Goal: Task Accomplishment & Management: Use online tool/utility

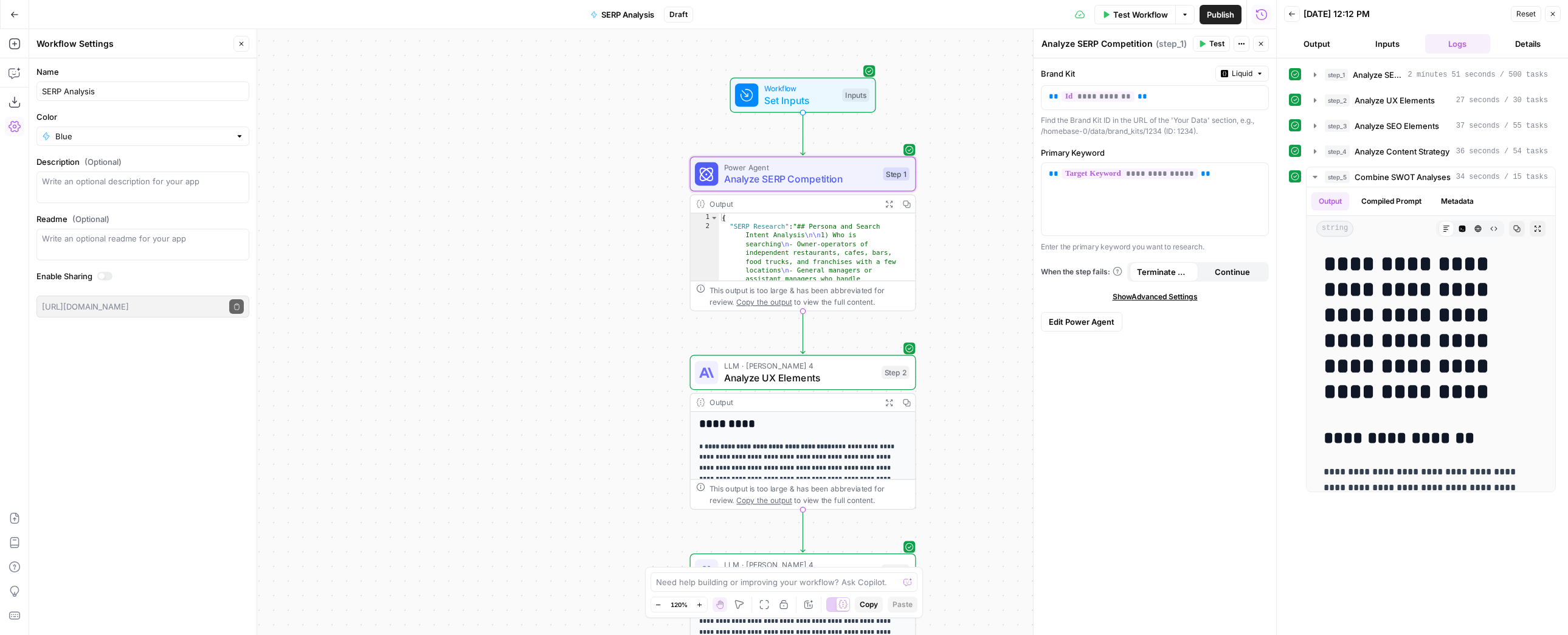
click at [1222, 23] on button "Publish" at bounding box center [1220, 14] width 42 height 20
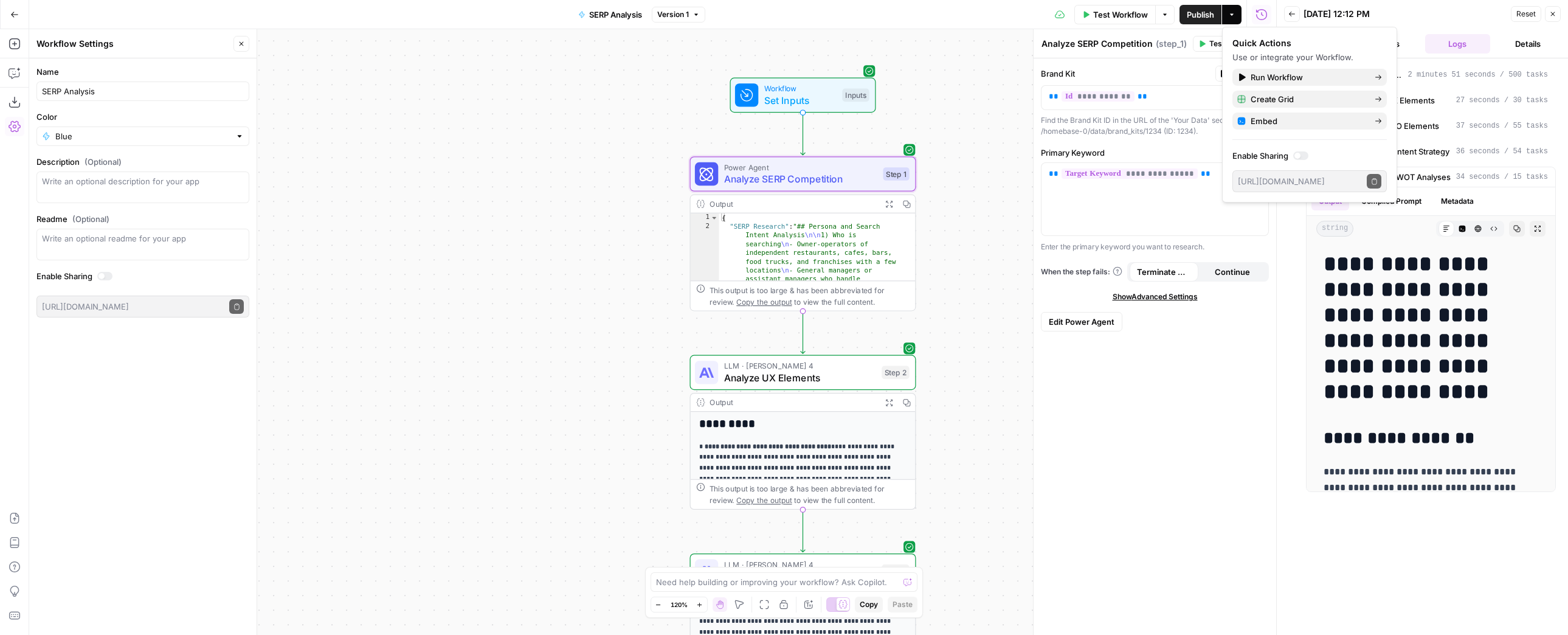
click at [11, 11] on icon "button" at bounding box center [14, 14] width 8 height 8
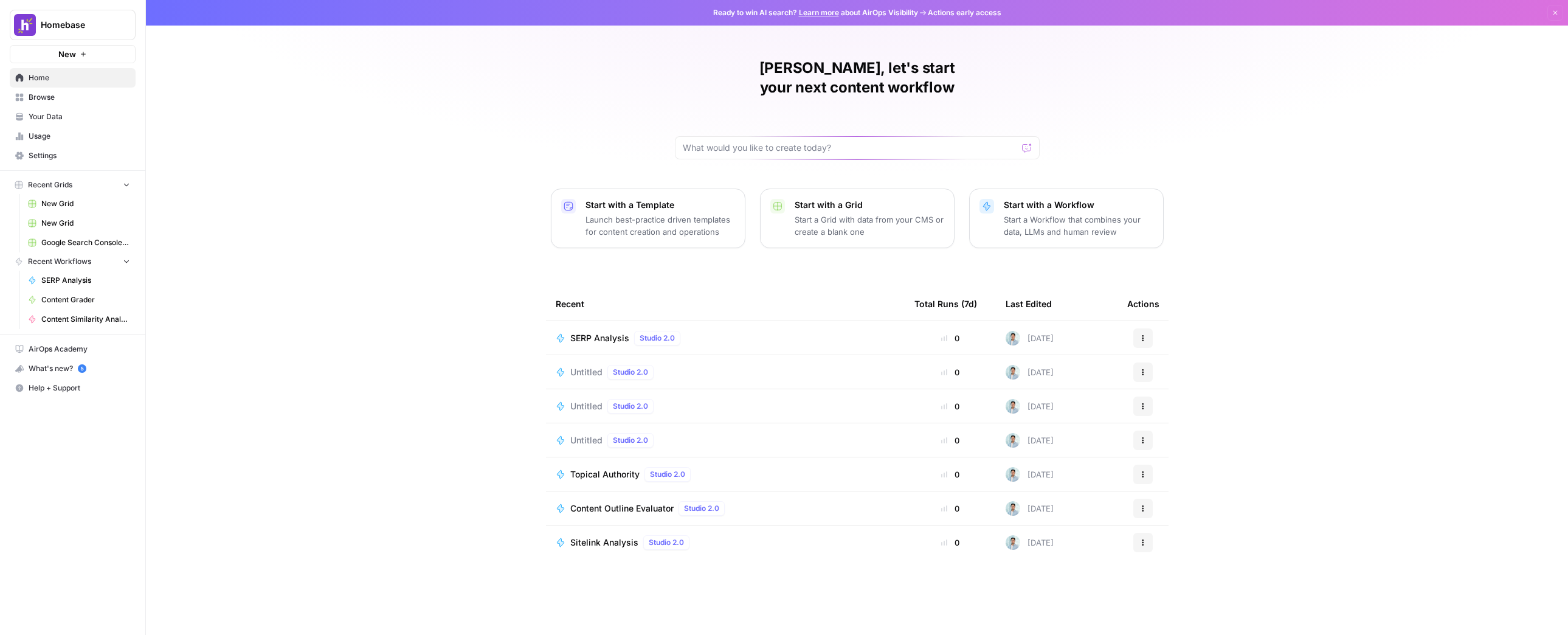
click at [83, 58] on button "New" at bounding box center [72, 53] width 126 height 18
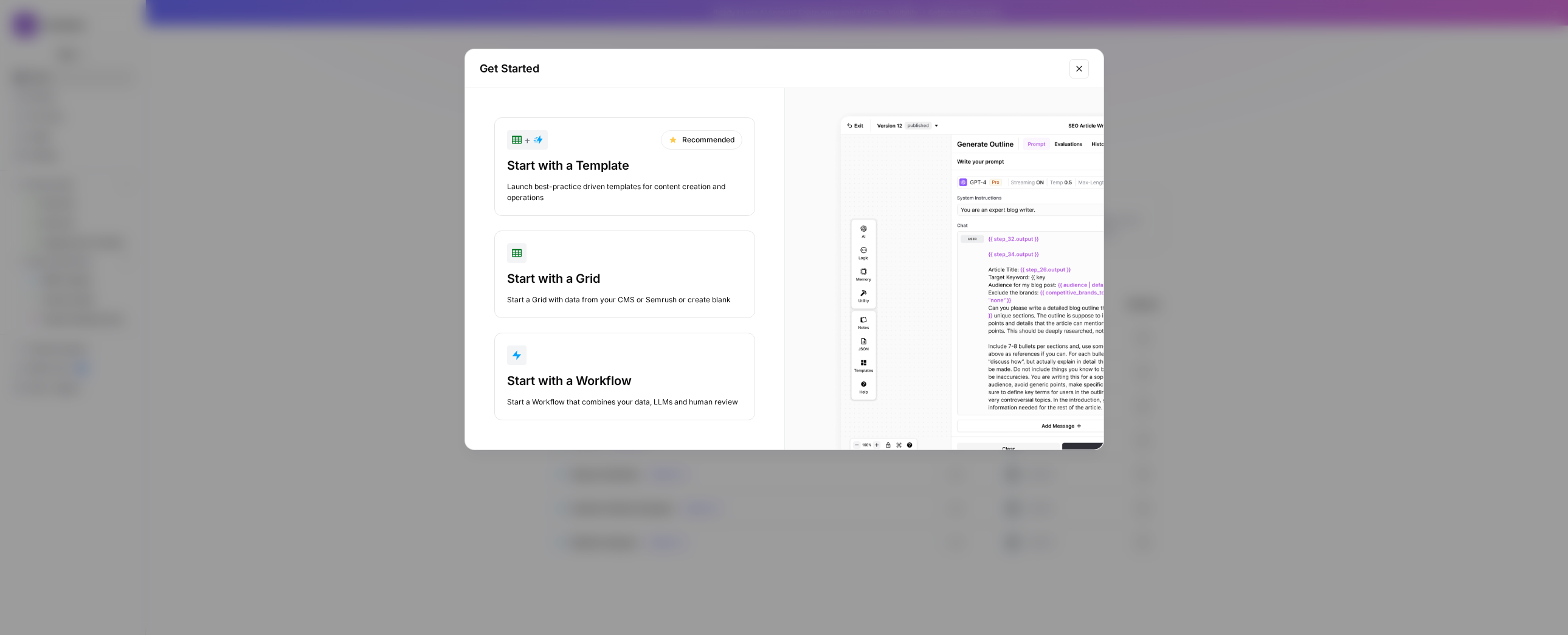
click at [689, 385] on div "Start with a Workflow" at bounding box center [625, 381] width 235 height 17
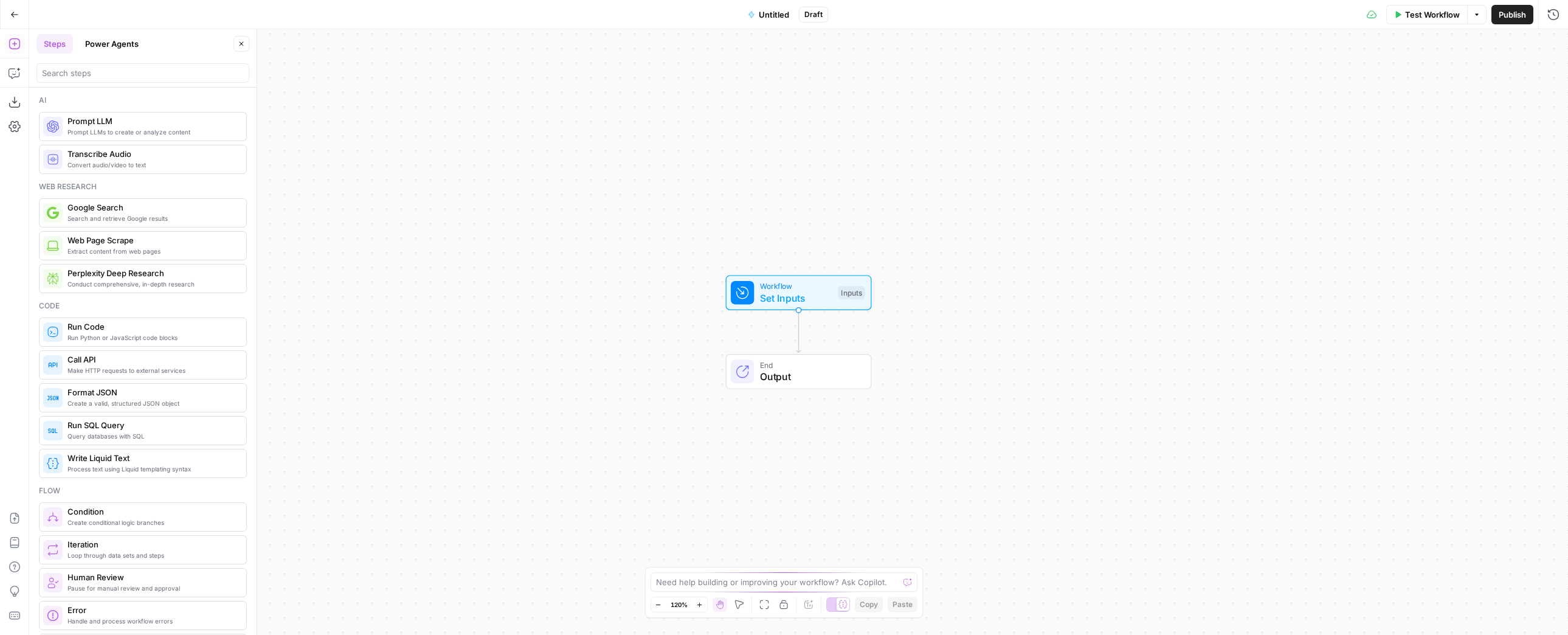
click at [762, 12] on span "Untitled" at bounding box center [774, 14] width 30 height 12
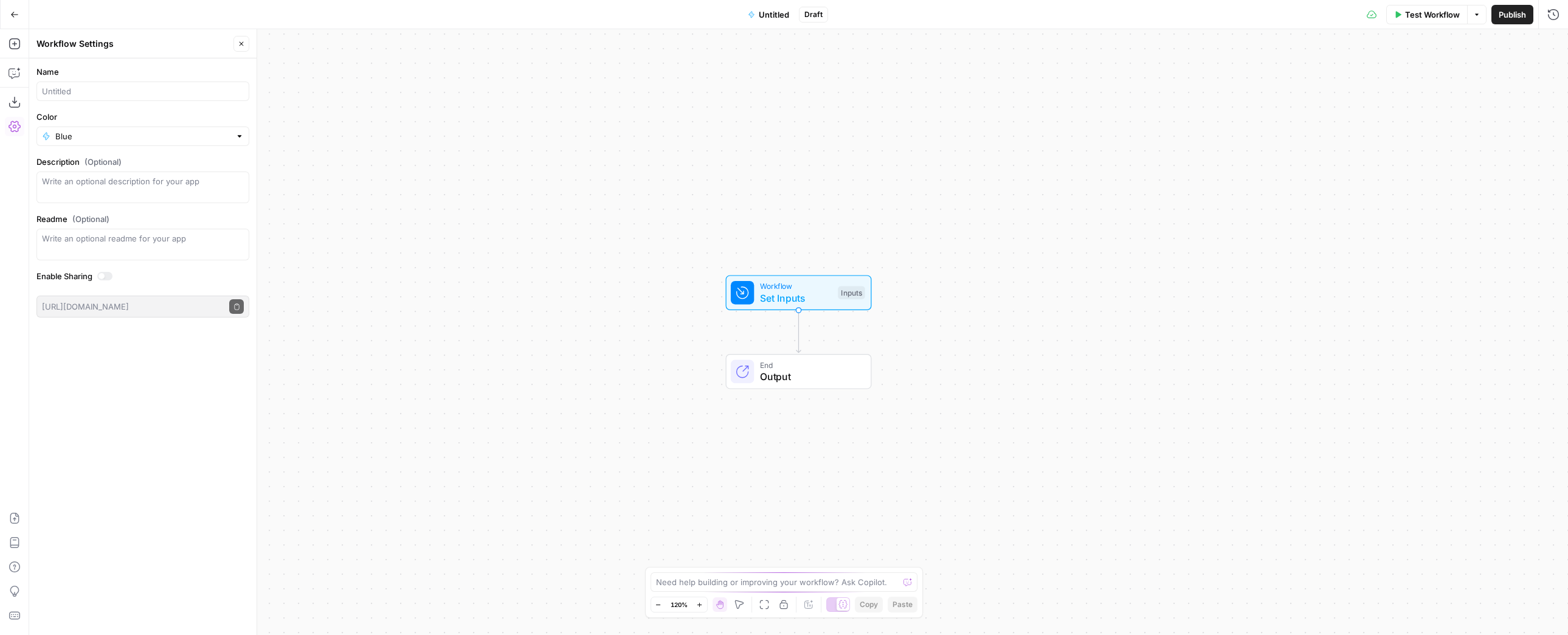
click at [124, 83] on div at bounding box center [143, 91] width 213 height 20
click at [141, 85] on input "Name" at bounding box center [143, 91] width 202 height 12
type input "Content Structure Outline"
click at [167, 373] on div "Name Content Structure Outline Color Blue Description (Optional) Readme (Option…" at bounding box center [143, 346] width 227 height 577
click at [775, 585] on textarea at bounding box center [777, 582] width 243 height 12
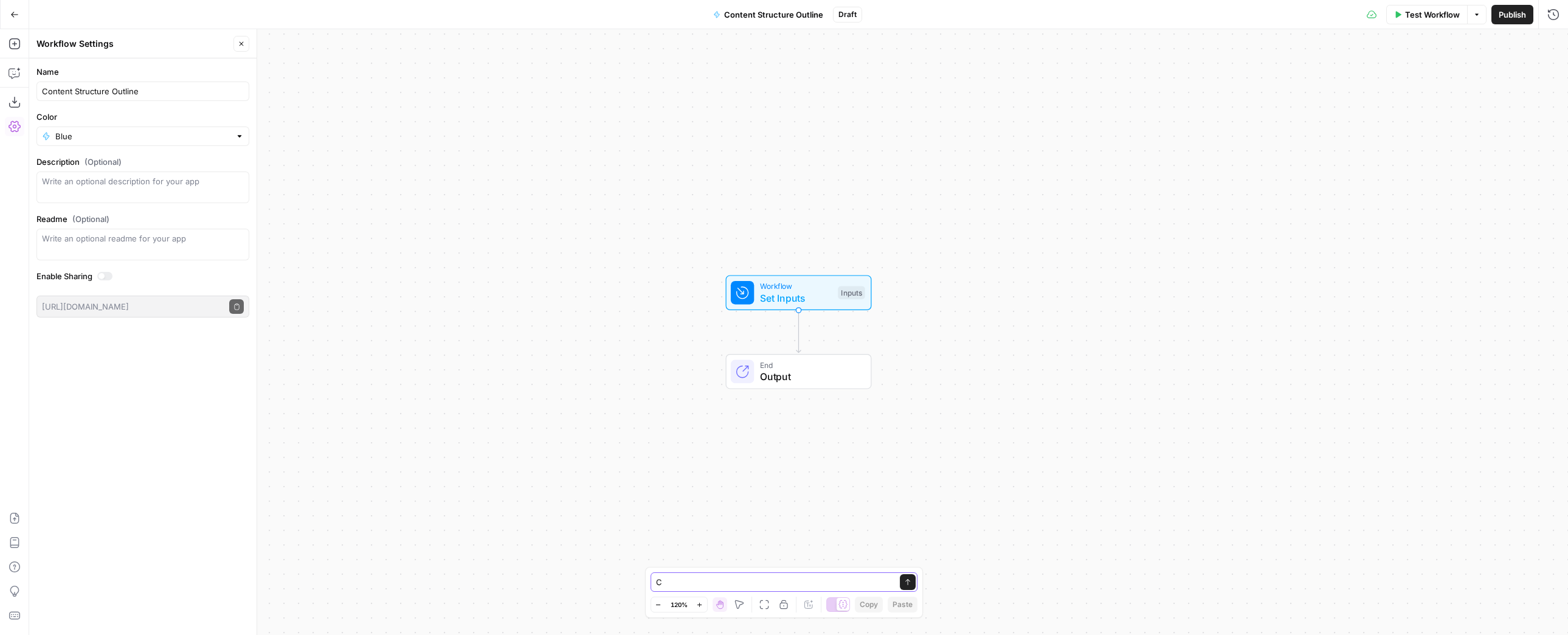
type textarea "C"
click at [25, 17] on button "Go Back" at bounding box center [14, 14] width 22 height 22
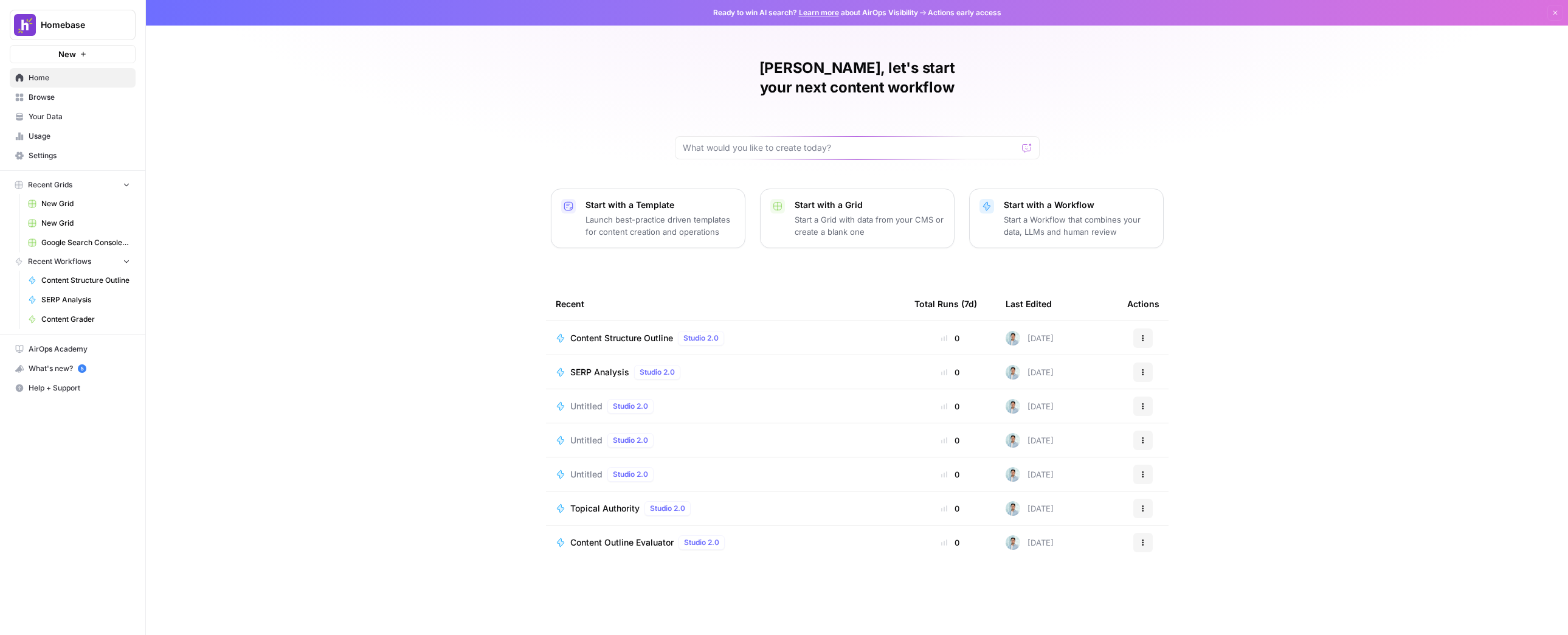
click at [95, 60] on button "New" at bounding box center [72, 53] width 126 height 18
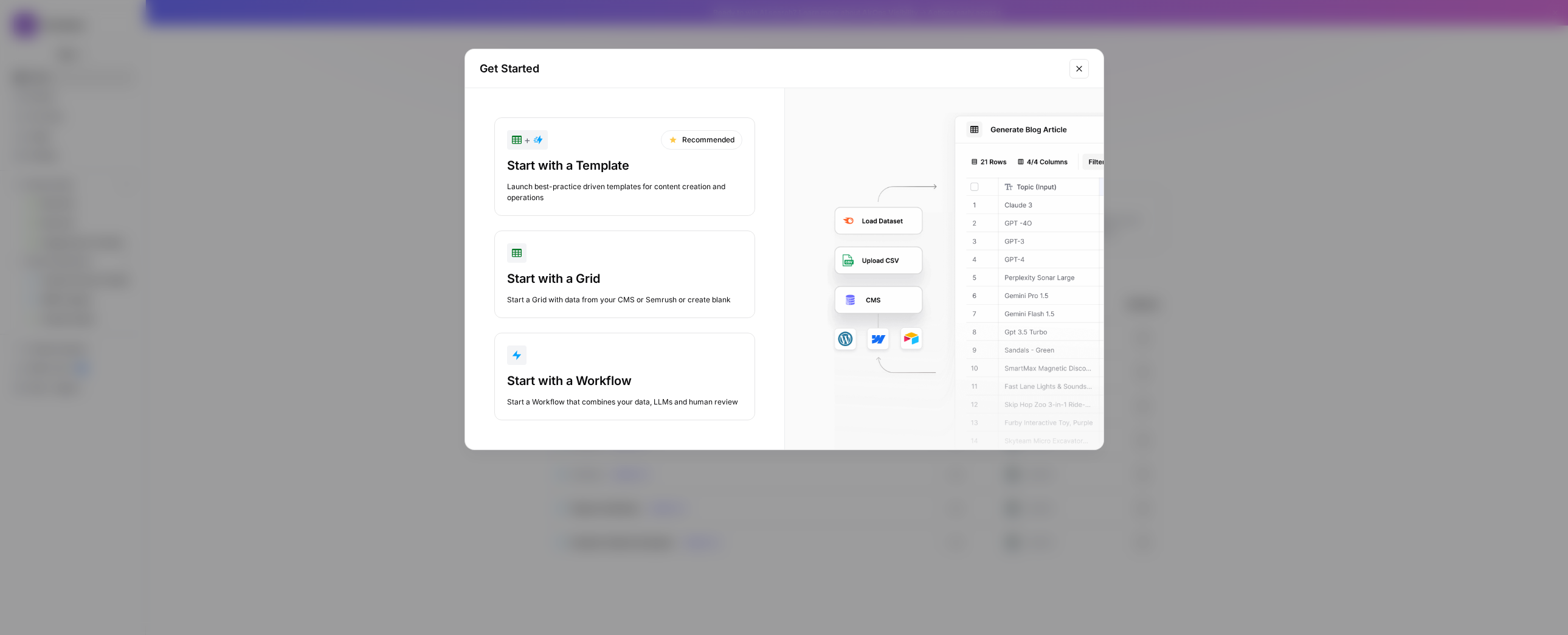
click at [679, 298] on div "Start a Grid with data from your CMS or Semrush or create blank" at bounding box center [625, 300] width 235 height 11
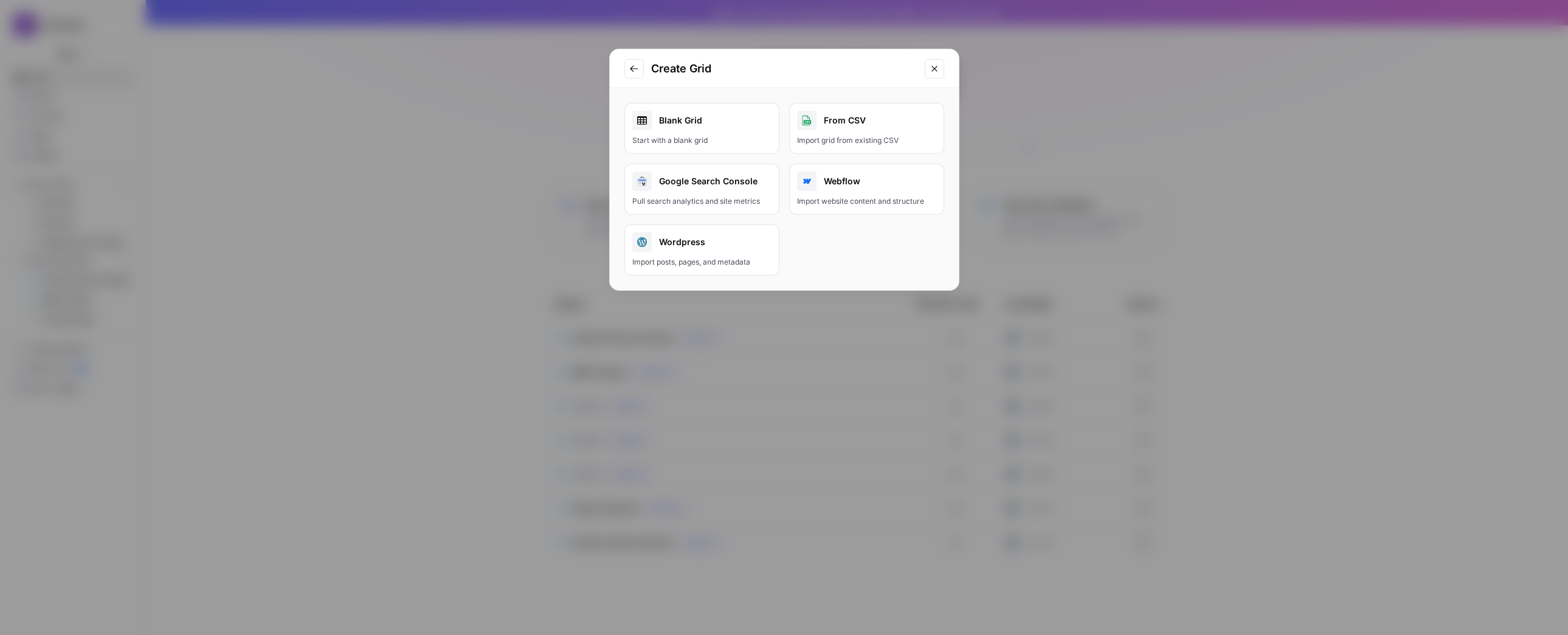
click at [703, 128] on div "Blank Grid" at bounding box center [701, 120] width 139 height 20
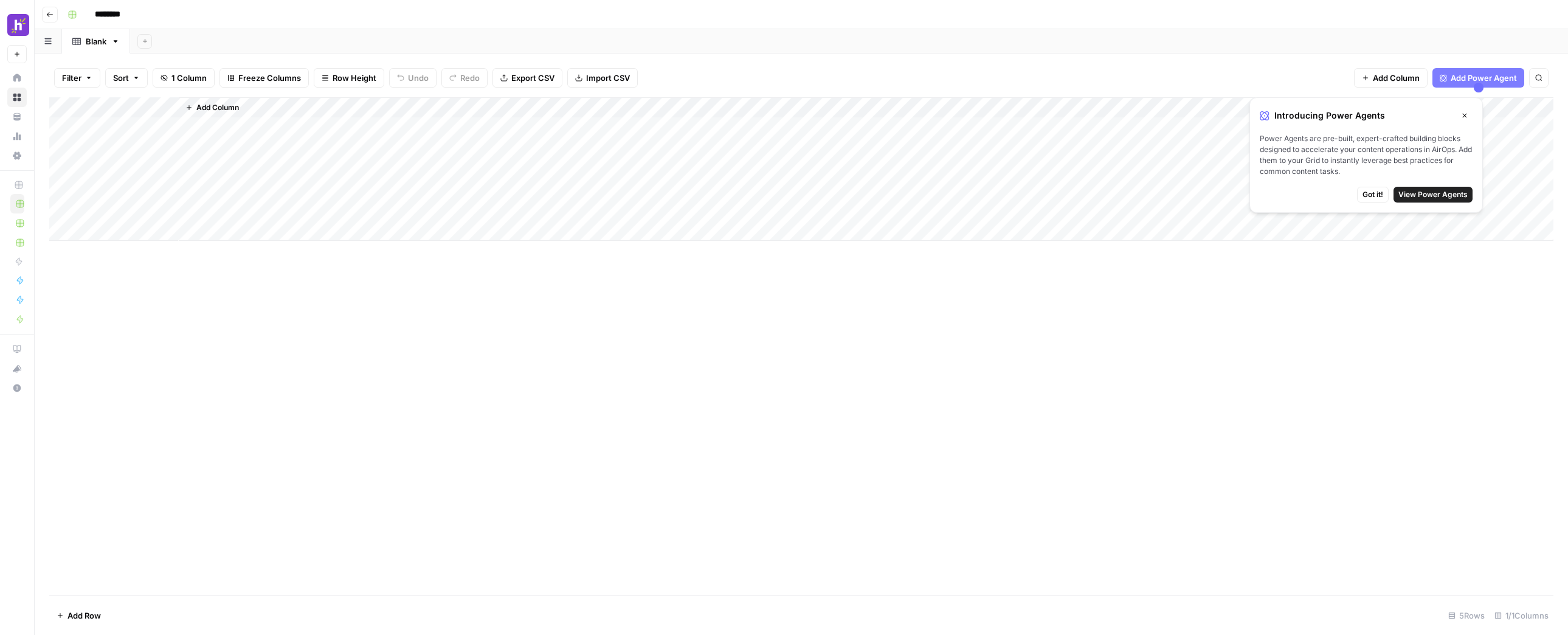
click at [101, 115] on div "Add Column" at bounding box center [802, 169] width 1504 height 144
click at [160, 161] on div "Text" at bounding box center [141, 165] width 125 height 12
click at [237, 167] on span "Text" at bounding box center [222, 168] width 48 height 12
click at [113, 102] on div "Add Column" at bounding box center [802, 169] width 1504 height 144
click at [113, 102] on div at bounding box center [123, 110] width 110 height 24
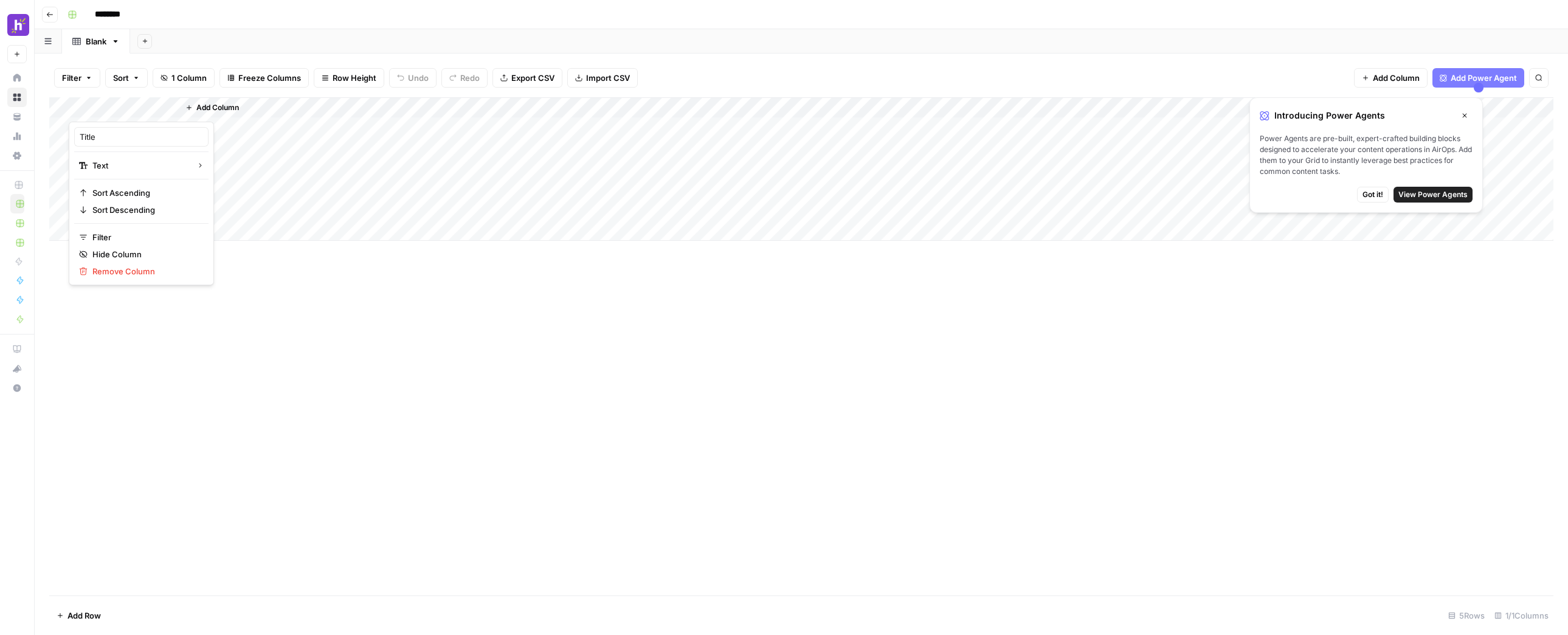
click at [94, 128] on div "Title" at bounding box center [141, 137] width 134 height 20
drag, startPoint x: 94, startPoint y: 128, endPoint x: 98, endPoint y: 144, distance: 16.5
click at [98, 144] on div "Add Column" at bounding box center [802, 169] width 1504 height 144
click at [101, 109] on div "Add Column" at bounding box center [802, 169] width 1504 height 144
click at [103, 138] on input "Title" at bounding box center [142, 136] width 124 height 12
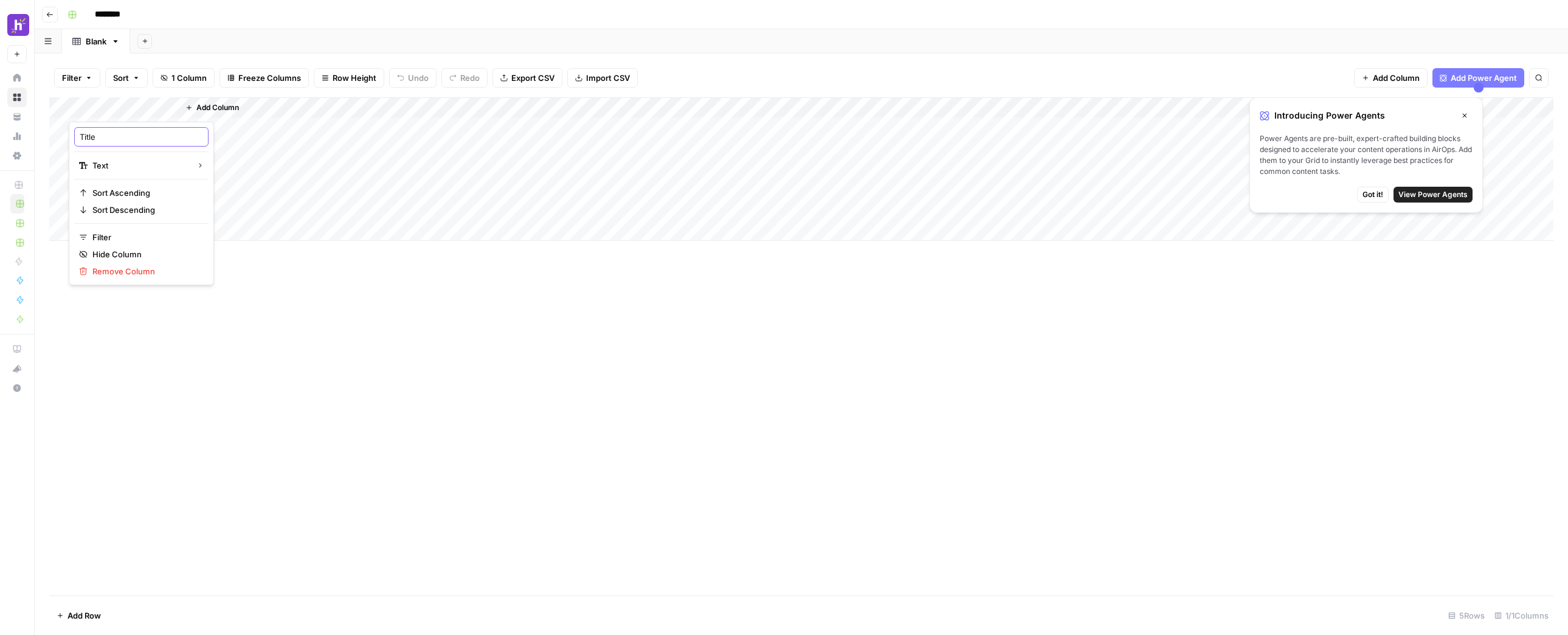
click at [103, 138] on input "Title" at bounding box center [142, 136] width 124 height 12
type input "Keyword"
click at [285, 255] on div "Add Column" at bounding box center [802, 346] width 1504 height 498
click at [233, 108] on span "Add Column" at bounding box center [217, 108] width 42 height 11
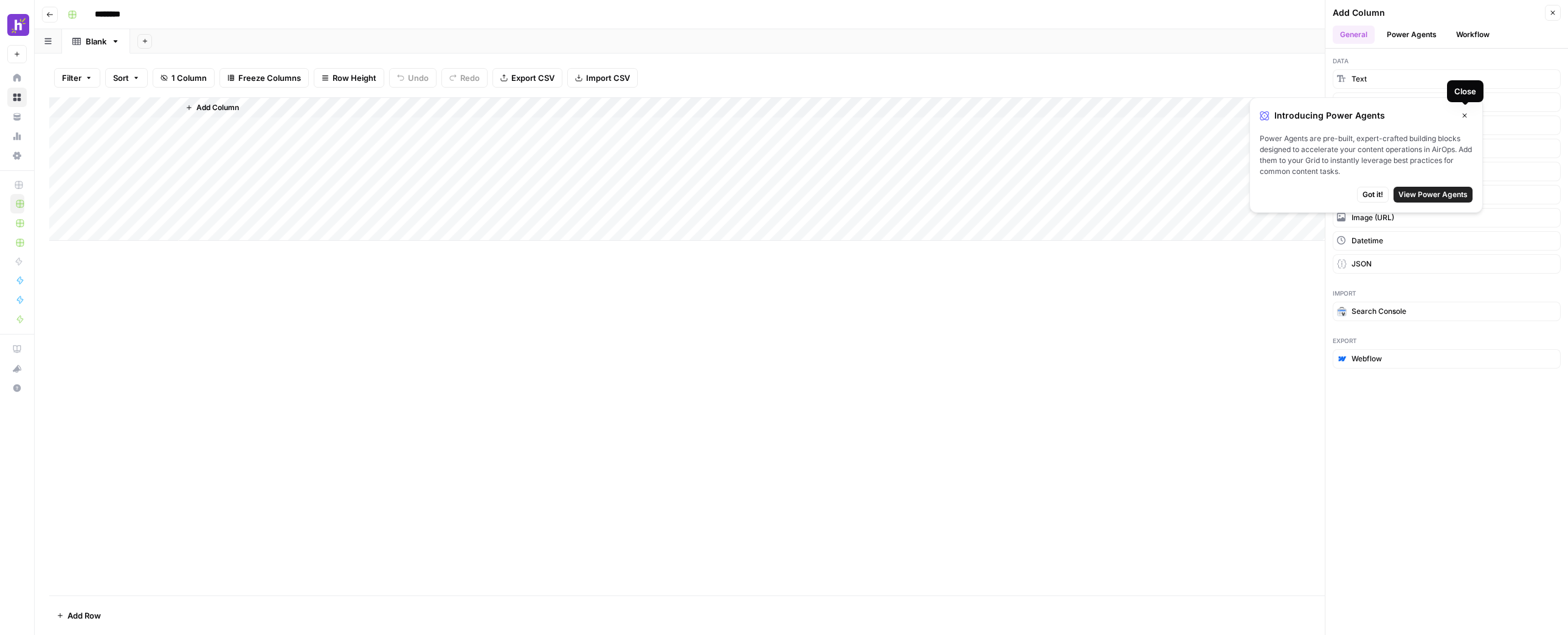
click at [1466, 115] on icon "button" at bounding box center [1465, 115] width 5 height 5
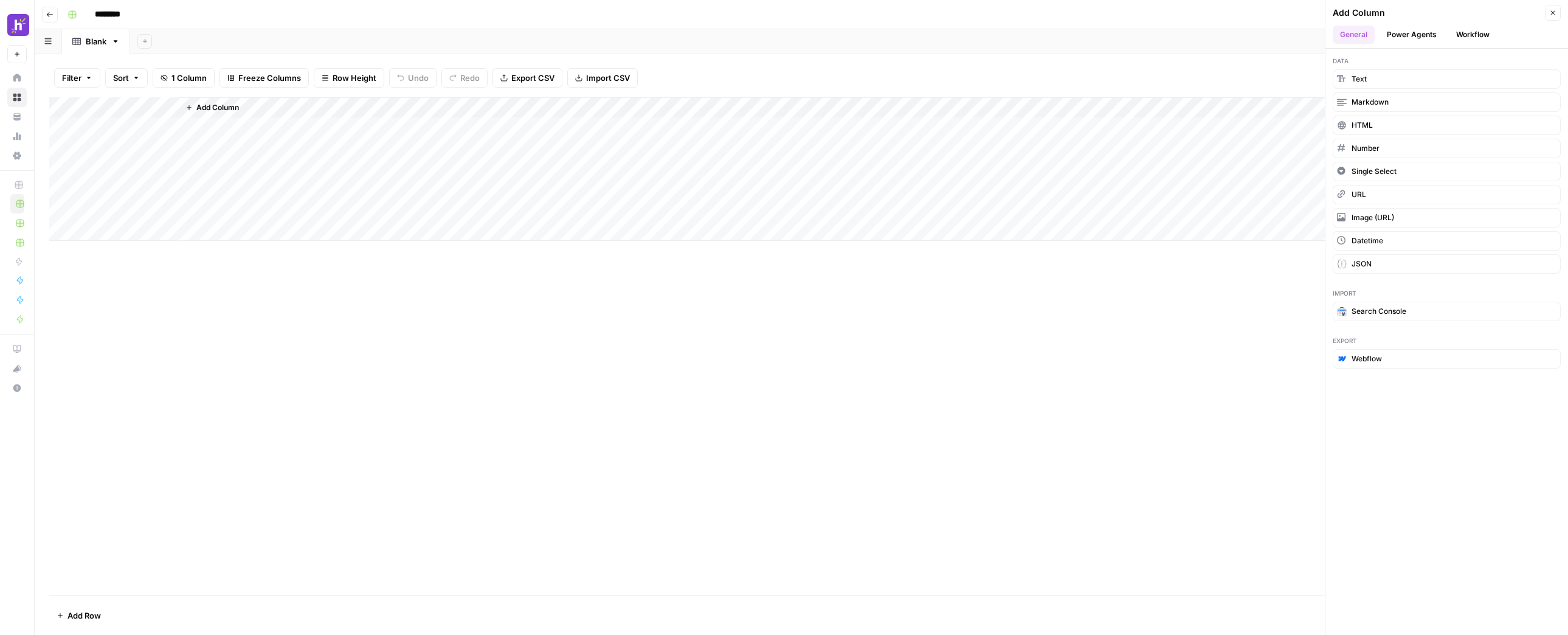
click at [1417, 36] on button "Power Agents" at bounding box center [1411, 34] width 65 height 18
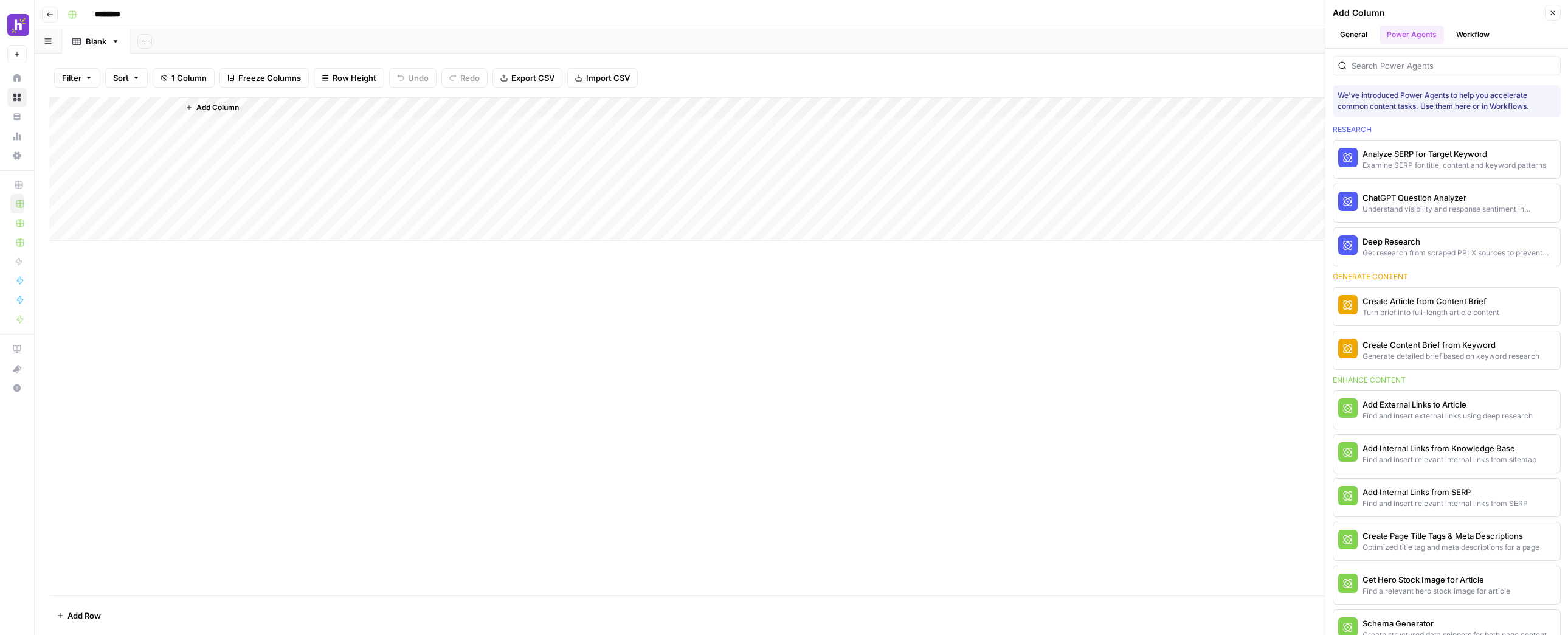
click at [1358, 33] on button "General" at bounding box center [1353, 34] width 42 height 18
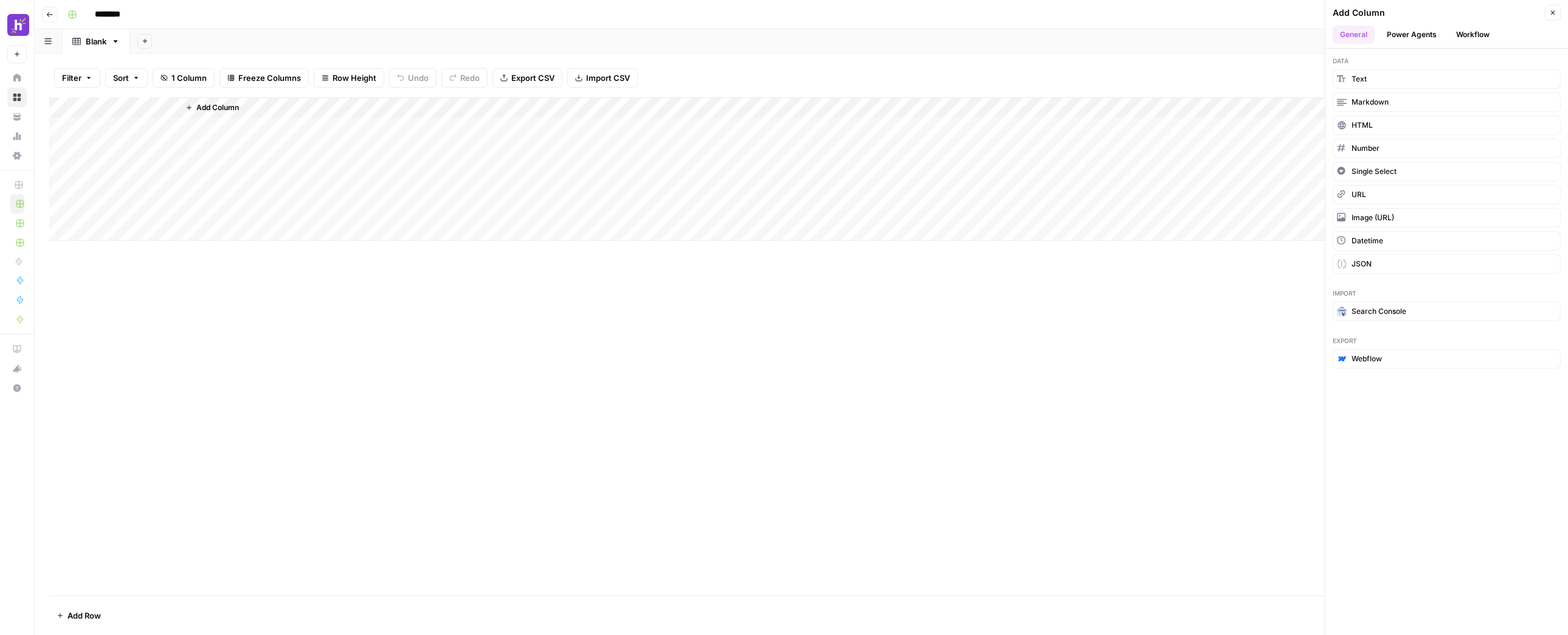
click at [1464, 27] on button "Workflow" at bounding box center [1472, 34] width 48 height 18
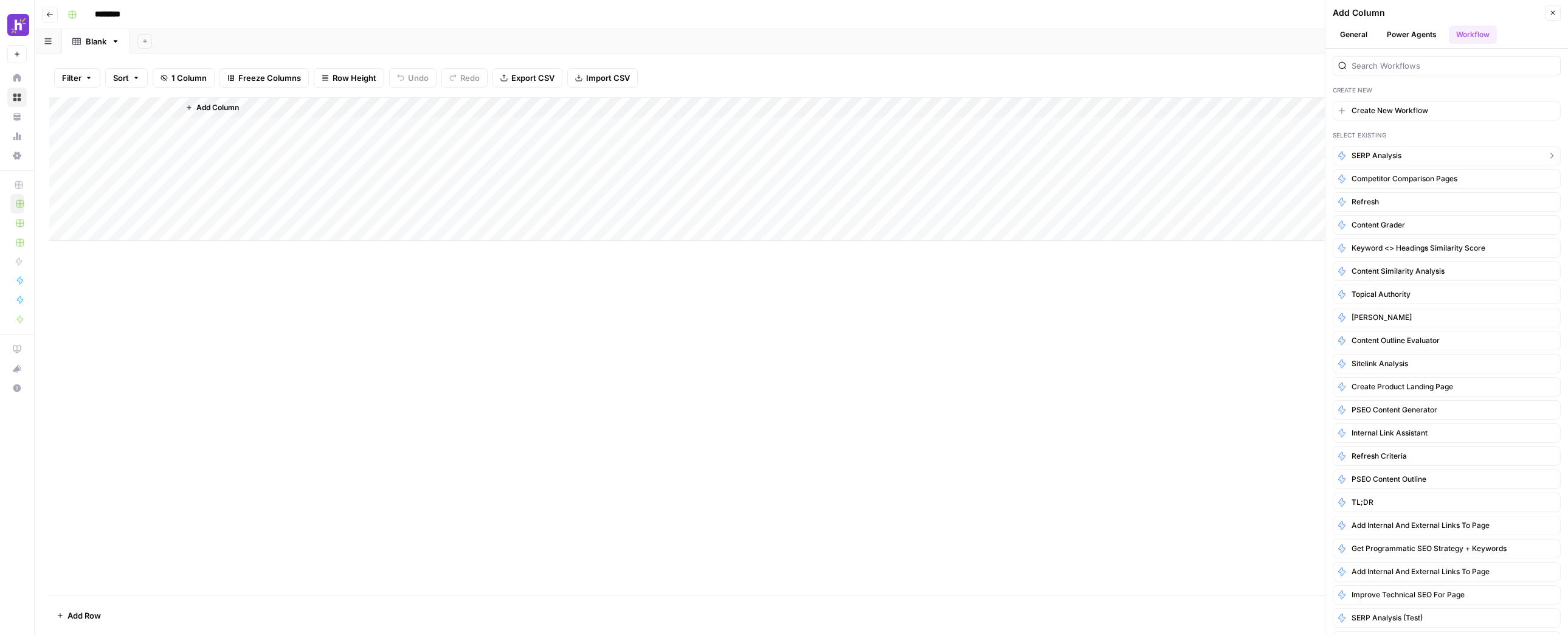
click at [1388, 159] on span "SERP Analysis" at bounding box center [1376, 156] width 50 height 11
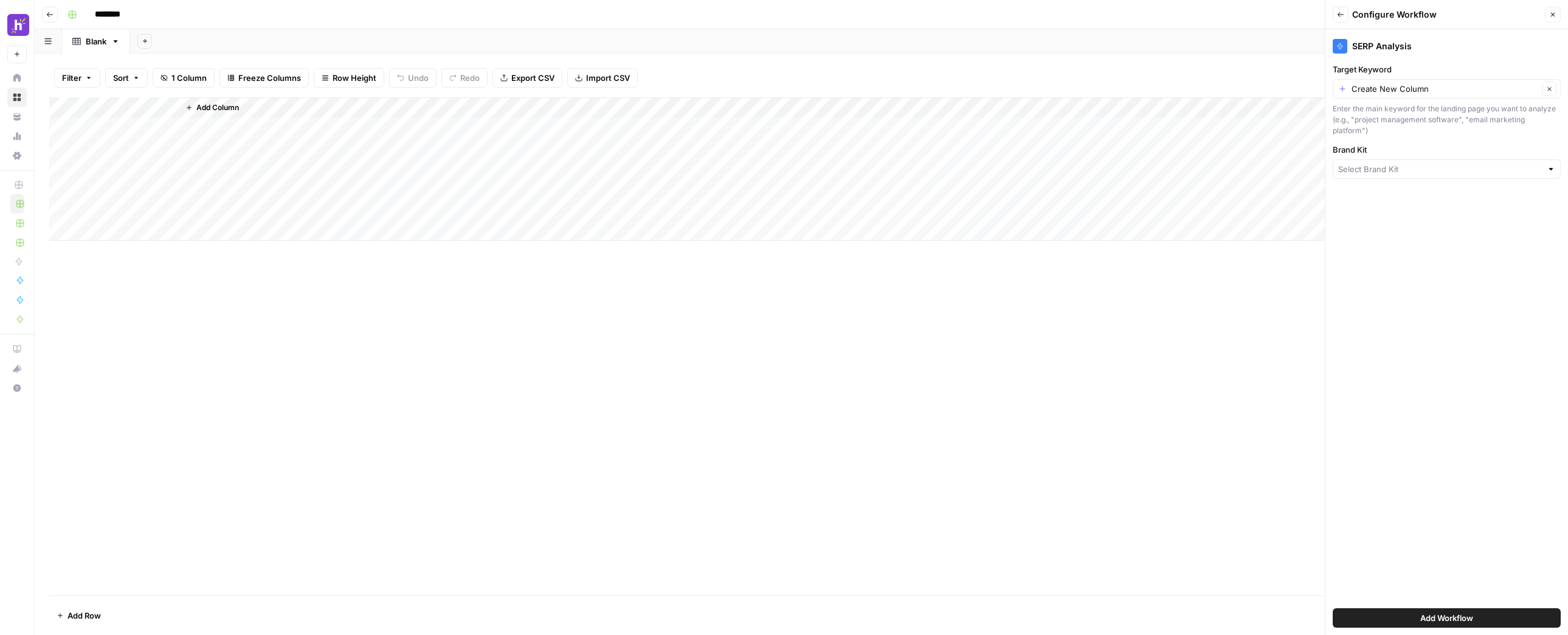
click at [1442, 73] on label "Target Keyword" at bounding box center [1446, 68] width 228 height 12
click at [1442, 83] on input "Create New Column" at bounding box center [1444, 88] width 187 height 12
click at [1443, 82] on div "Clear" at bounding box center [1446, 88] width 228 height 20
type input "Create New Column"
click at [1431, 272] on div "SERP Analysis Target Keyword Create New Column Clear Enter the main keyword for…" at bounding box center [1446, 332] width 243 height 606
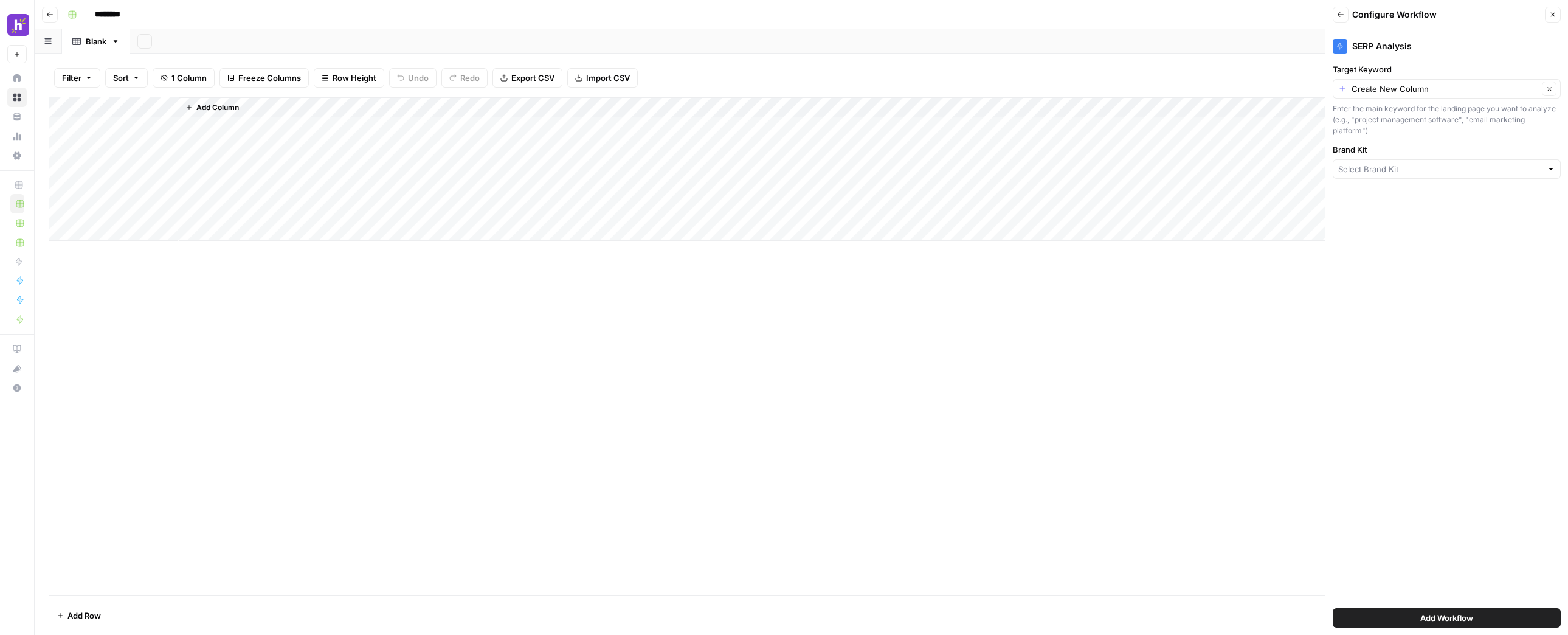
click at [1482, 73] on label "Target Keyword" at bounding box center [1446, 68] width 228 height 12
click at [1482, 83] on input "Create New Column" at bounding box center [1444, 88] width 187 height 12
click at [1480, 79] on div "Clear" at bounding box center [1446, 88] width 228 height 20
type input "Create New Column"
click at [1441, 68] on label "Target Keyword" at bounding box center [1446, 68] width 228 height 12
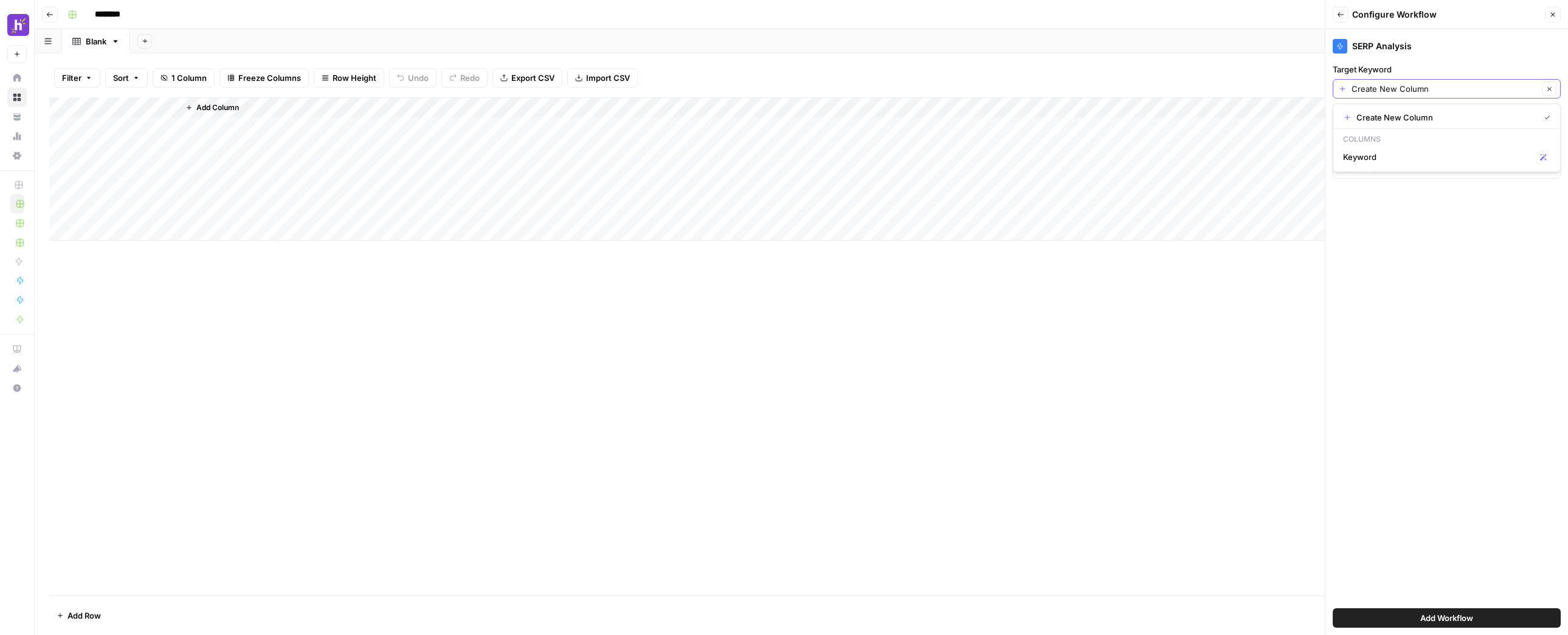
click at [1441, 83] on input "Create New Column" at bounding box center [1444, 88] width 187 height 12
type input "Create New Column"
click at [1399, 267] on div "SERP Analysis Target Keyword Create New Column Clear Enter the main keyword for…" at bounding box center [1446, 332] width 243 height 606
click at [1487, 85] on input "Target Keyword" at bounding box center [1444, 88] width 187 height 12
type input "Create New Column"
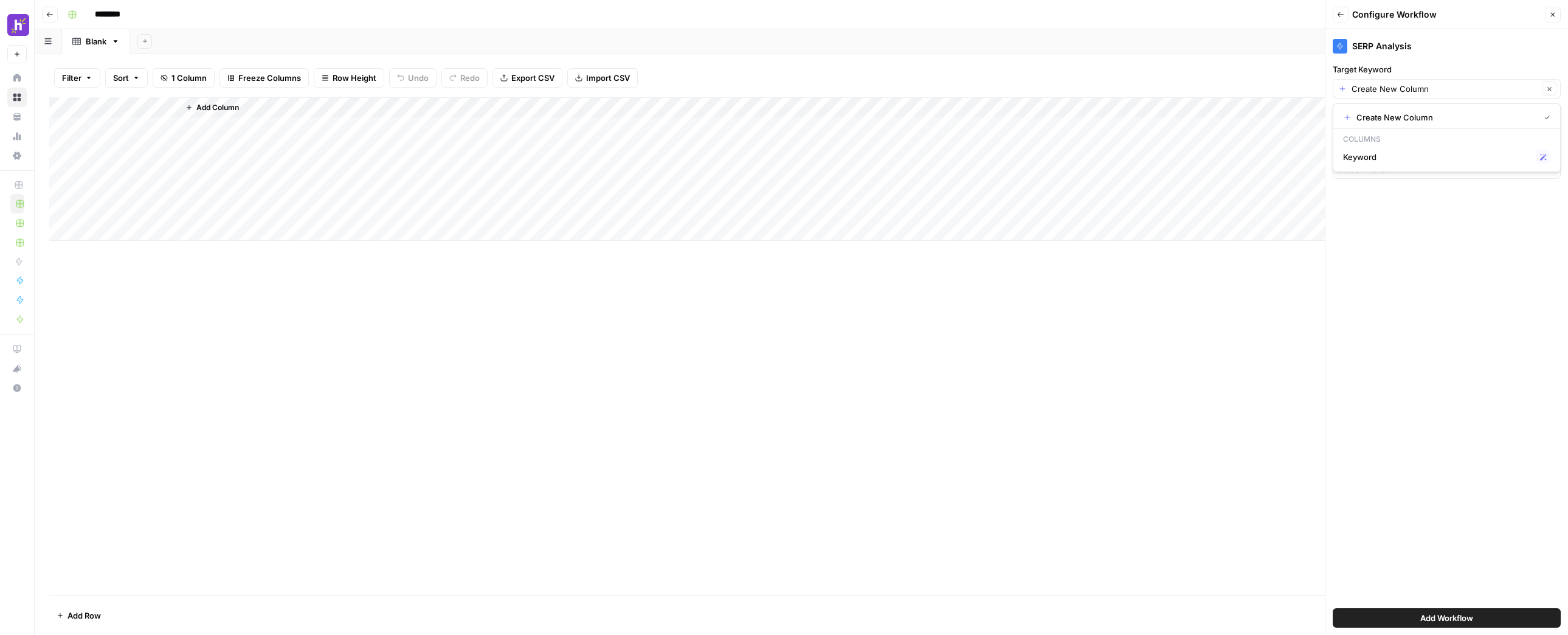
click at [1507, 71] on label "Target Keyword" at bounding box center [1446, 68] width 228 height 12
click at [1507, 83] on input "Create New Column" at bounding box center [1444, 88] width 187 height 12
type input "Create New Column"
click at [1485, 618] on button "Add Workflow" at bounding box center [1446, 617] width 228 height 20
click at [1437, 163] on input "Brand Kit" at bounding box center [1440, 169] width 204 height 12
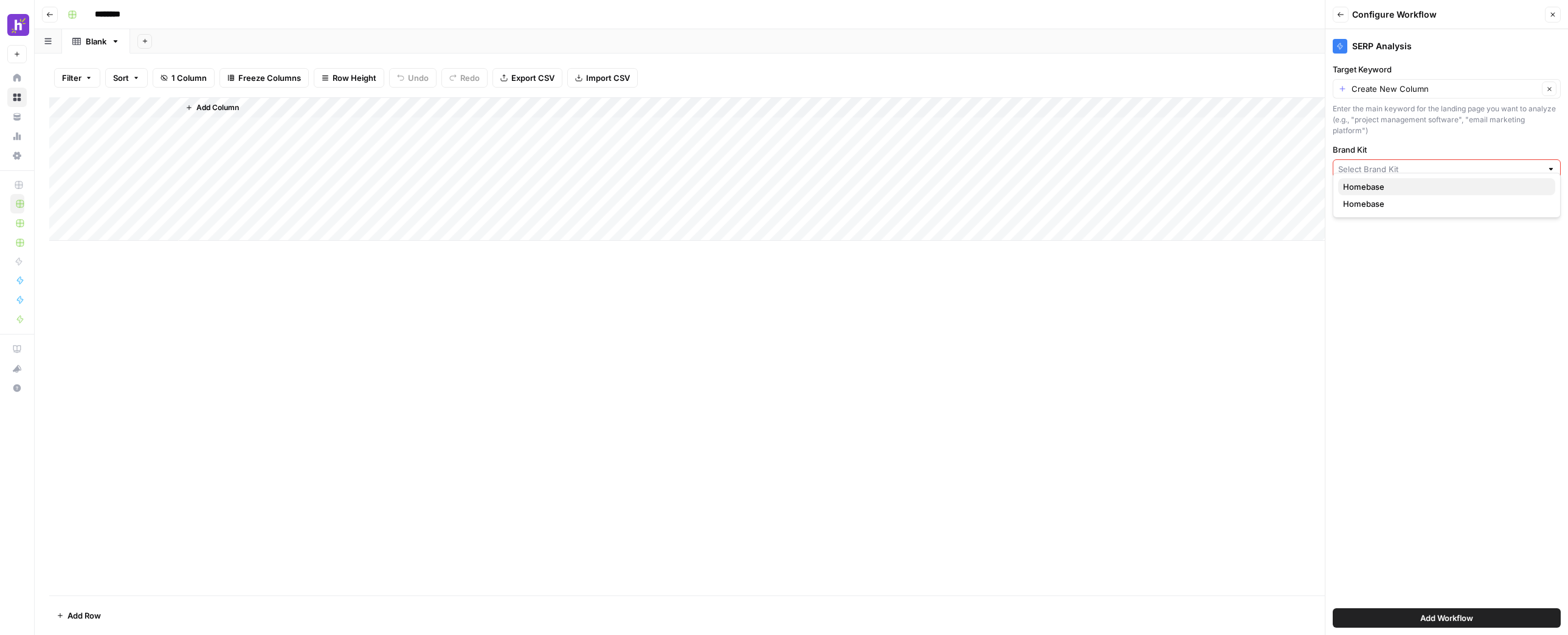
click at [1498, 191] on span "Homebase" at bounding box center [1444, 187] width 203 height 12
type input "Homebase"
click at [1438, 618] on span "Add Workflow" at bounding box center [1447, 617] width 53 height 12
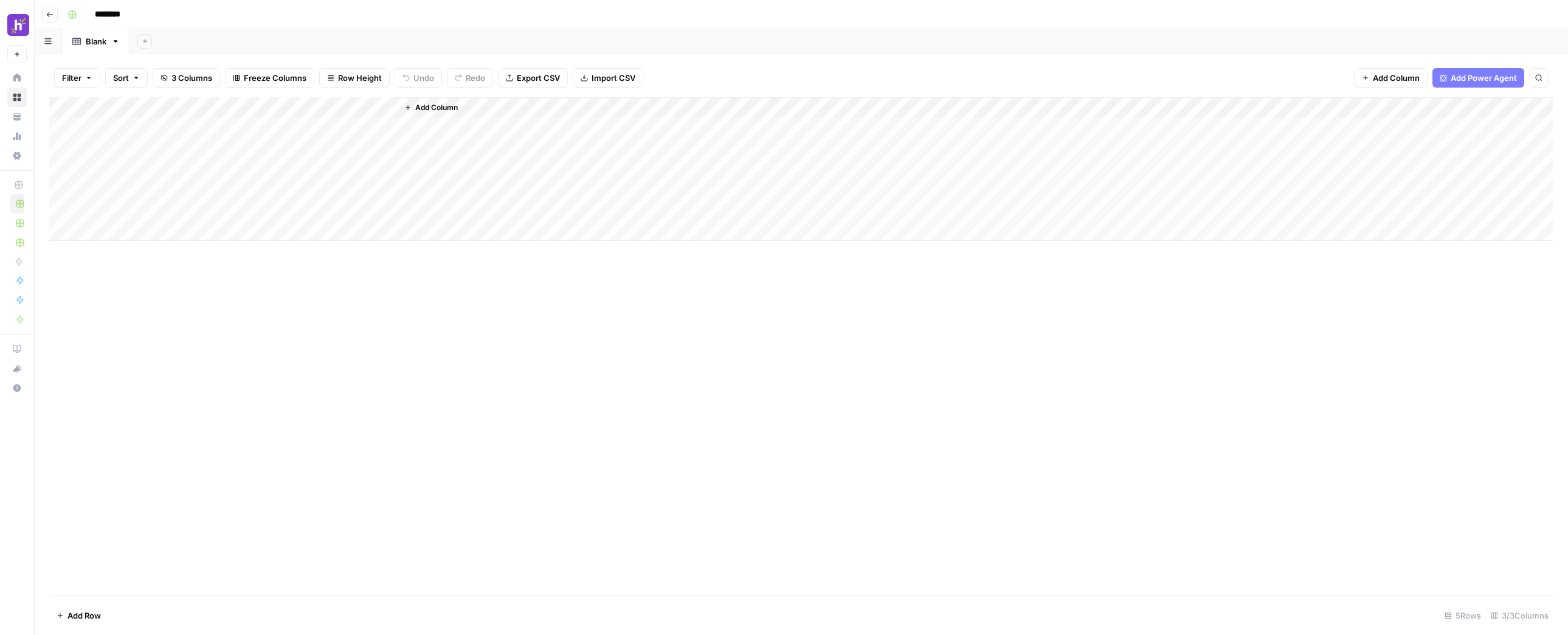
click at [166, 106] on div "Add Column" at bounding box center [802, 169] width 1504 height 144
click at [149, 270] on span "Remove Column" at bounding box center [145, 271] width 106 height 12
click at [737, 125] on span "Delete" at bounding box center [741, 126] width 26 height 12
click at [319, 141] on div "Add Column" at bounding box center [920, 169] width 1265 height 144
click at [349, 141] on div "Add Column" at bounding box center [920, 169] width 1265 height 144
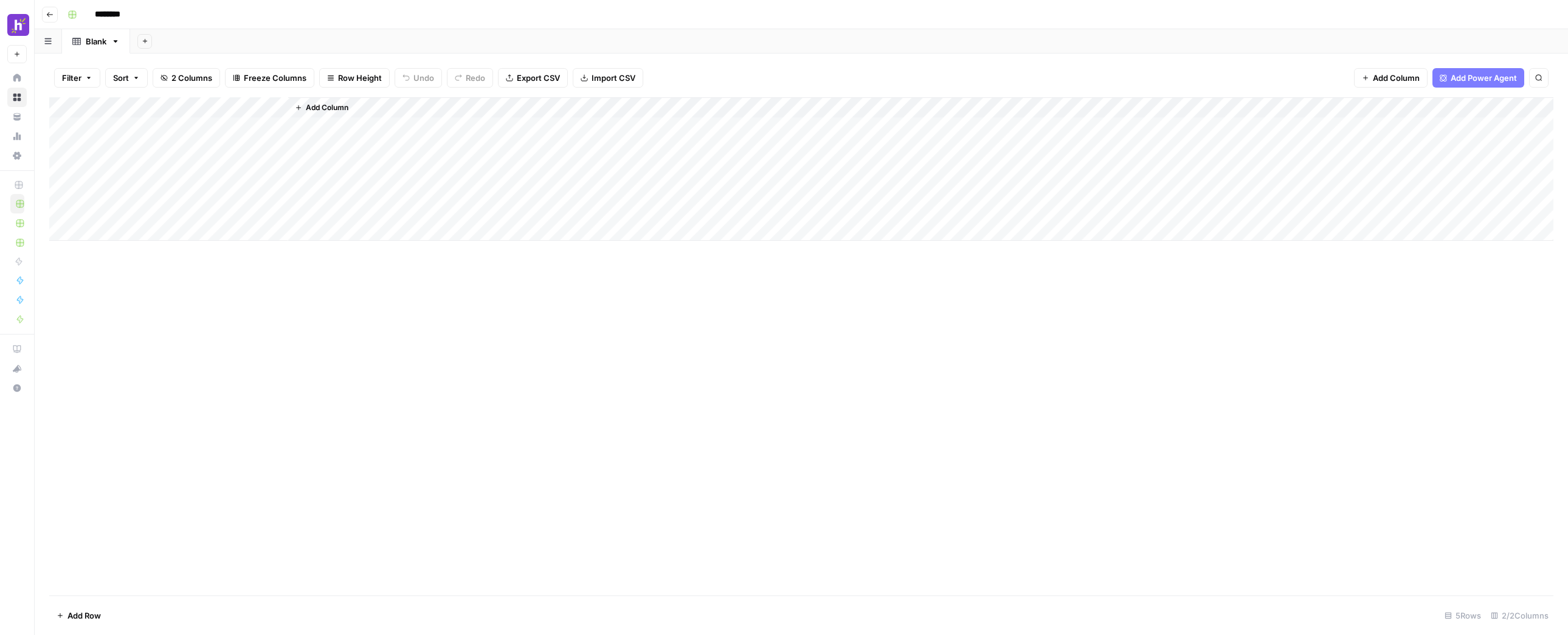
click at [323, 124] on div "Add Column" at bounding box center [920, 169] width 1265 height 144
click at [148, 130] on div "Add Column" at bounding box center [802, 169] width 1504 height 144
click at [148, 130] on textarea at bounding box center [165, 129] width 194 height 17
type textarea "*"
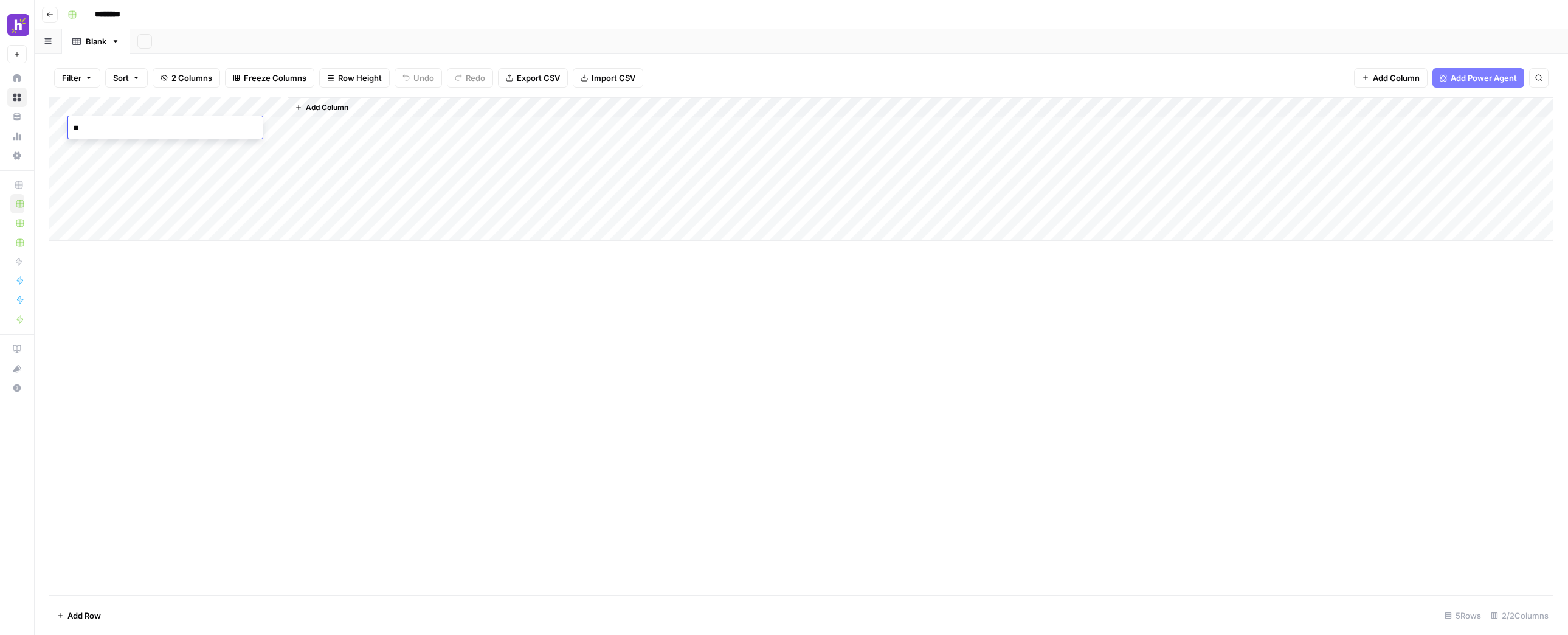
type textarea "*"
click at [391, 153] on div "Add Column" at bounding box center [920, 169] width 1265 height 144
click at [343, 106] on span "Add Column" at bounding box center [326, 108] width 42 height 11
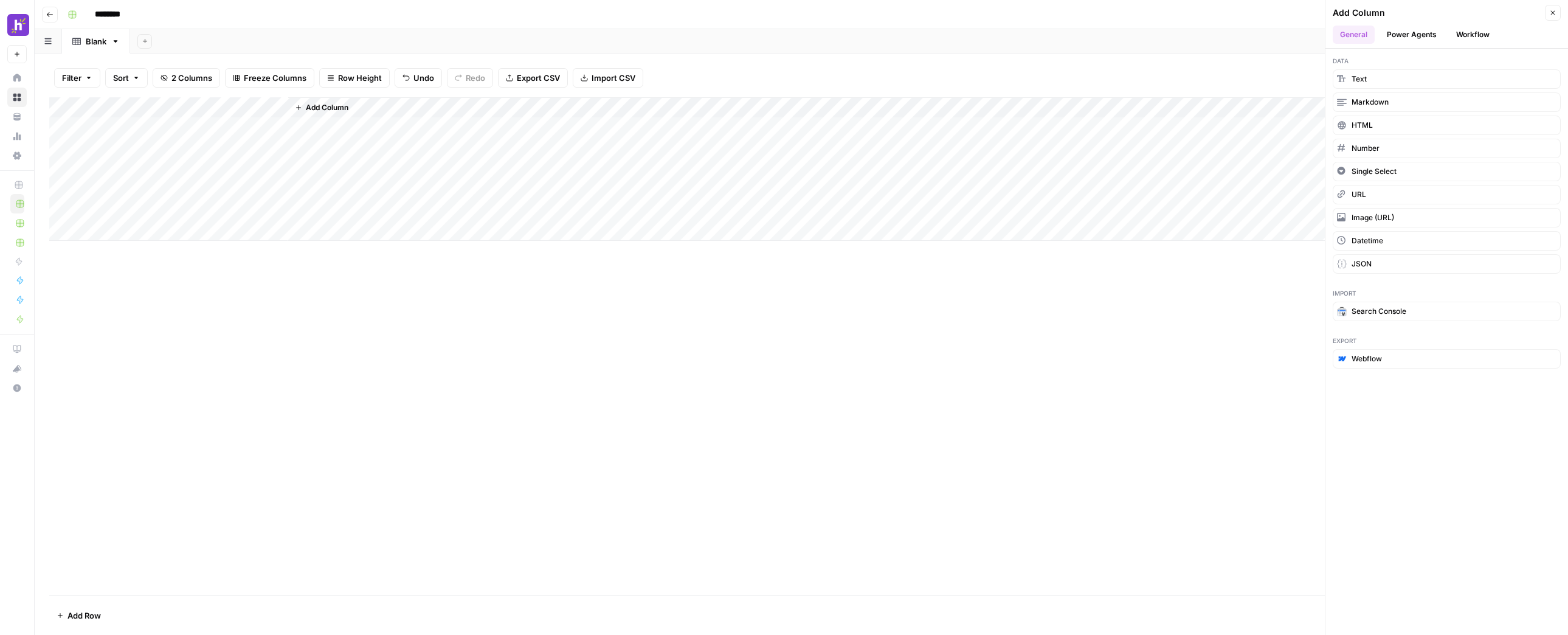
click at [1486, 46] on header "Add Column Close General Power Agents Workflow" at bounding box center [1446, 24] width 243 height 49
click at [1486, 44] on header "Add Column Close General Power Agents Workflow" at bounding box center [1446, 24] width 243 height 49
click at [1487, 41] on button "Workflow" at bounding box center [1472, 34] width 48 height 18
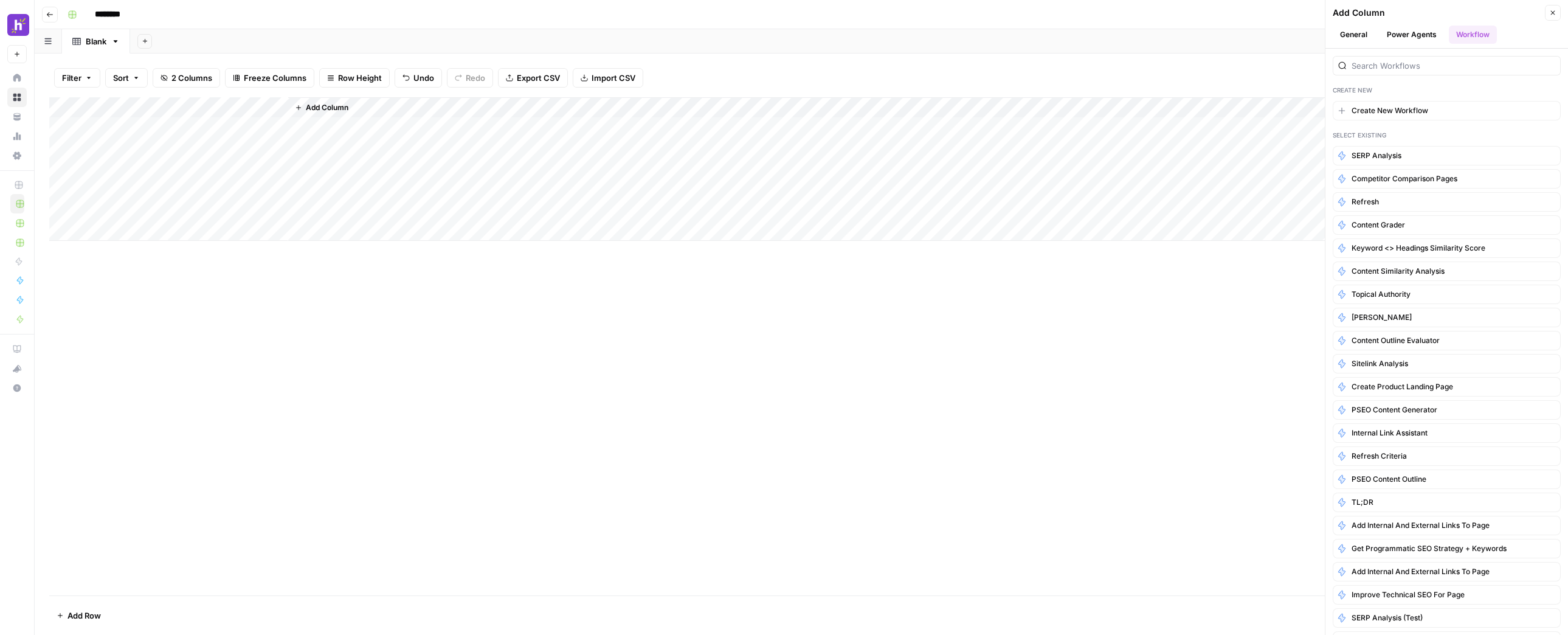
click at [111, 125] on div "Add Column" at bounding box center [802, 169] width 1504 height 144
type textarea "**********"
click at [225, 279] on div "Add Column" at bounding box center [802, 346] width 1504 height 498
click at [193, 129] on div "Add Column" at bounding box center [802, 169] width 1504 height 144
click at [219, 126] on div "Add Column" at bounding box center [802, 169] width 1504 height 144
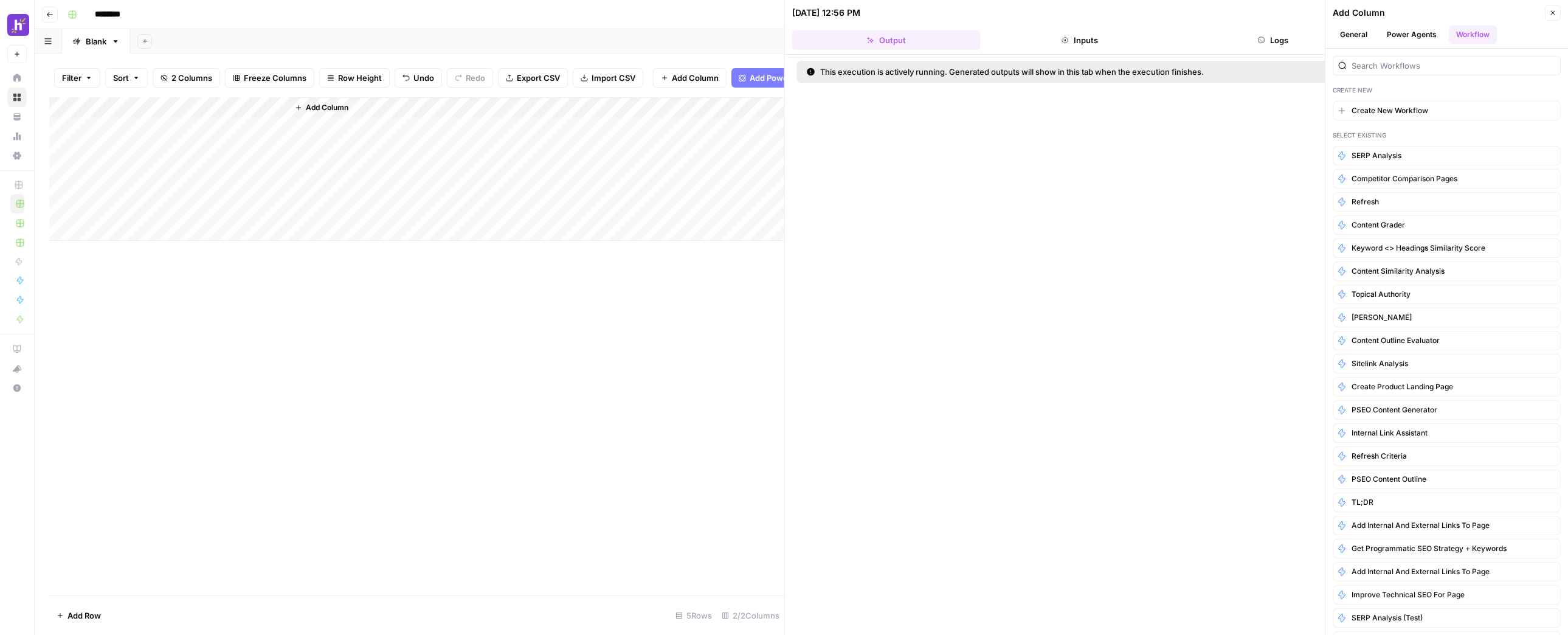
click at [331, 129] on div "Add Column" at bounding box center [535, 169] width 496 height 144
click at [320, 113] on span "Add Column" at bounding box center [326, 108] width 42 height 11
click at [321, 107] on div "Add Column" at bounding box center [535, 169] width 496 height 144
click at [324, 113] on span "Add Column" at bounding box center [326, 108] width 42 height 11
click at [1349, 35] on button "General" at bounding box center [1353, 34] width 42 height 18
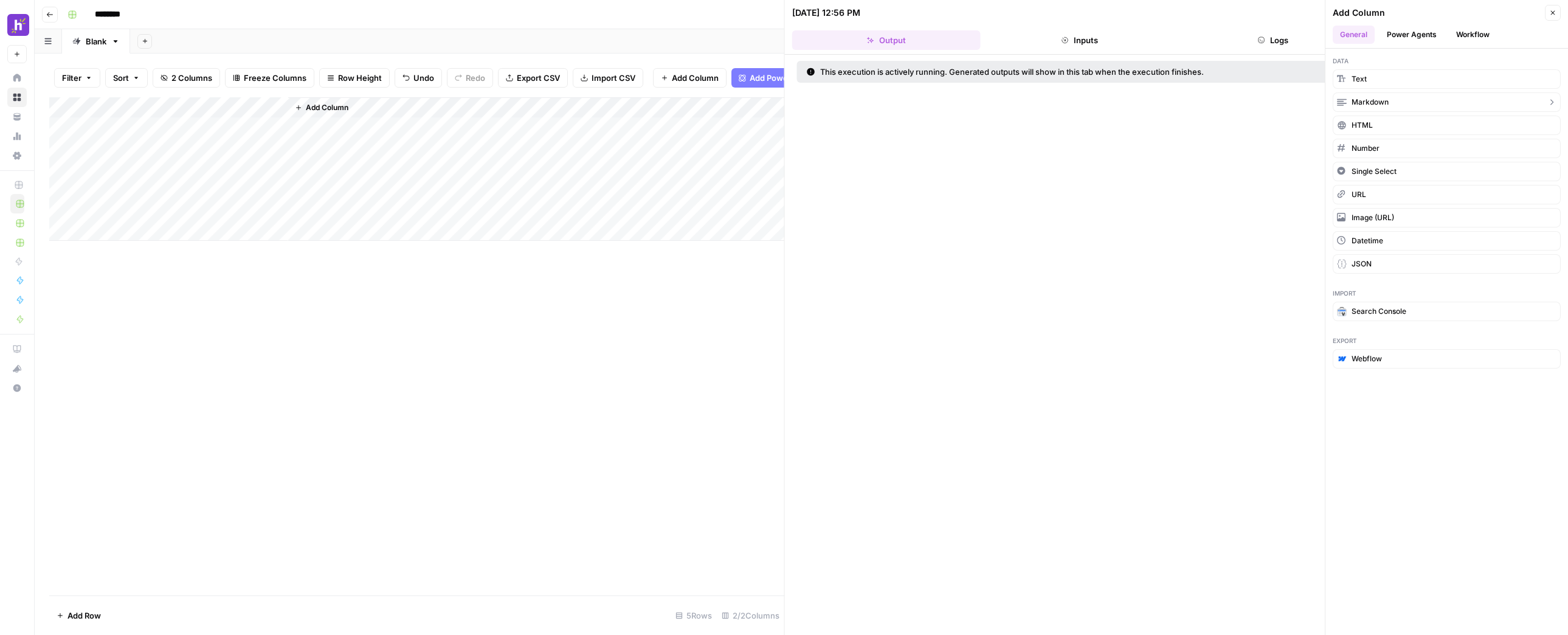
click at [1393, 102] on button "Markdown" at bounding box center [1446, 102] width 228 height 20
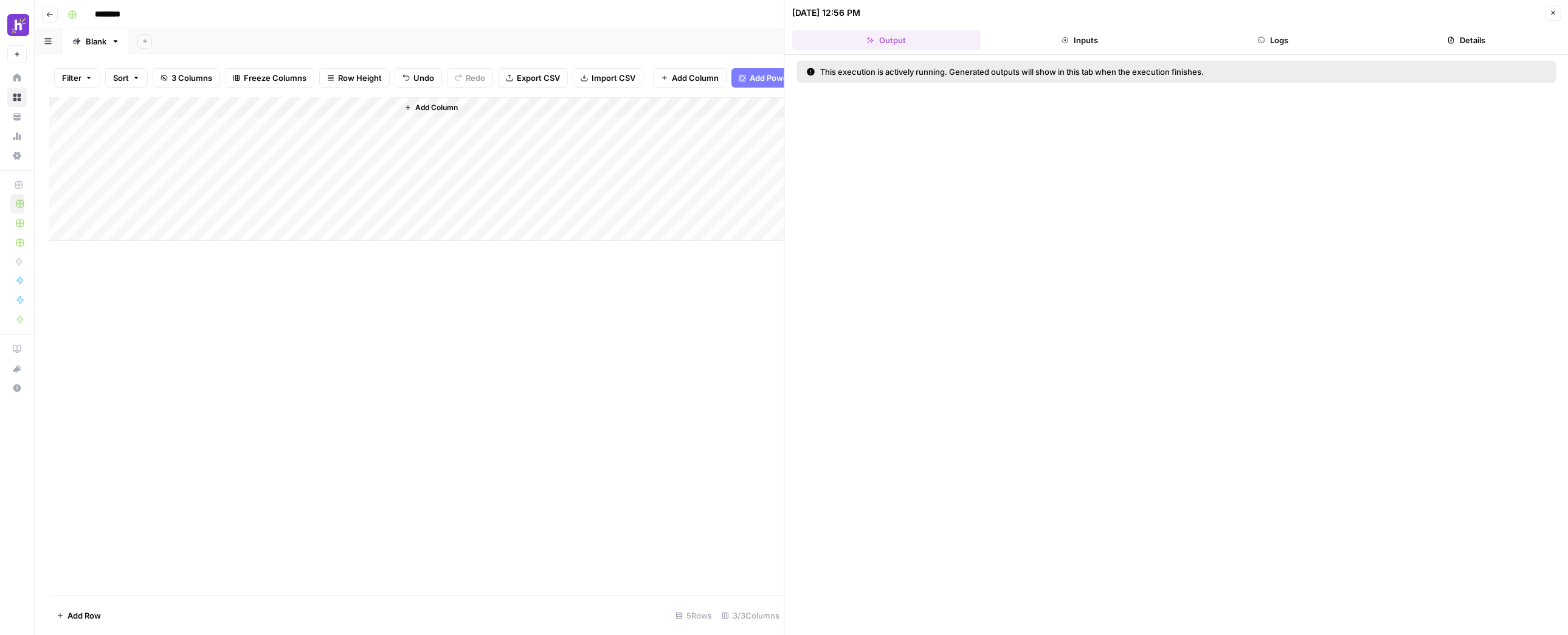
click at [350, 106] on div "Add Column" at bounding box center [417, 169] width 735 height 144
click at [341, 117] on div at bounding box center [342, 118] width 110 height 24
click at [345, 149] on input "New Column" at bounding box center [360, 145] width 124 height 12
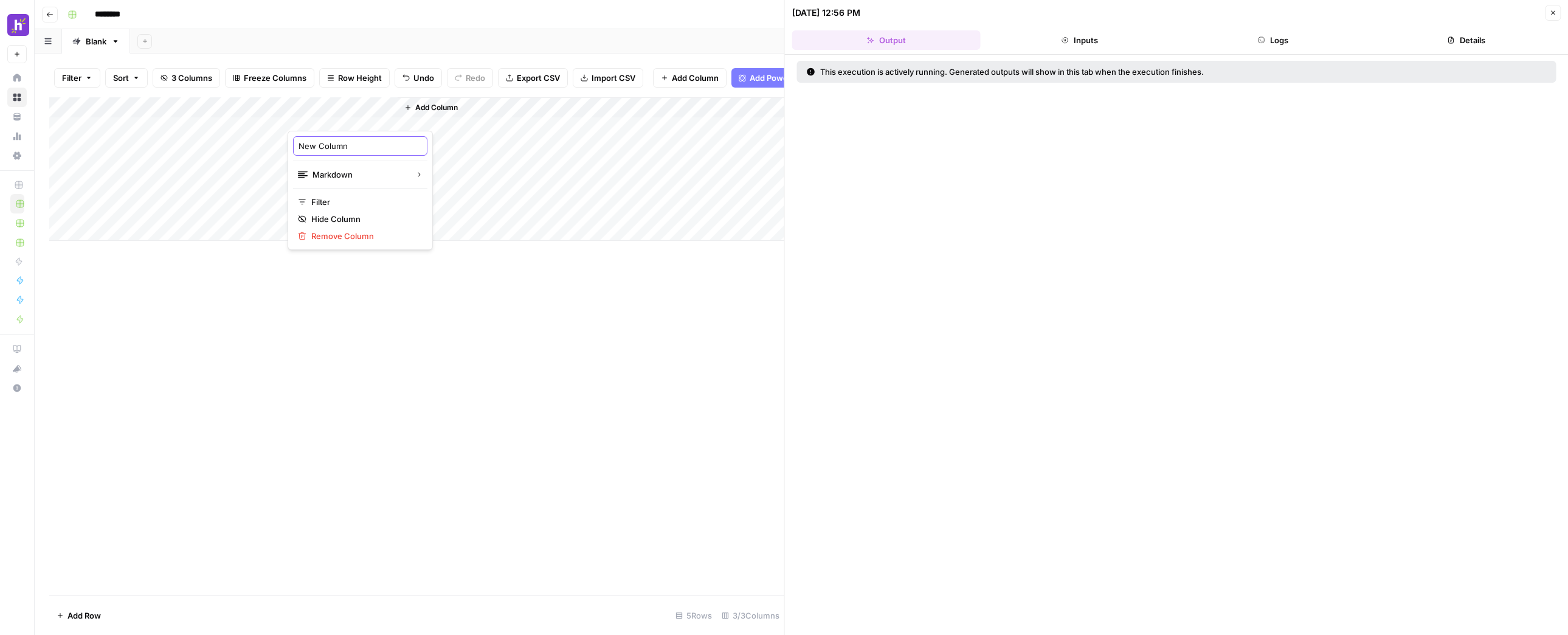
click at [345, 149] on input "New Column" at bounding box center [360, 145] width 124 height 12
type input "SERP Analysis Output"
click at [393, 363] on div "Add Column" at bounding box center [417, 346] width 735 height 498
click at [335, 151] on div "Add Column" at bounding box center [417, 169] width 735 height 144
click at [339, 132] on div "Add Column" at bounding box center [417, 169] width 735 height 144
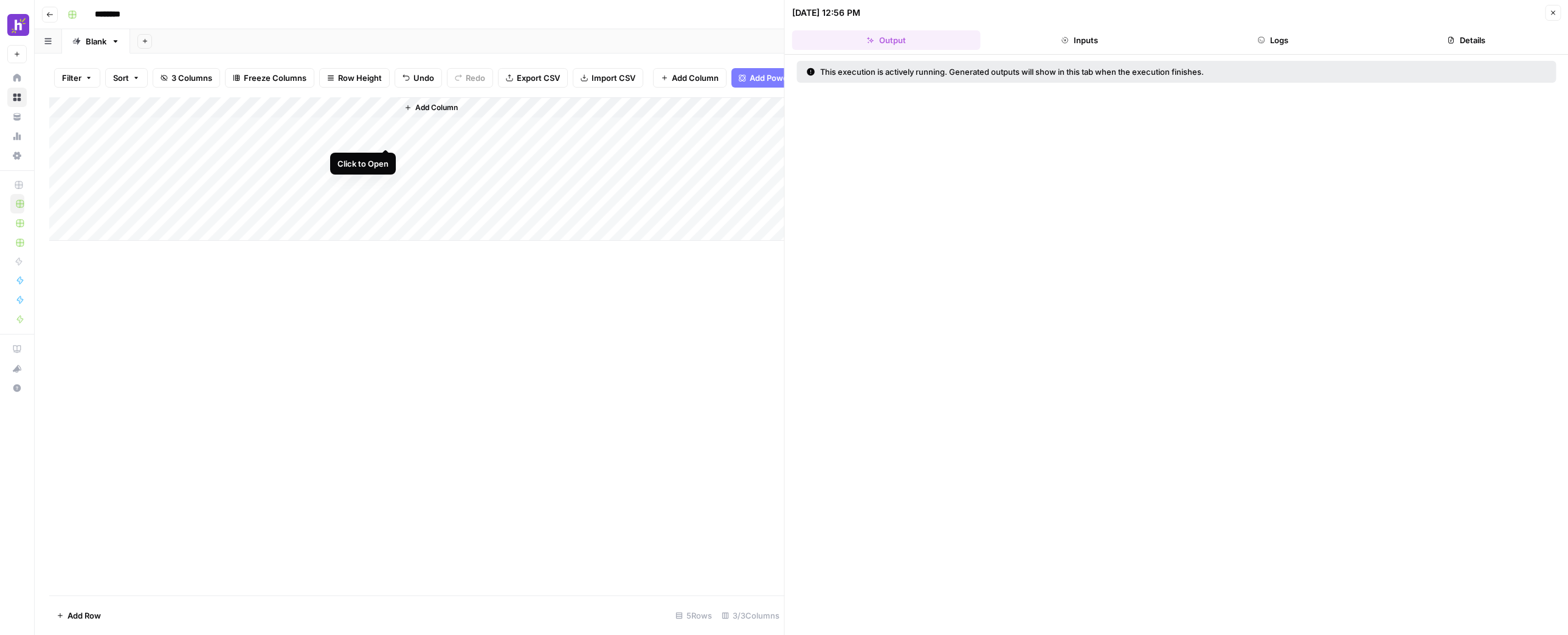
click at [350, 135] on div "Add Column" at bounding box center [417, 169] width 735 height 144
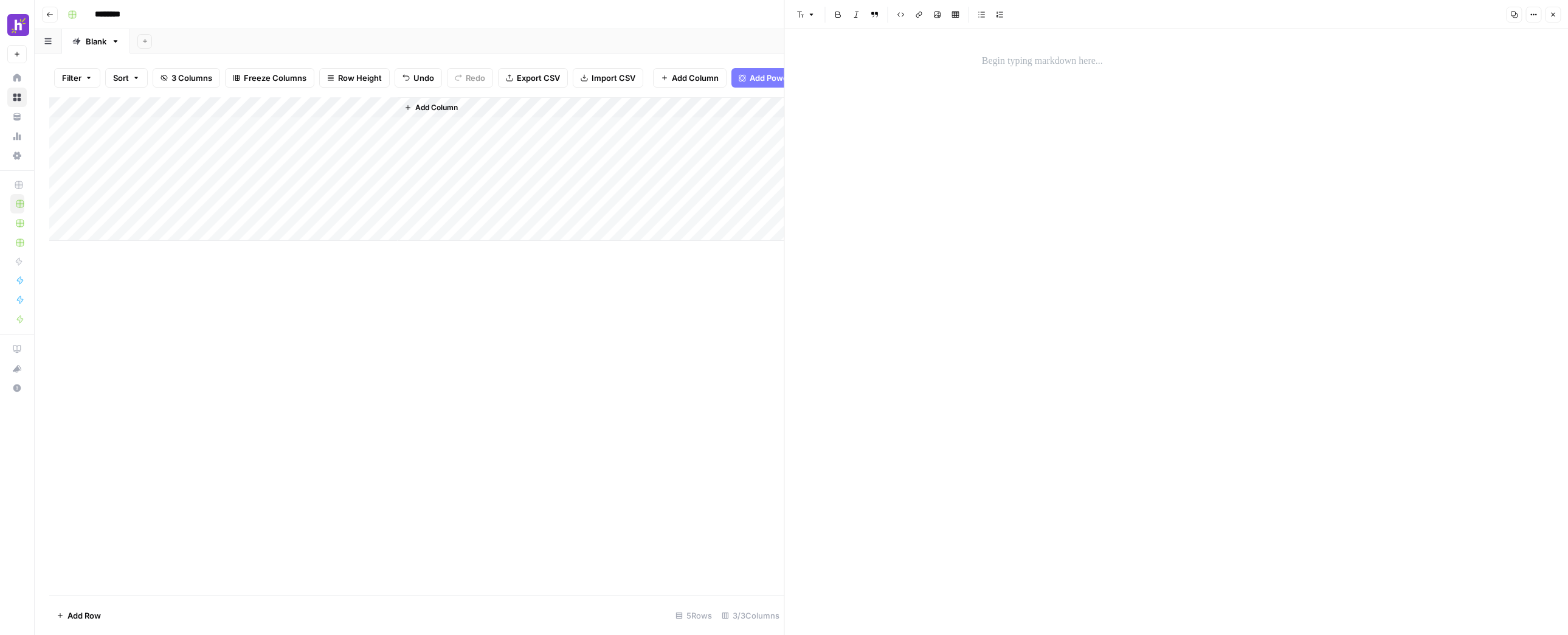
click at [435, 112] on span "Add Column" at bounding box center [436, 108] width 42 height 11
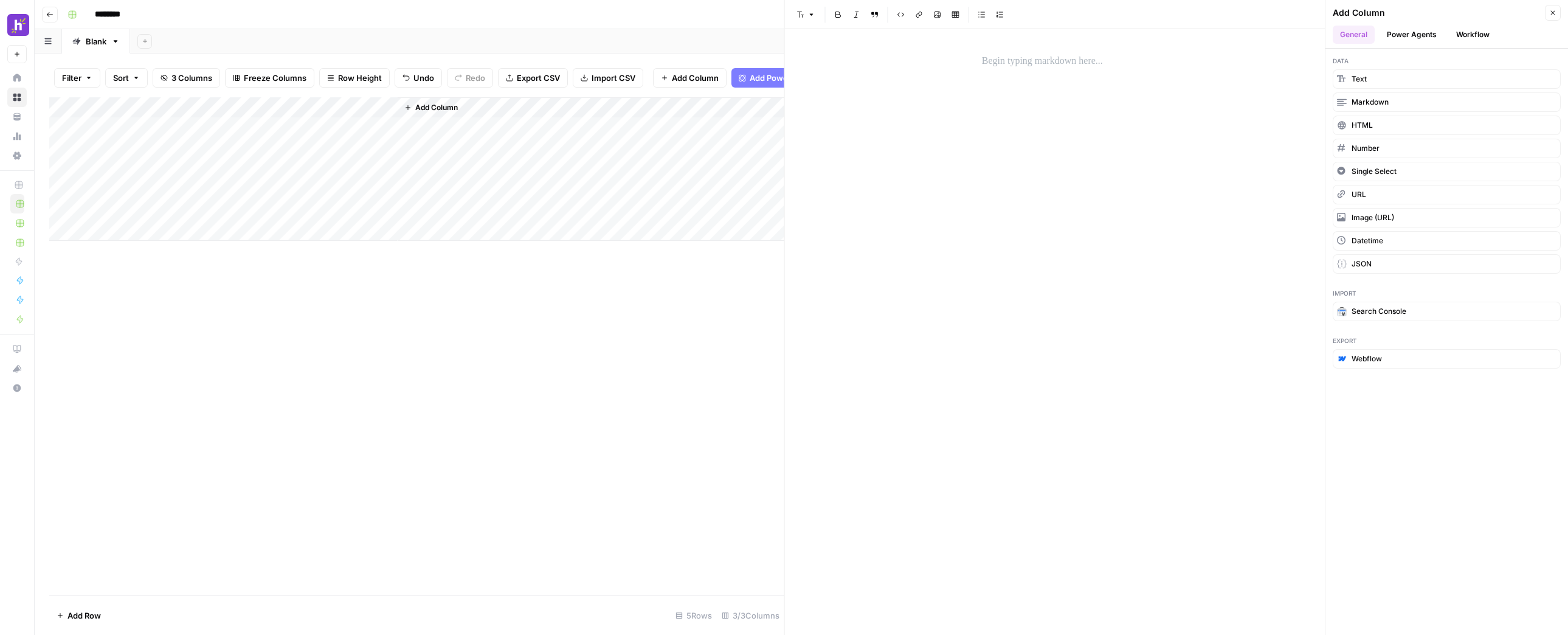
click at [1486, 38] on button "Workflow" at bounding box center [1472, 34] width 48 height 18
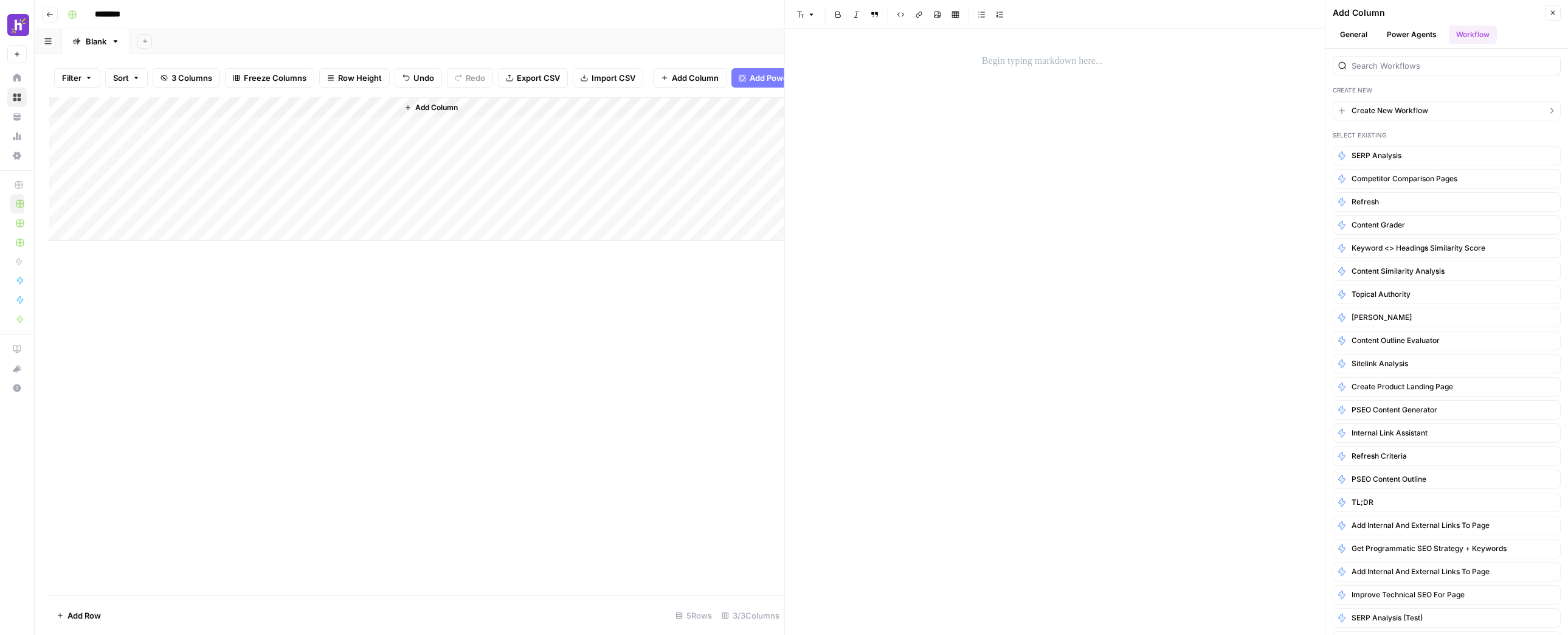
click at [1401, 109] on span "Create New Workflow" at bounding box center [1390, 111] width 77 height 11
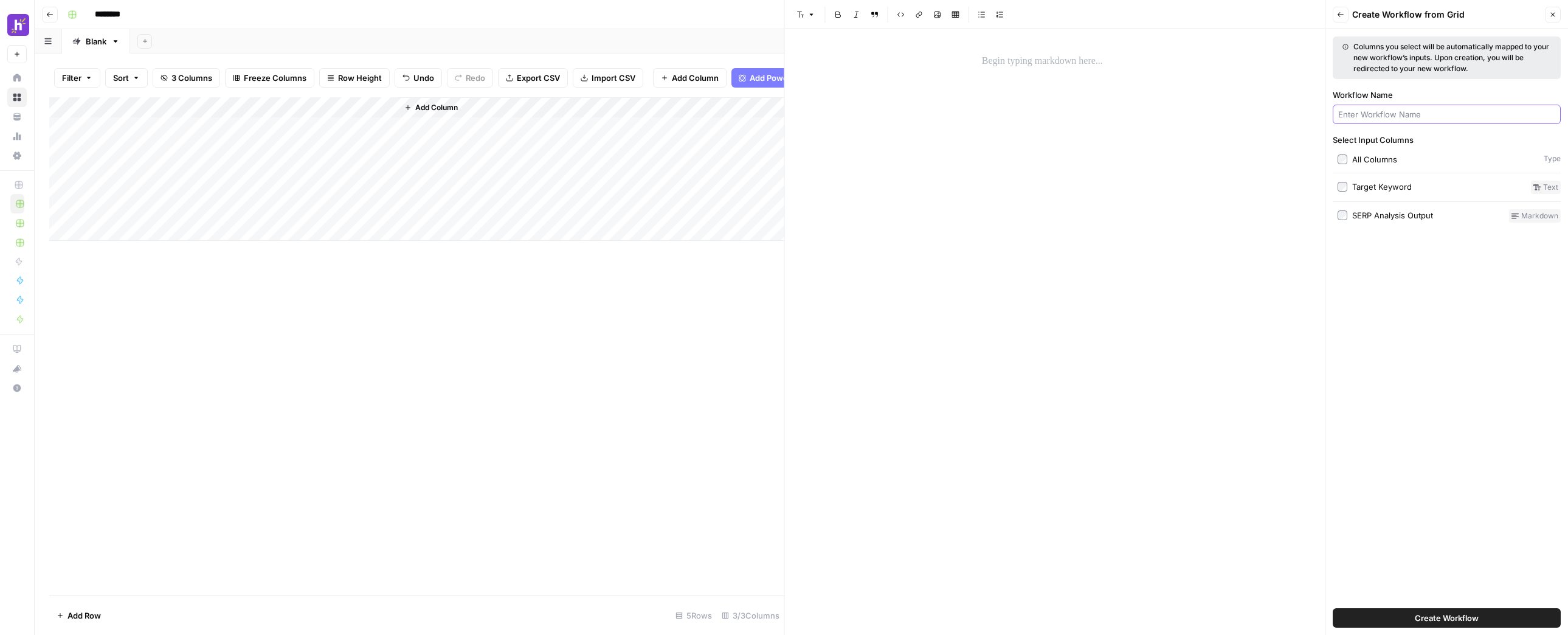
click at [1413, 114] on input "Workflow Name" at bounding box center [1446, 113] width 217 height 12
click at [233, 136] on div "Add Column" at bounding box center [417, 169] width 735 height 144
click at [257, 138] on div "Add Column" at bounding box center [417, 169] width 735 height 144
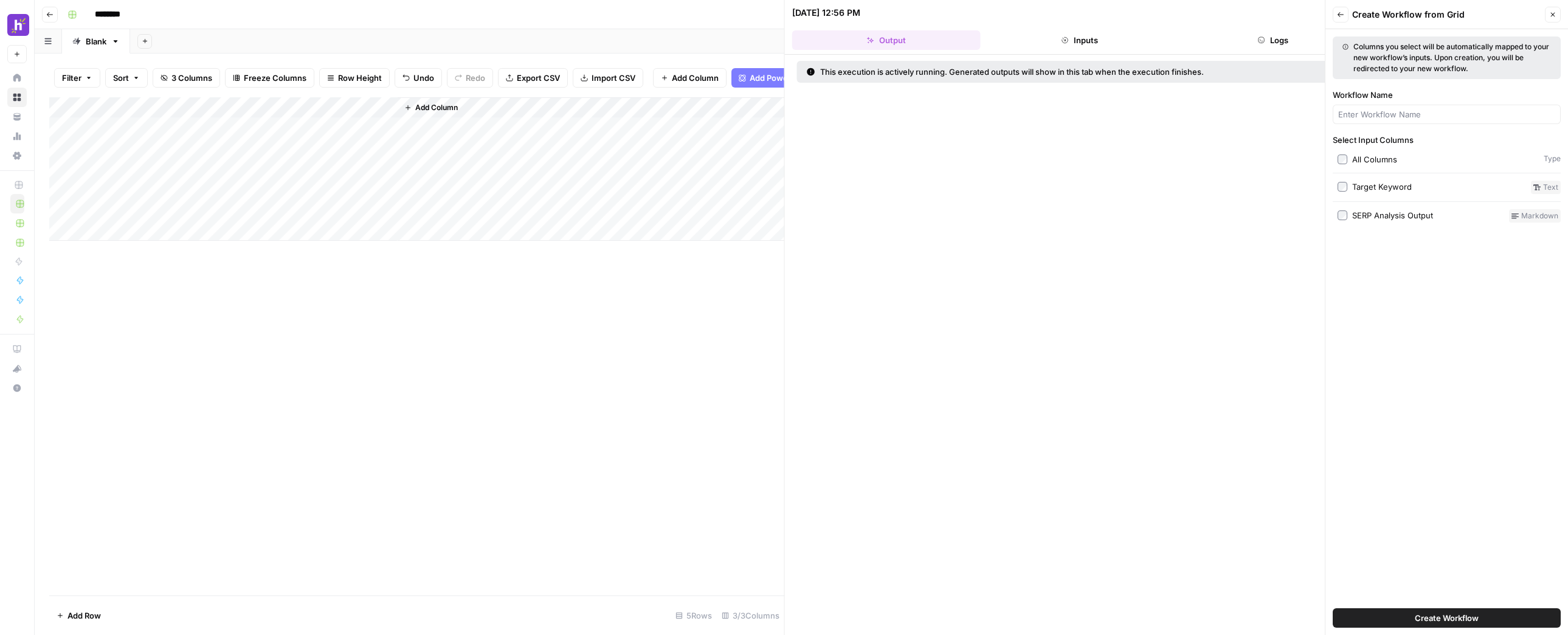
click at [1144, 43] on button "Inputs" at bounding box center [1079, 39] width 188 height 20
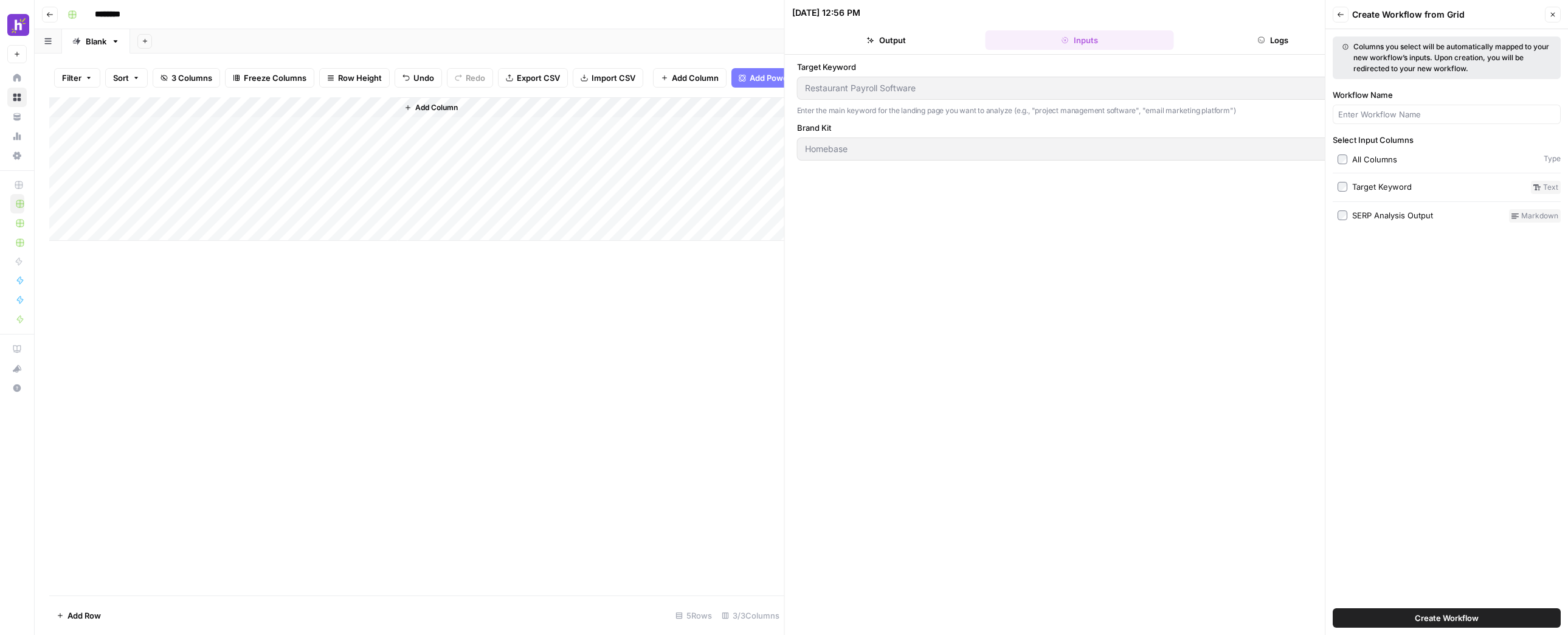
click at [1268, 38] on button "Logs" at bounding box center [1273, 39] width 188 height 20
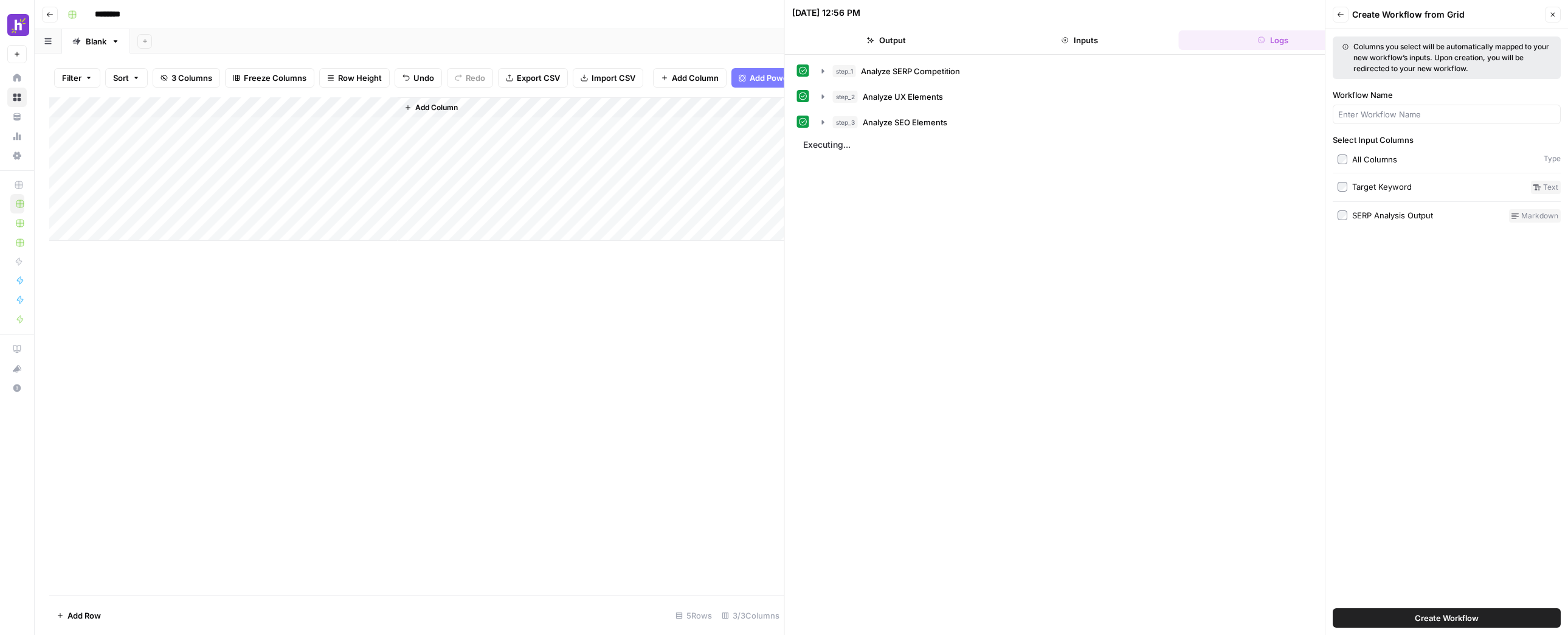
click at [848, 33] on button "Output" at bounding box center [886, 39] width 188 height 20
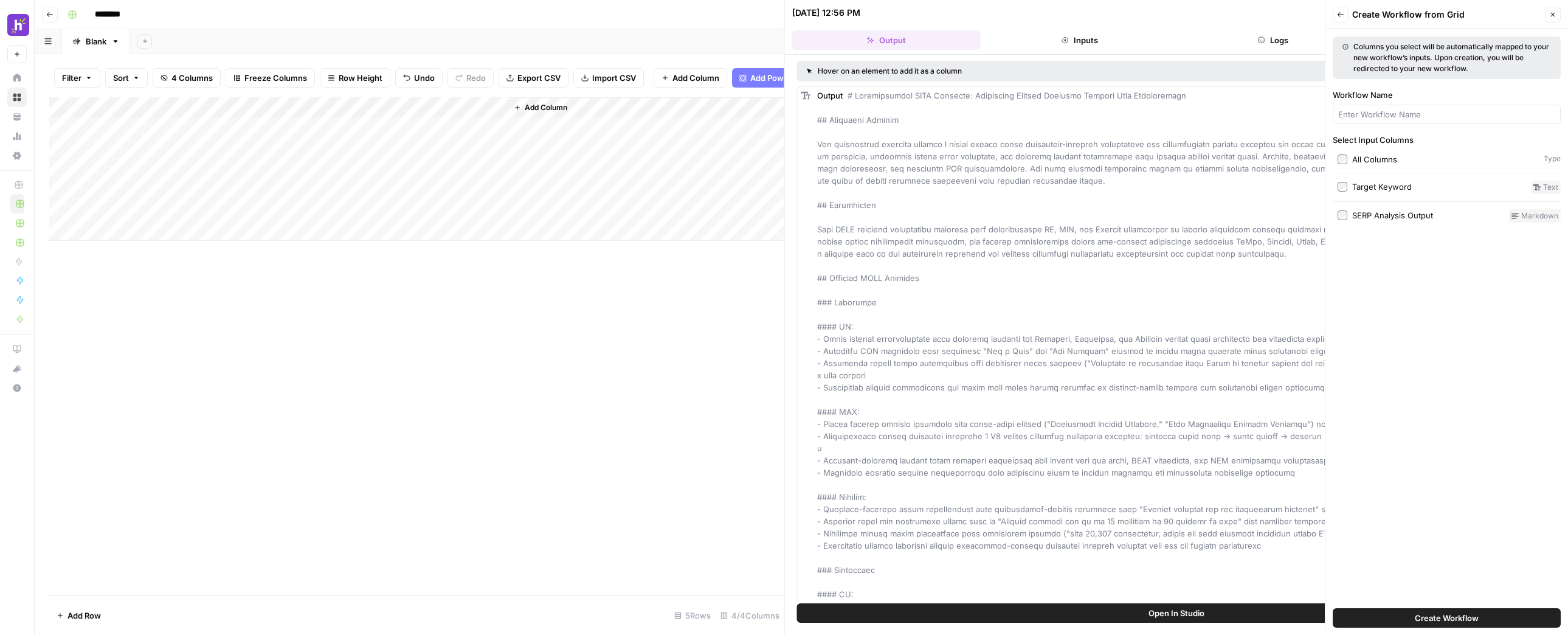
click at [332, 138] on div "Add Column" at bounding box center [417, 169] width 735 height 144
click at [496, 115] on div "Add Column" at bounding box center [417, 169] width 735 height 144
click at [463, 234] on span "Remove Column" at bounding box center [474, 235] width 106 height 12
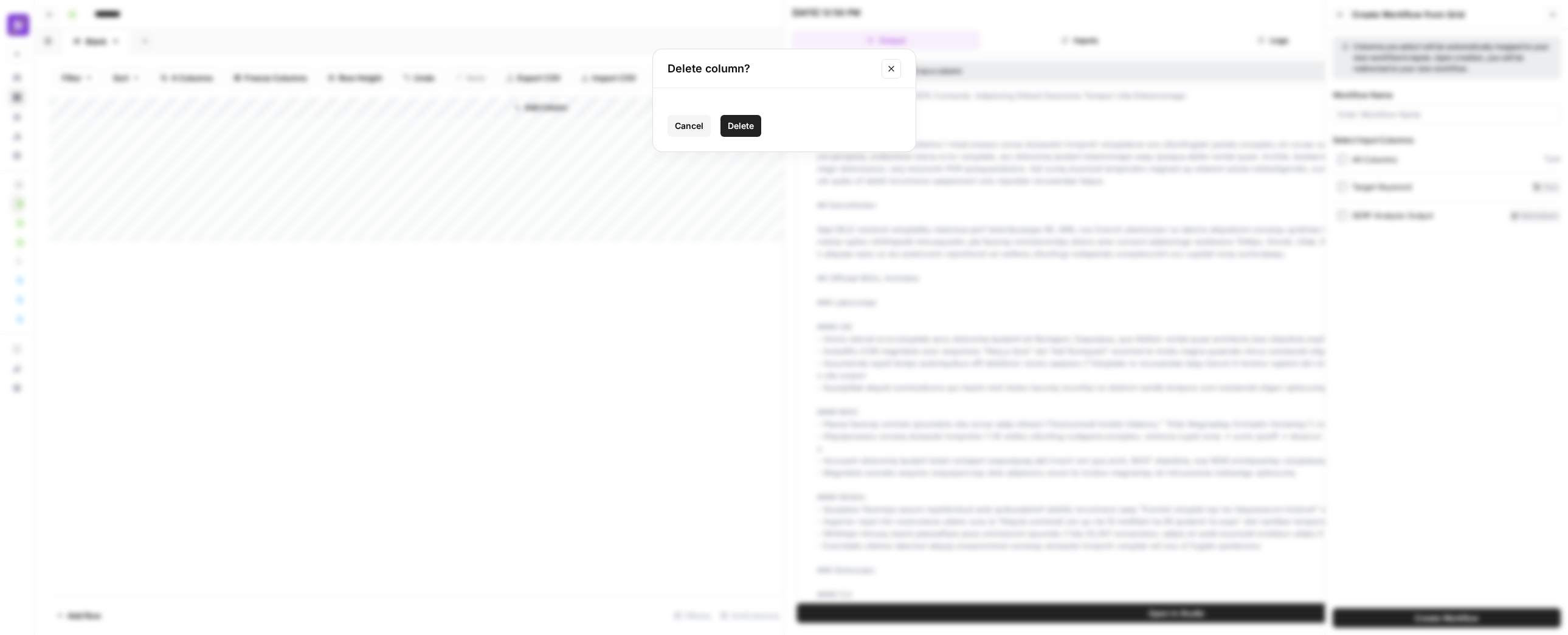
click at [746, 120] on span "Delete" at bounding box center [741, 126] width 26 height 12
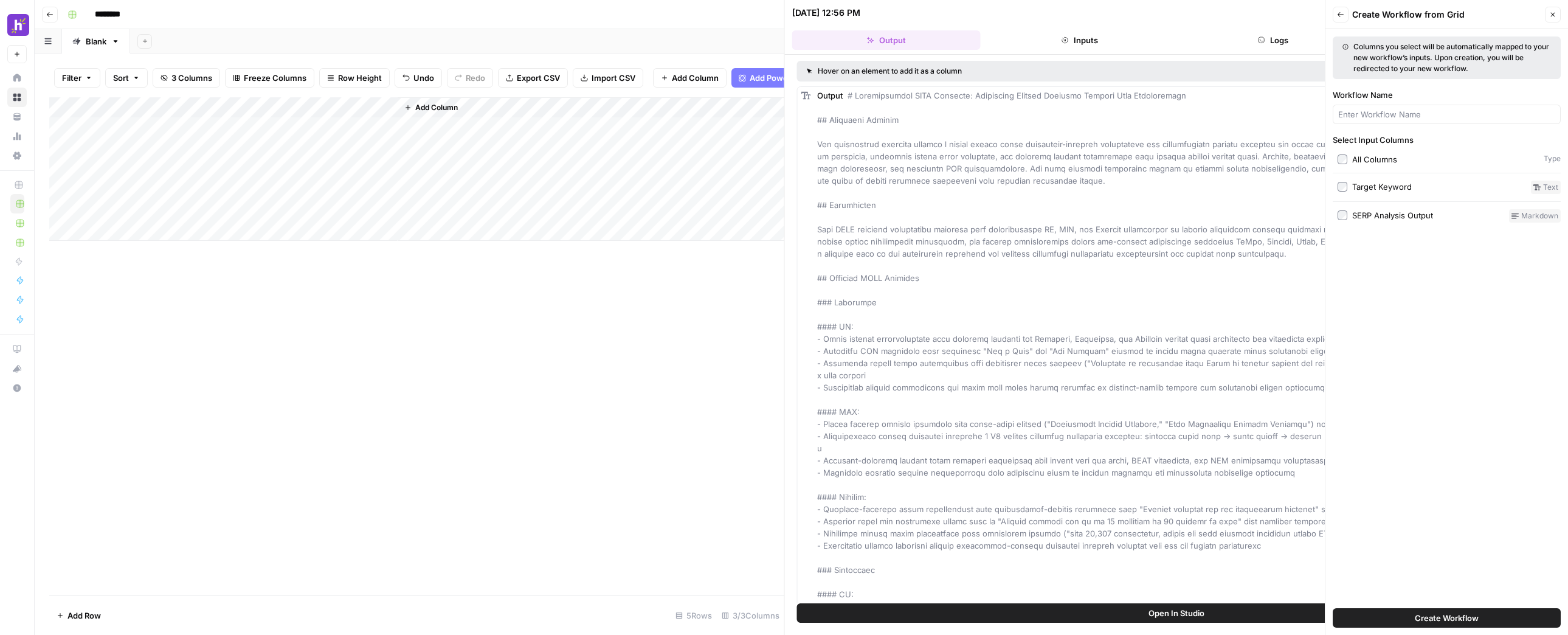
click at [420, 113] on span "Add Column" at bounding box center [436, 108] width 42 height 11
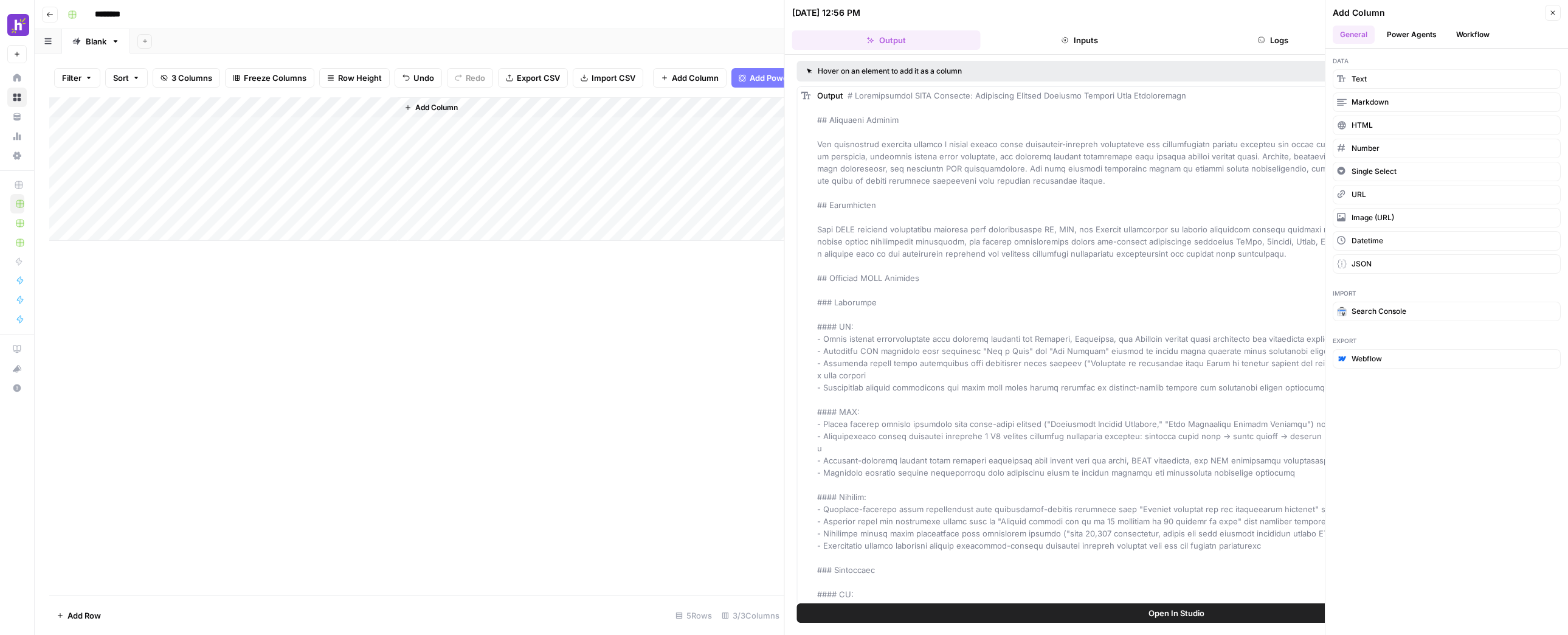
click at [1475, 32] on button "Workflow" at bounding box center [1472, 34] width 48 height 18
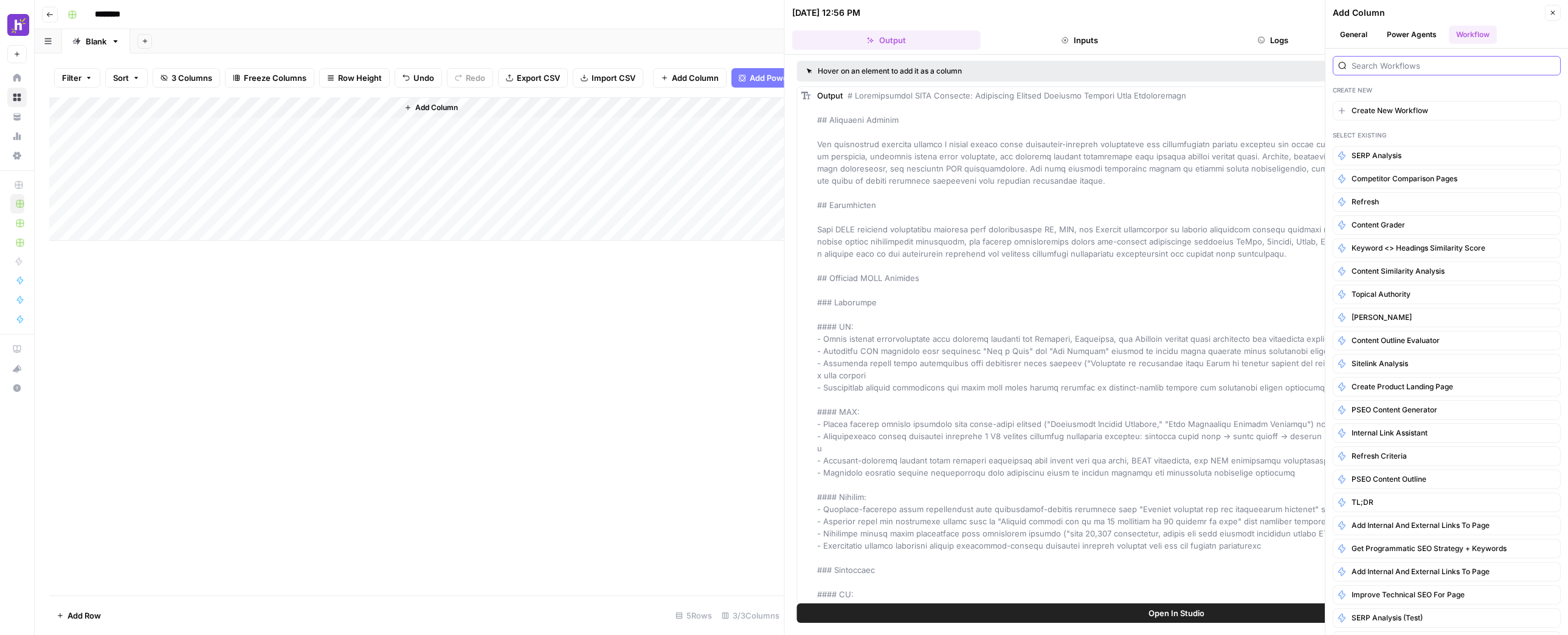
click at [1411, 68] on input "search" at bounding box center [1453, 66] width 204 height 12
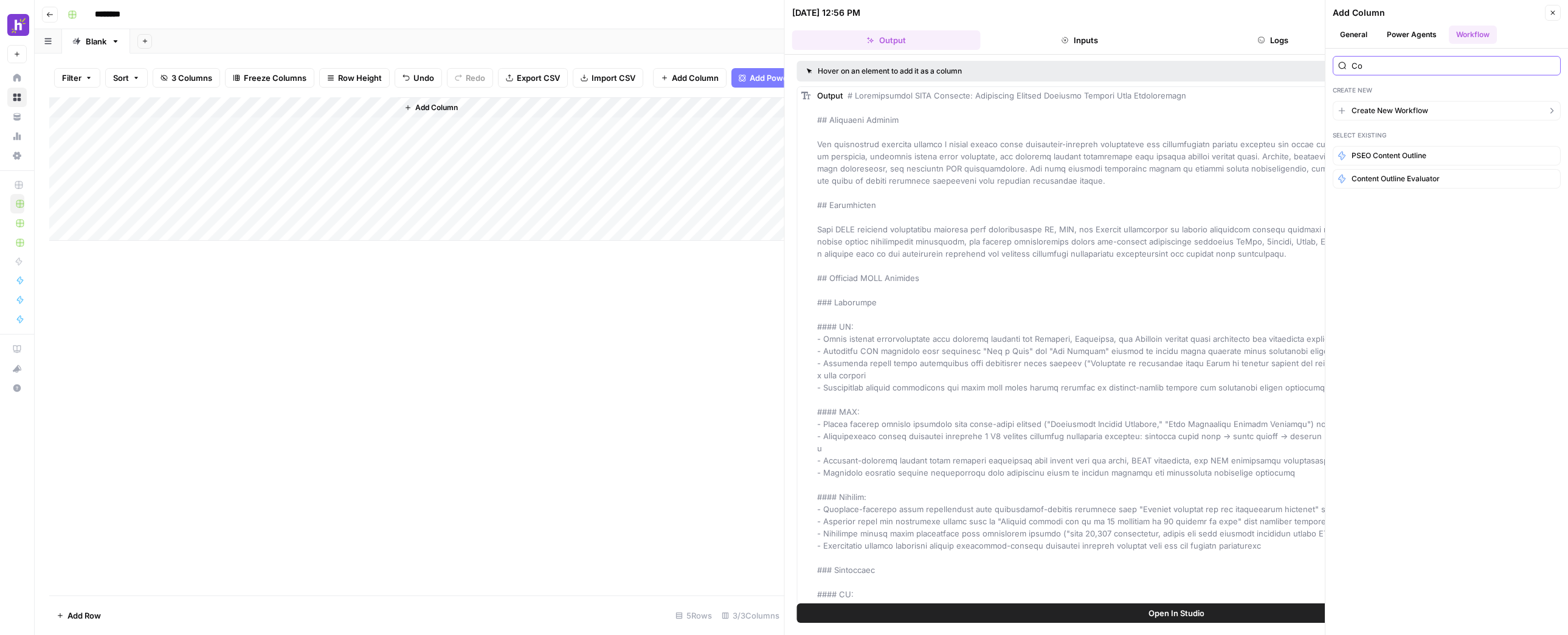
type input "C"
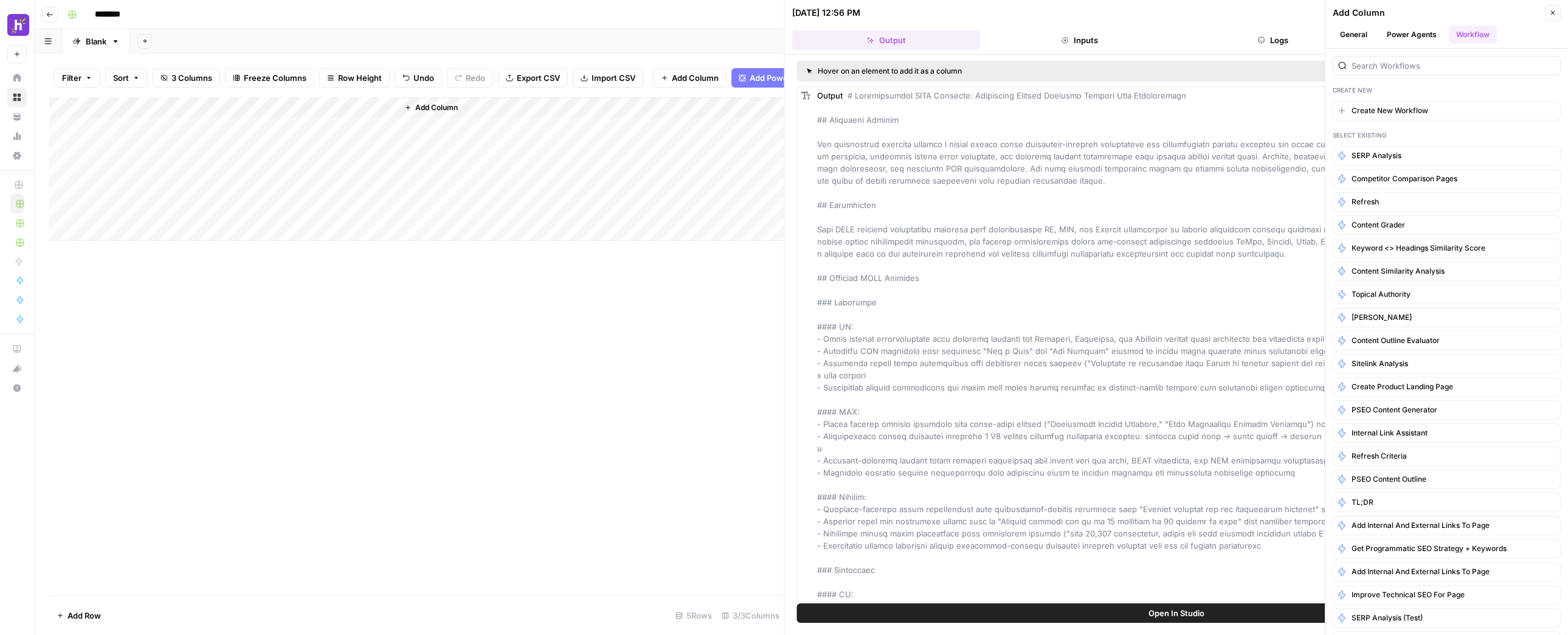
click at [1418, 32] on button "Power Agents" at bounding box center [1411, 34] width 65 height 18
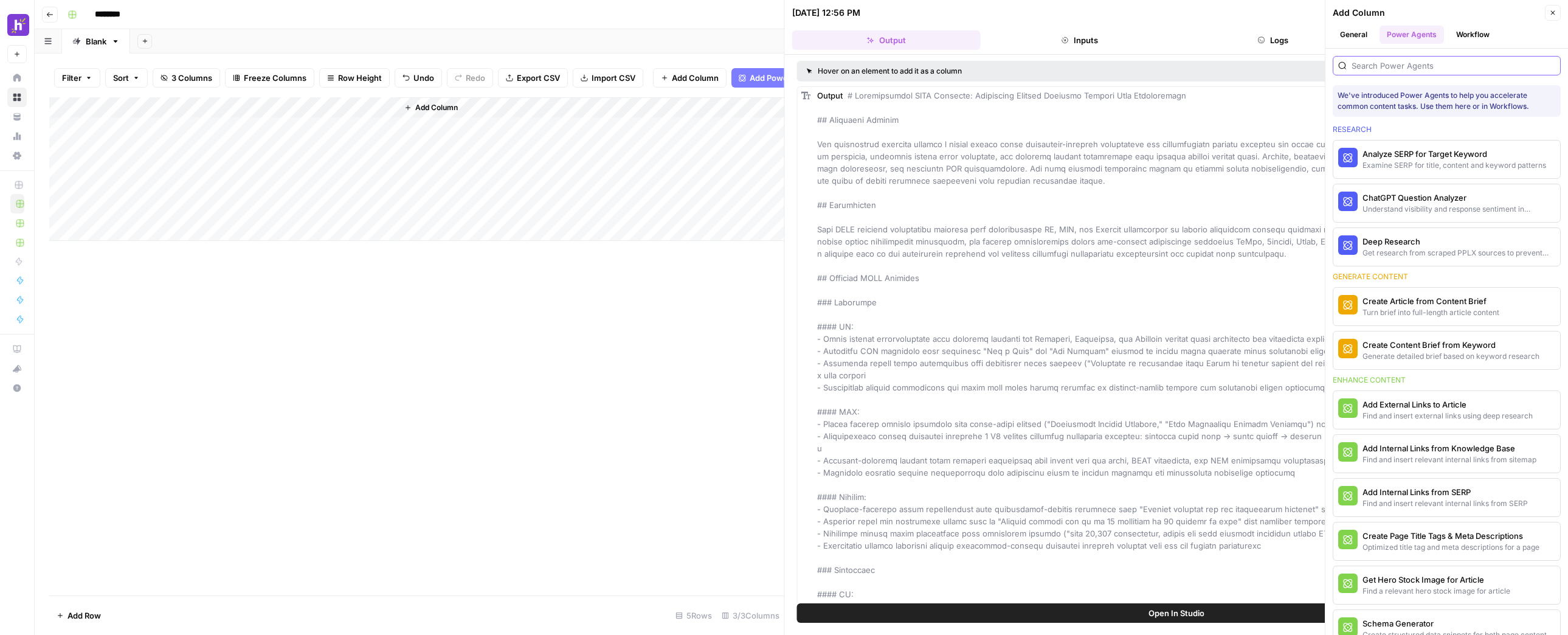
click at [1419, 61] on input "search" at bounding box center [1453, 66] width 204 height 12
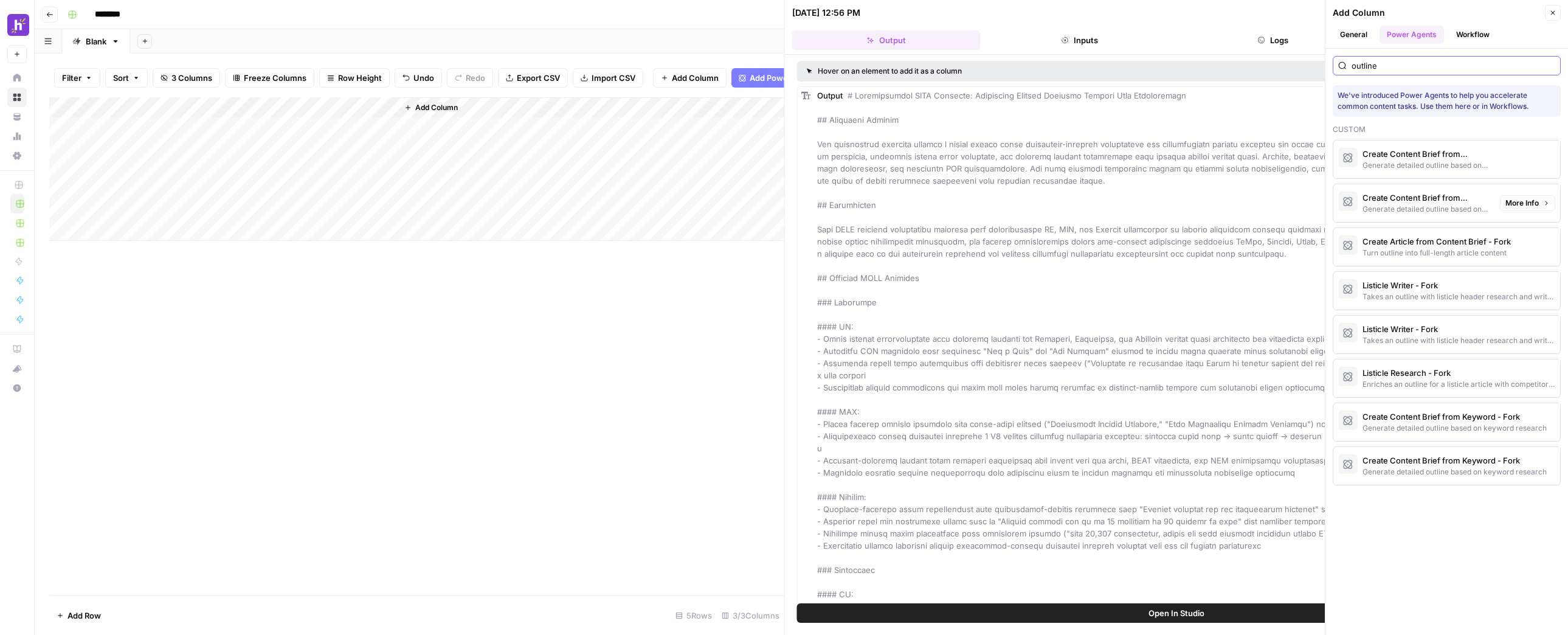
type input "outline"
drag, startPoint x: 1449, startPoint y: 156, endPoint x: 1435, endPoint y: 165, distance: 16.6
click at [1435, 165] on div "Create Content Brief from Keyword - Fork Generate detailed outline based on key…" at bounding box center [1426, 159] width 128 height 23
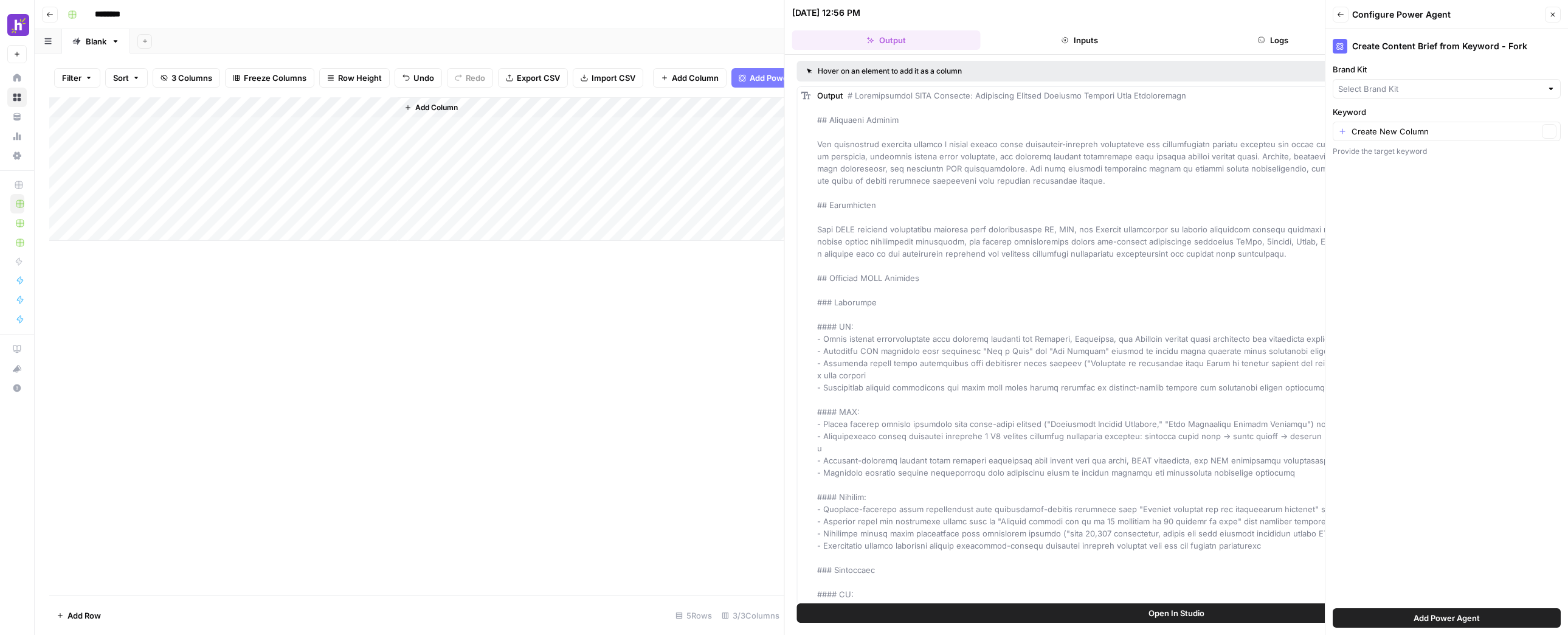
type input "Homebase"
click at [1472, 138] on div "Create New Column Clear" at bounding box center [1446, 131] width 228 height 20
click at [1427, 205] on div "Target Keyword Possible Match" at bounding box center [1446, 200] width 207 height 15
type input "Target Keyword"
click at [1440, 282] on div "Create Content Brief from Keyword - Fork Brand Kit Homebase Clear Keyword Targe…" at bounding box center [1446, 332] width 243 height 606
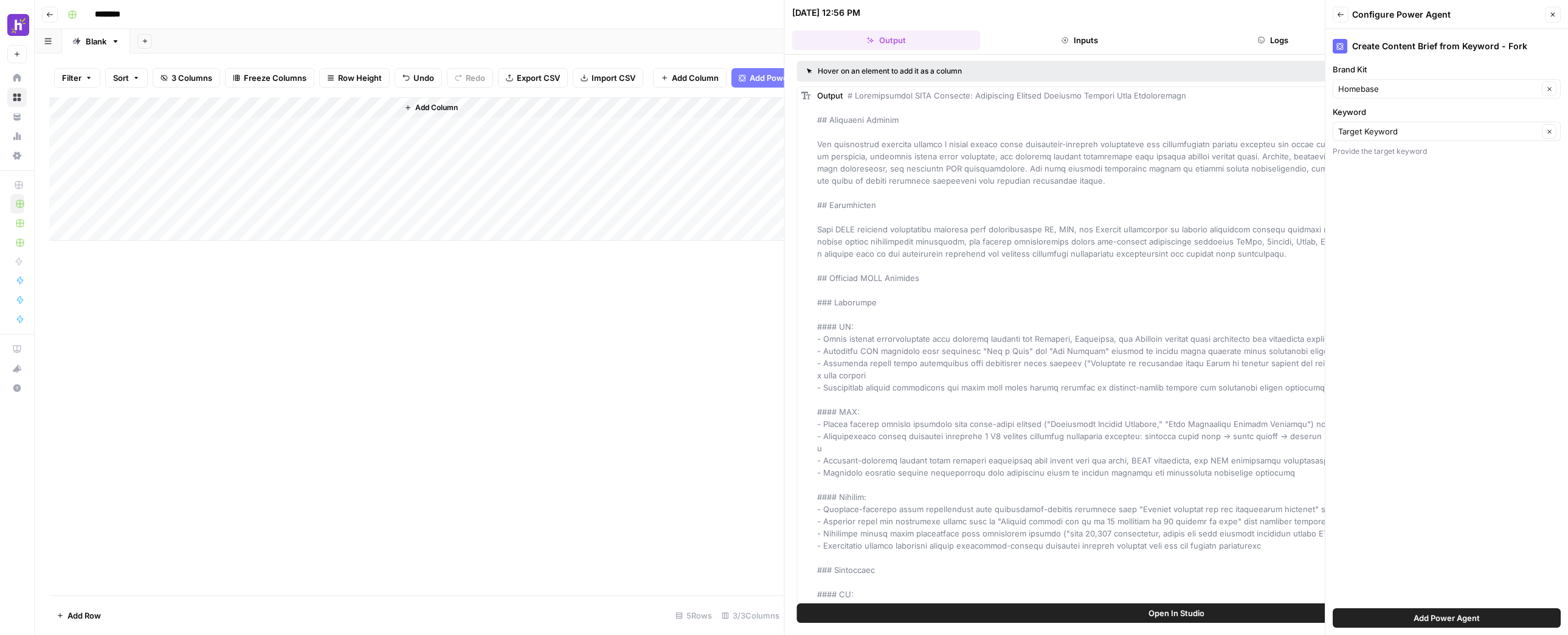
click at [1450, 620] on span "Add Power Agent" at bounding box center [1446, 617] width 67 height 12
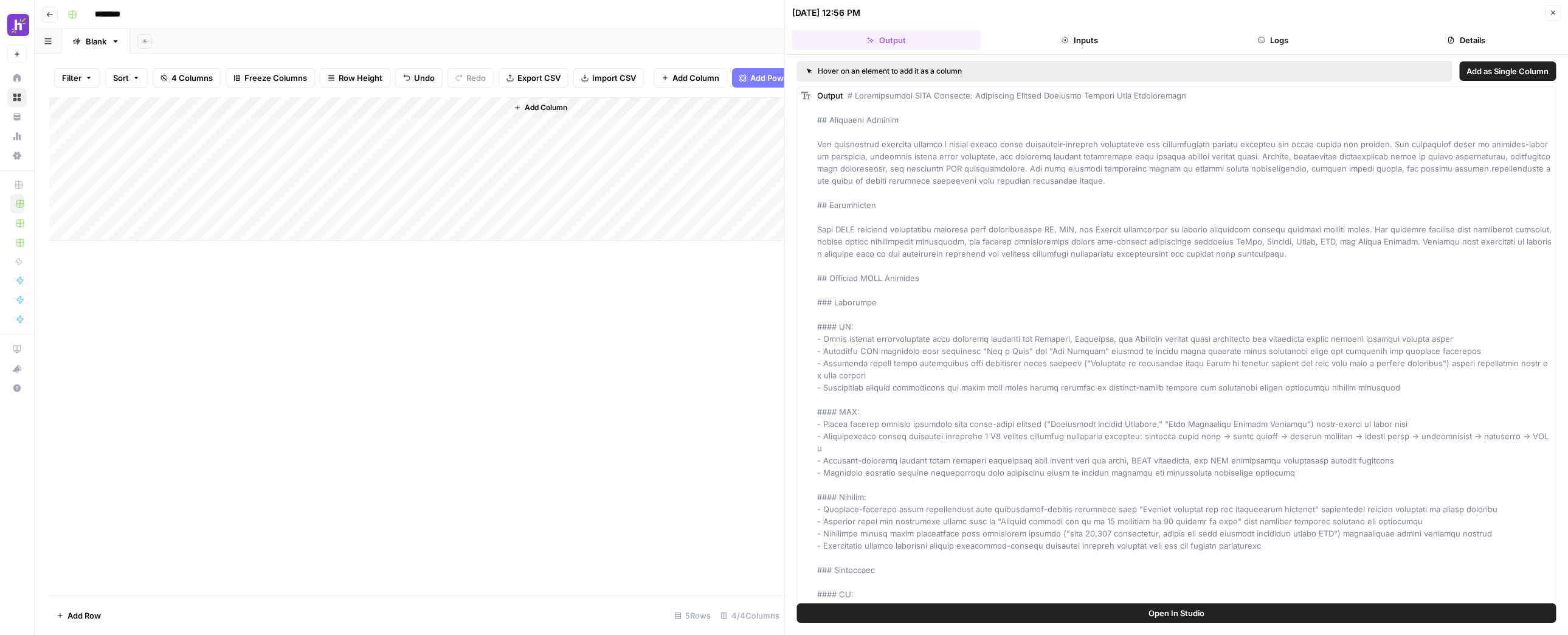
click at [477, 115] on div "Add Column" at bounding box center [417, 169] width 735 height 144
click at [479, 237] on span "Edit Workflow" at bounding box center [474, 235] width 106 height 12
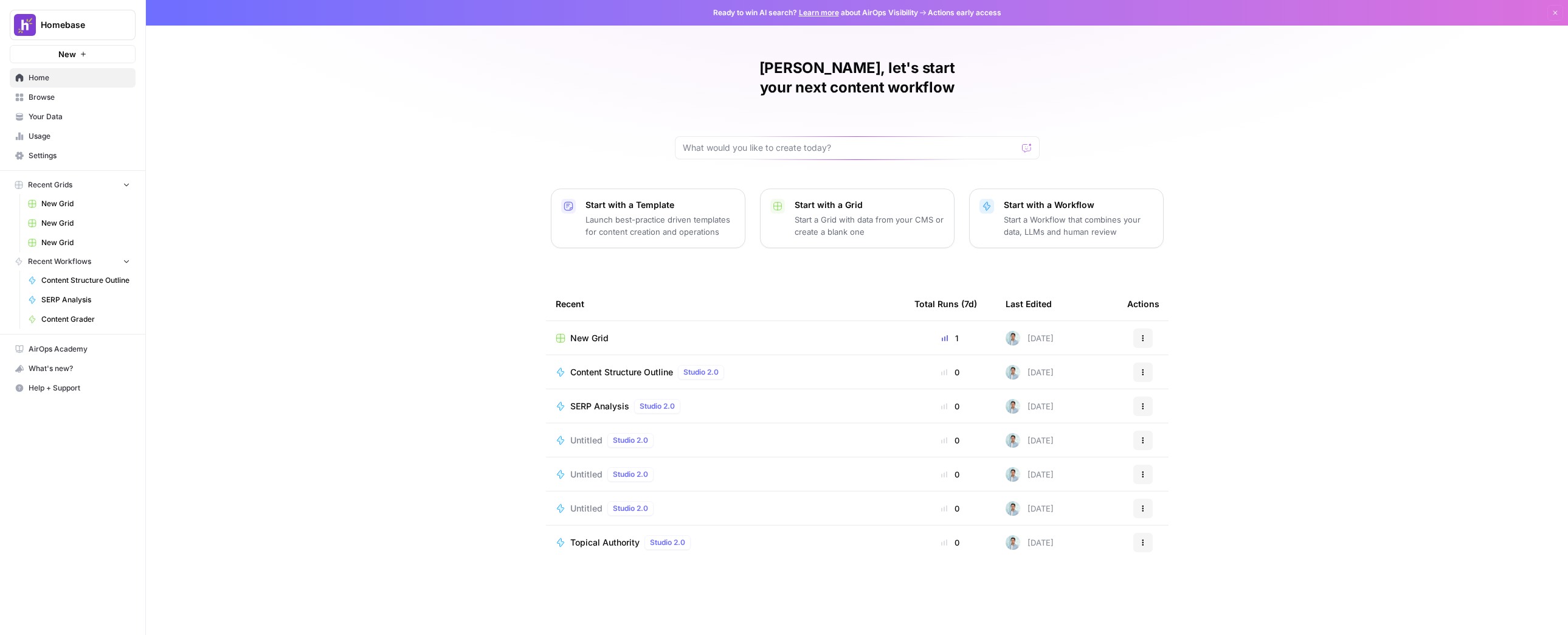
click at [128, 259] on icon "button" at bounding box center [126, 261] width 8 height 8
click at [143, 184] on nav "Recent Grids New Grid New Grid New Grid" at bounding box center [72, 214] width 145 height 77
click at [120, 181] on button "Recent Grids" at bounding box center [72, 184] width 126 height 18
click at [120, 180] on button "Recent Grids" at bounding box center [72, 184] width 126 height 18
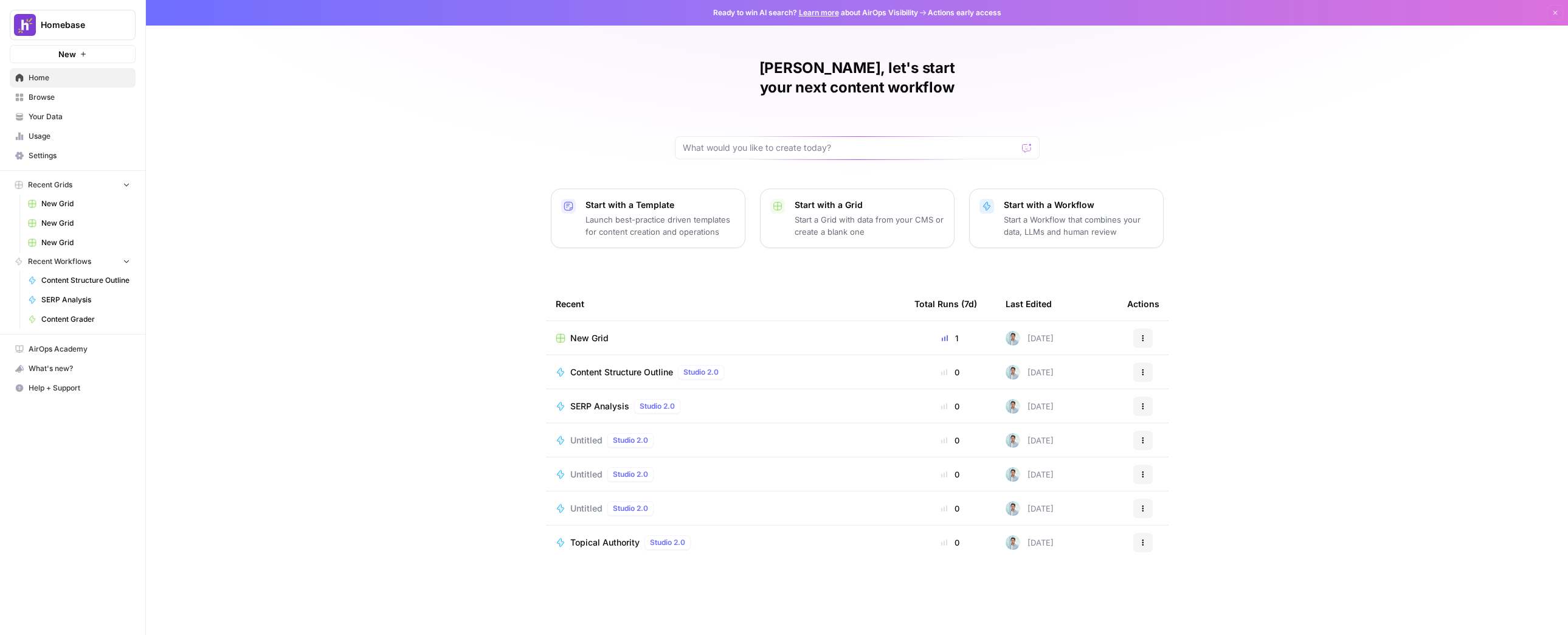
click at [56, 103] on link "Browse" at bounding box center [72, 97] width 126 height 20
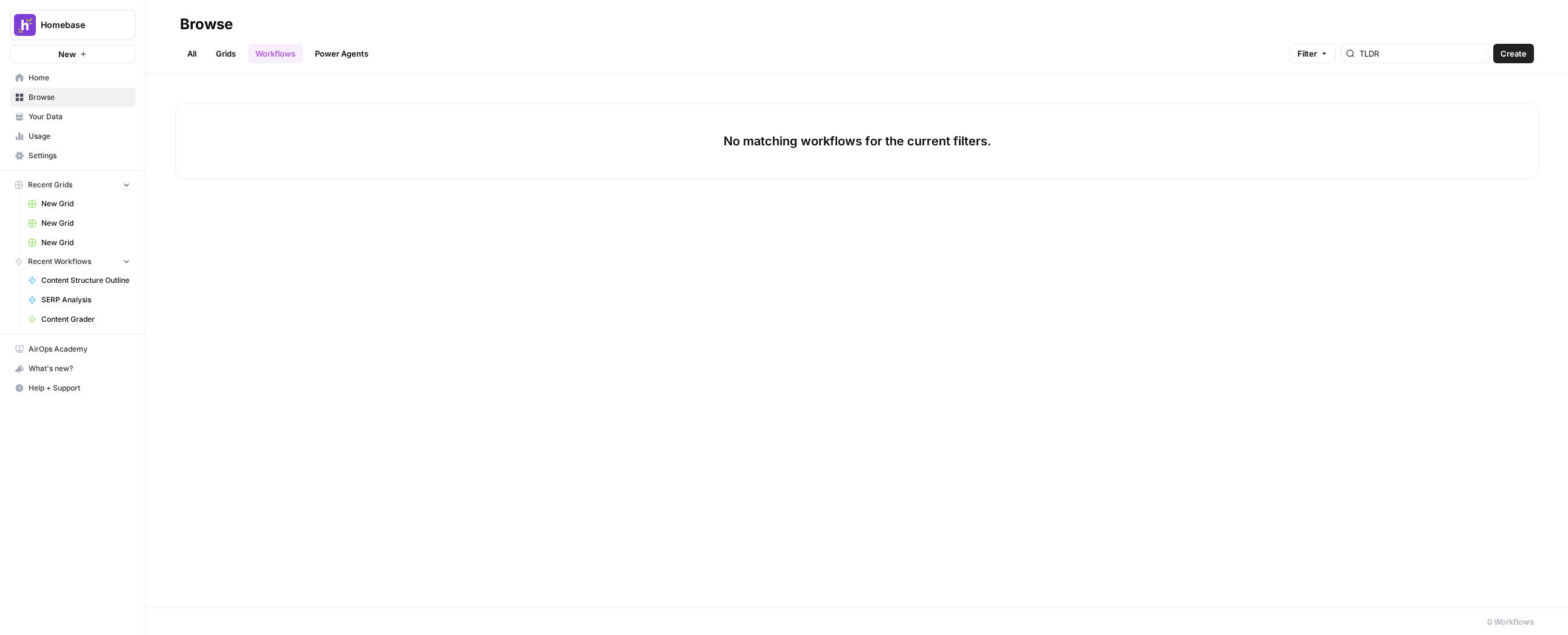
click at [234, 54] on link "Grids" at bounding box center [225, 53] width 35 height 20
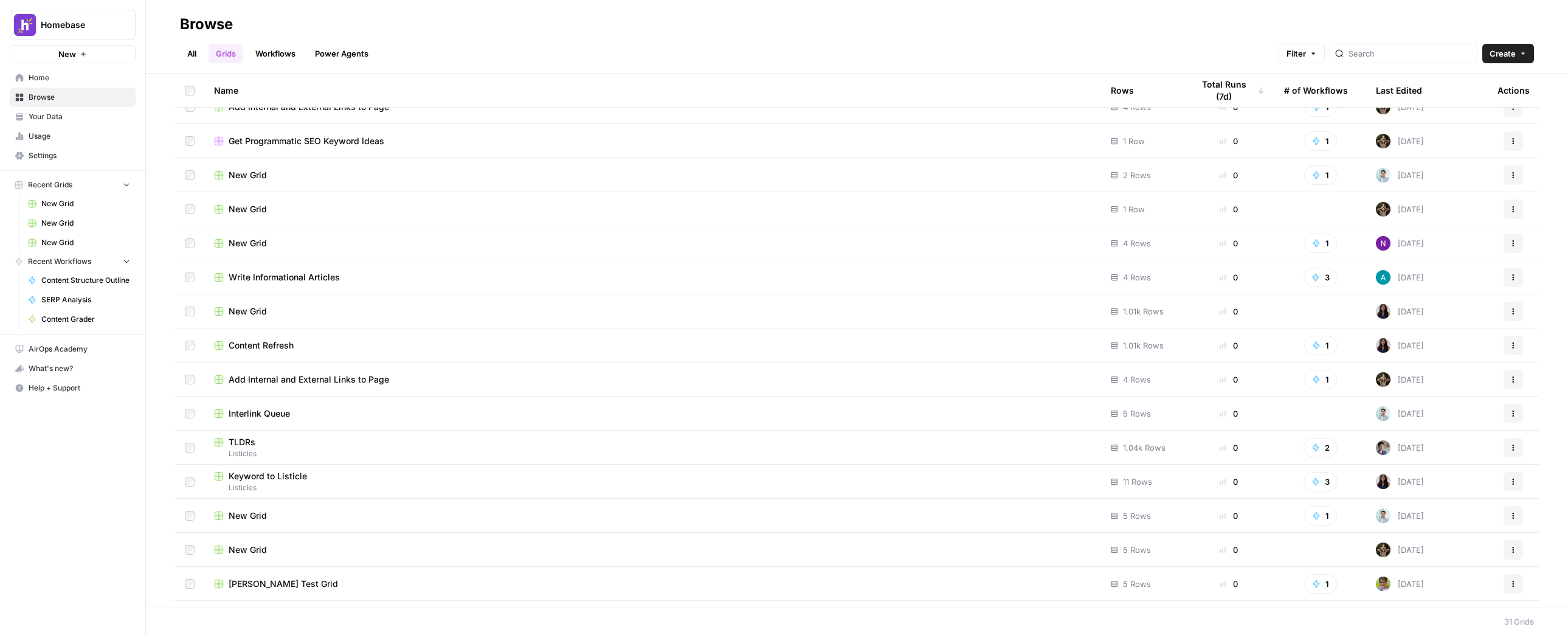
scroll to position [269, 0]
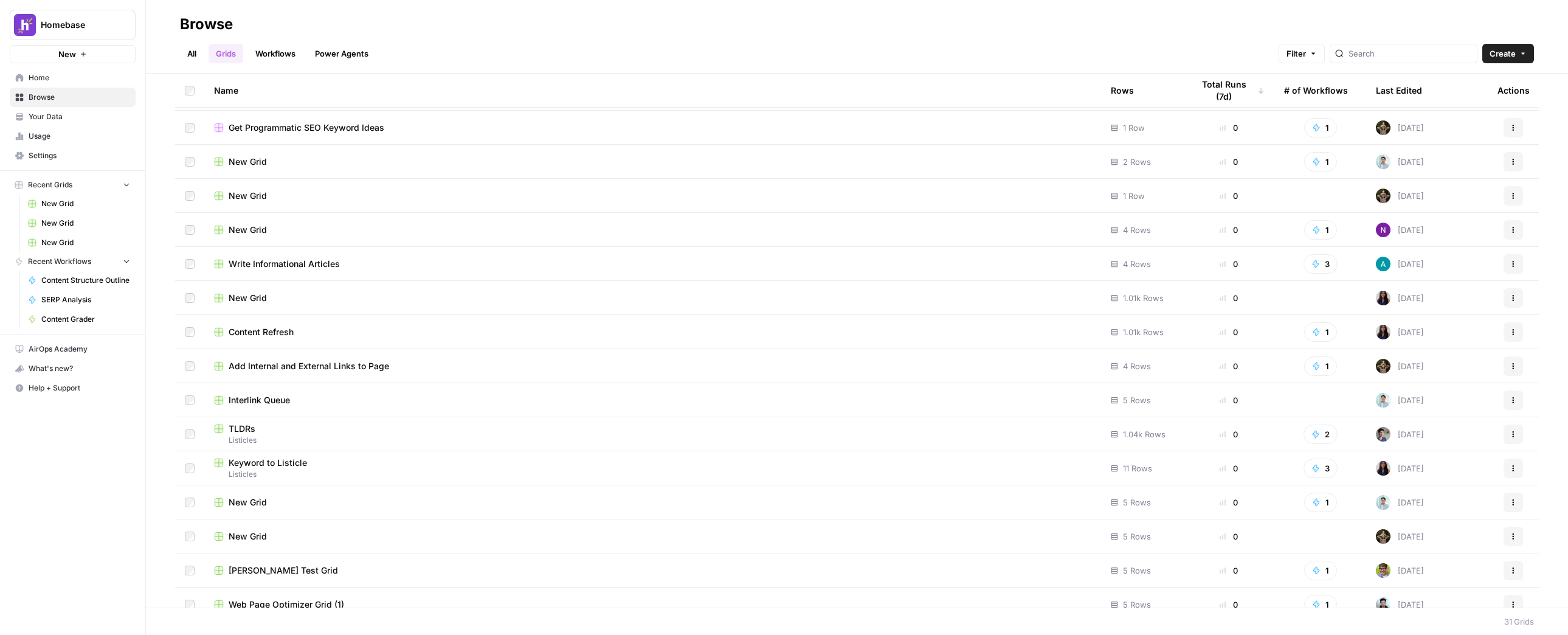
click at [288, 439] on span "Listicles" at bounding box center [653, 441] width 878 height 11
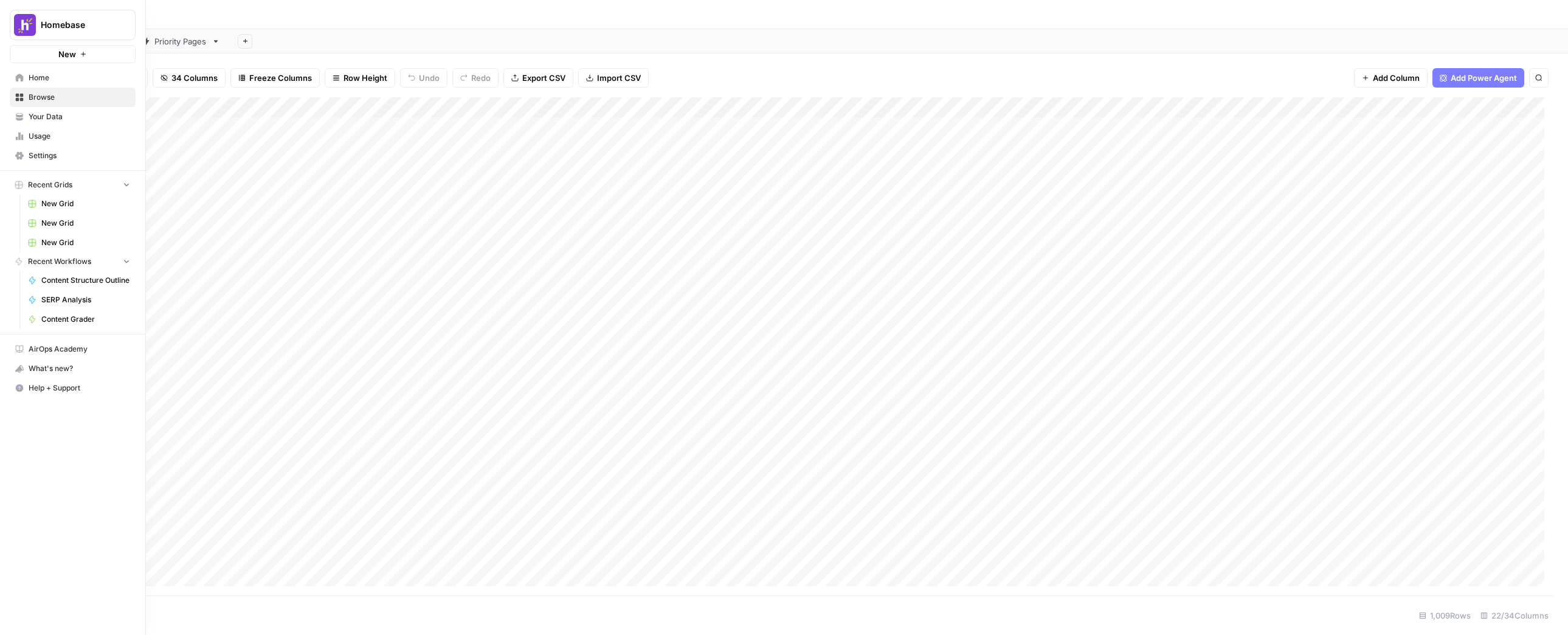
click at [20, 77] on icon at bounding box center [20, 77] width 8 height 8
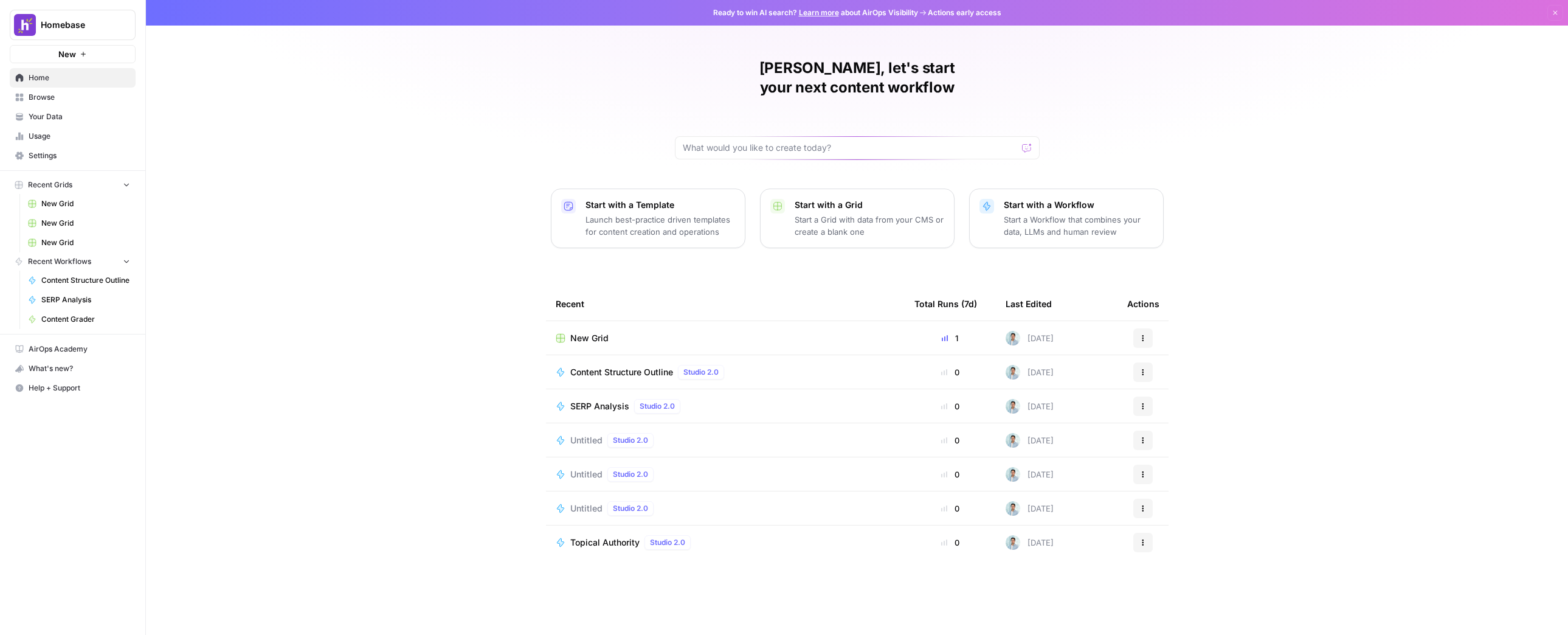
click at [89, 44] on div "Homebase New" at bounding box center [72, 31] width 145 height 63
click at [83, 59] on button "New" at bounding box center [72, 53] width 126 height 18
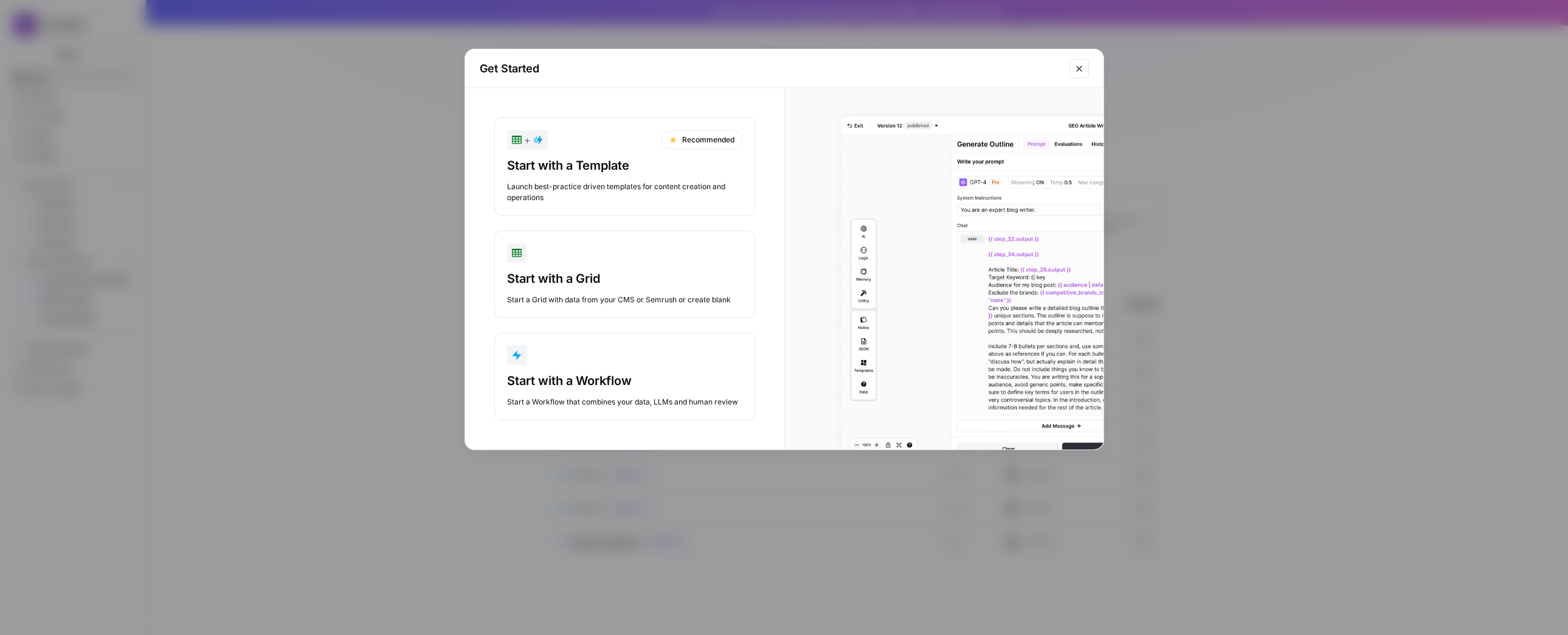
click at [648, 370] on button "Start with a Workflow Start a Workflow that combines your data, LLMs and human …" at bounding box center [625, 376] width 261 height 87
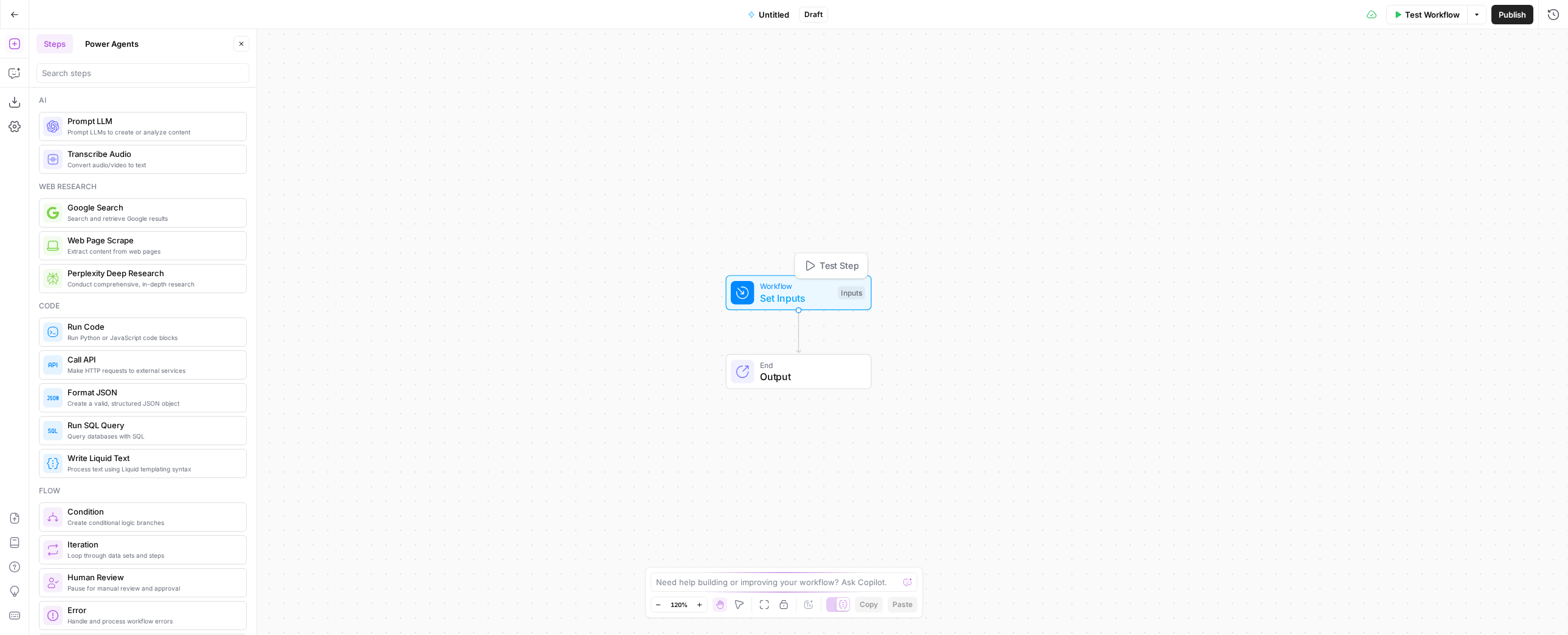
click at [802, 304] on span "Set Inputs" at bounding box center [795, 298] width 72 height 15
click at [792, 593] on div "Need help building or improving your workflow? Ask Copilot. Zoom Out 120% Zoom …" at bounding box center [784, 592] width 279 height 51
click at [796, 589] on div "Need help building or improving your workflow? Ask Copilot." at bounding box center [784, 582] width 267 height 20
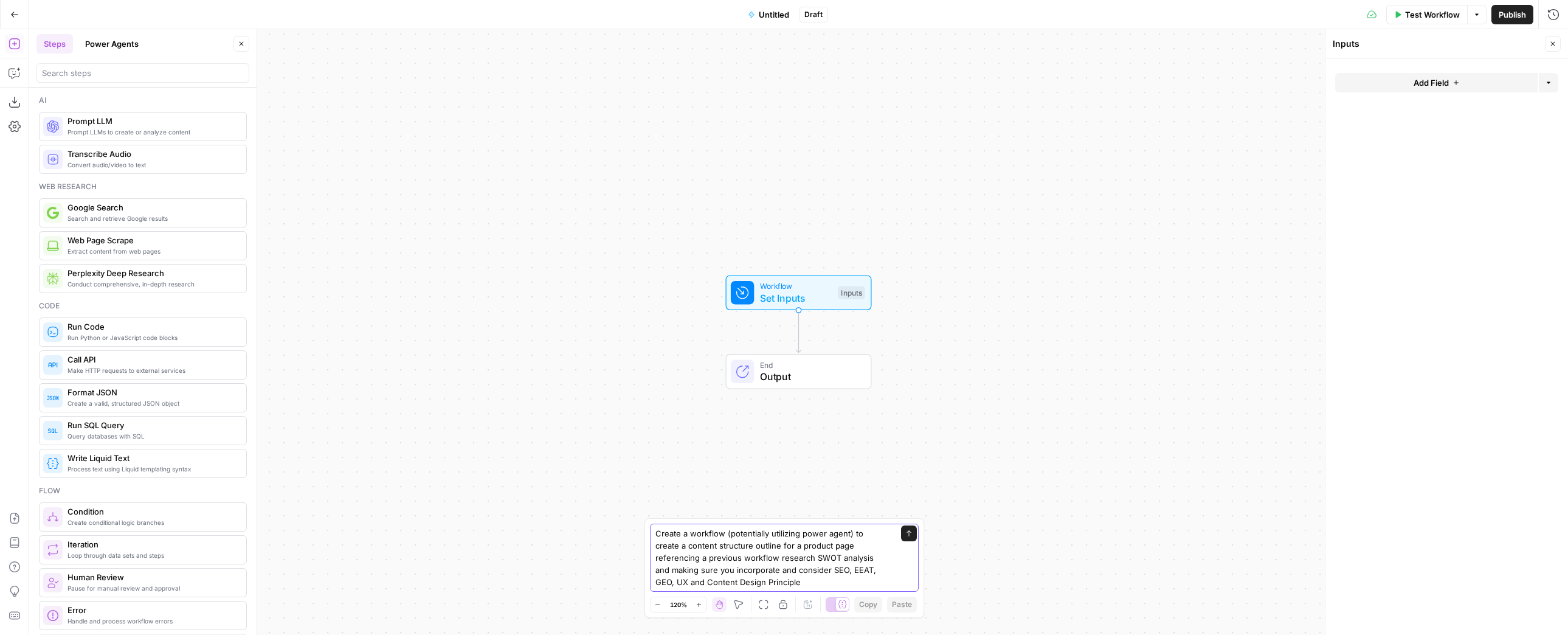
type textarea "Create a workflow (potentially utilizing power agent) to create a content struc…"
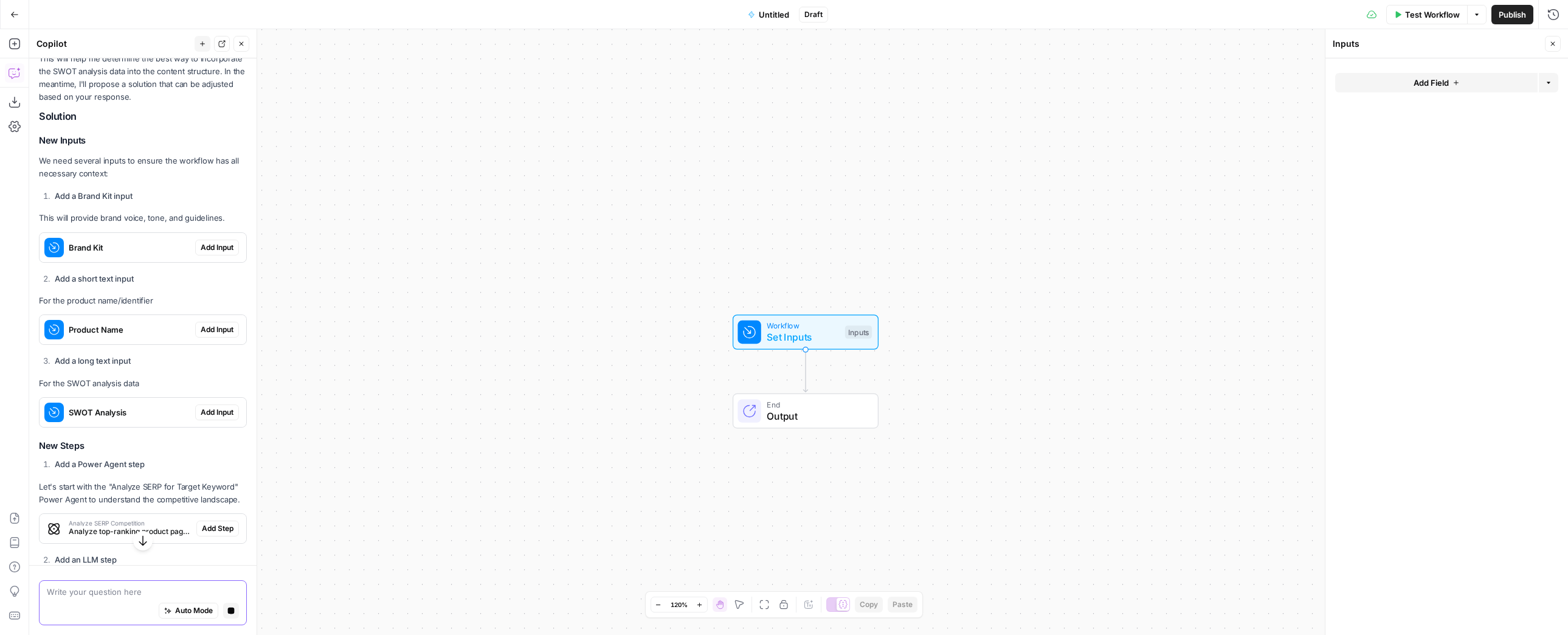
scroll to position [370, 0]
click at [214, 252] on span "Add Input" at bounding box center [217, 247] width 33 height 11
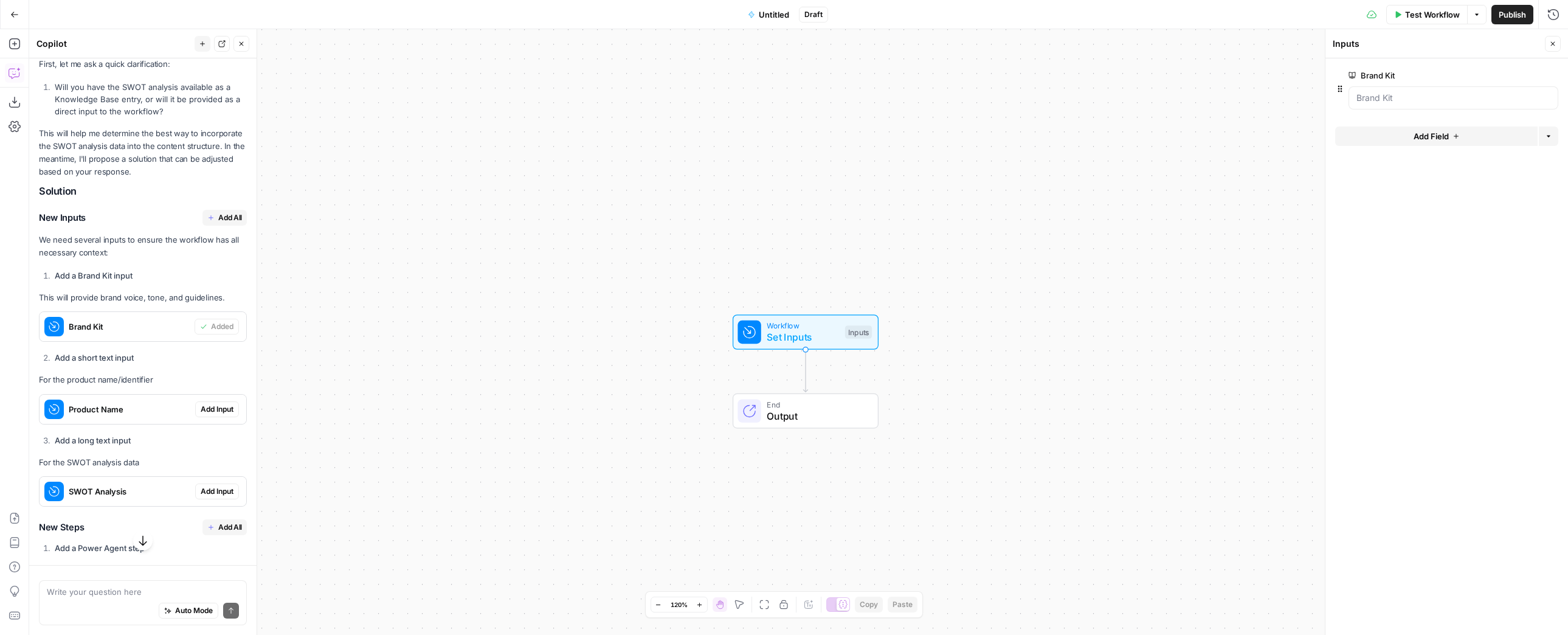
scroll to position [315, 0]
click at [217, 414] on span "Add Input" at bounding box center [217, 408] width 33 height 11
click at [1448, 141] on Name "Product Name" at bounding box center [1453, 146] width 194 height 12
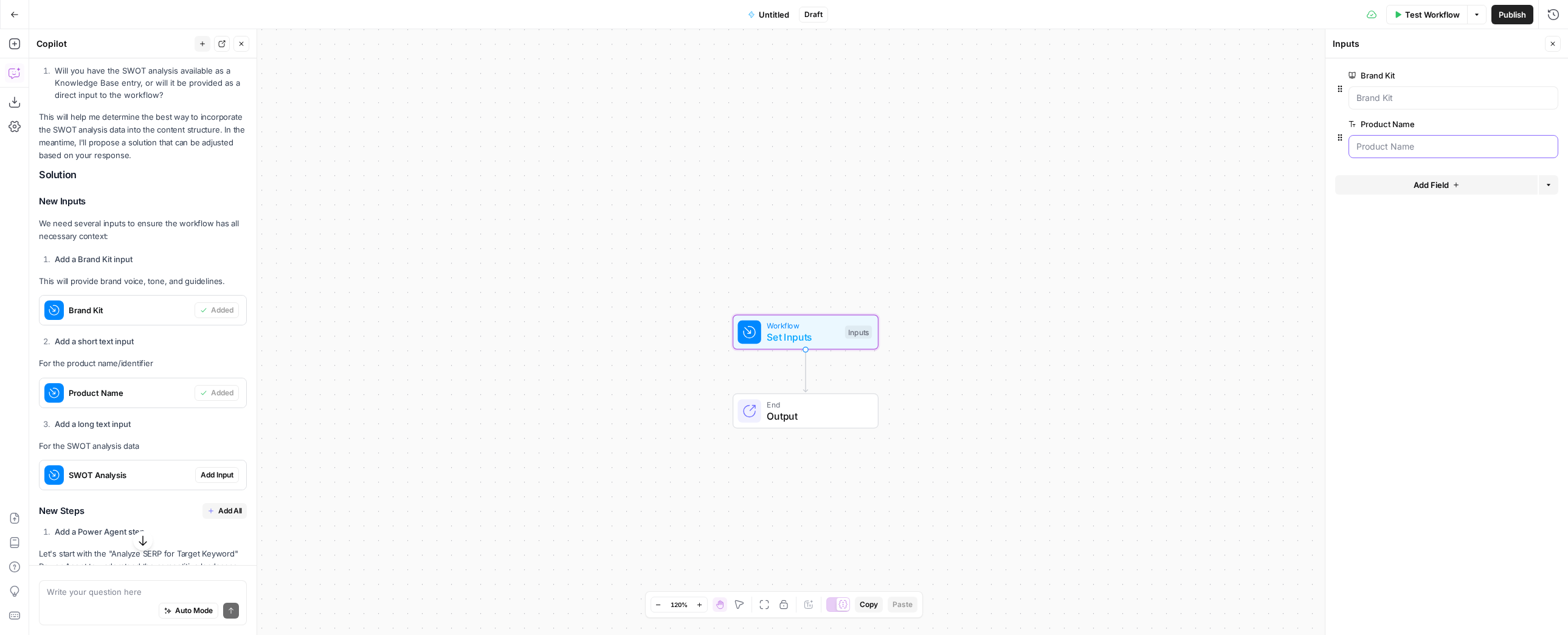
scroll to position [406, 0]
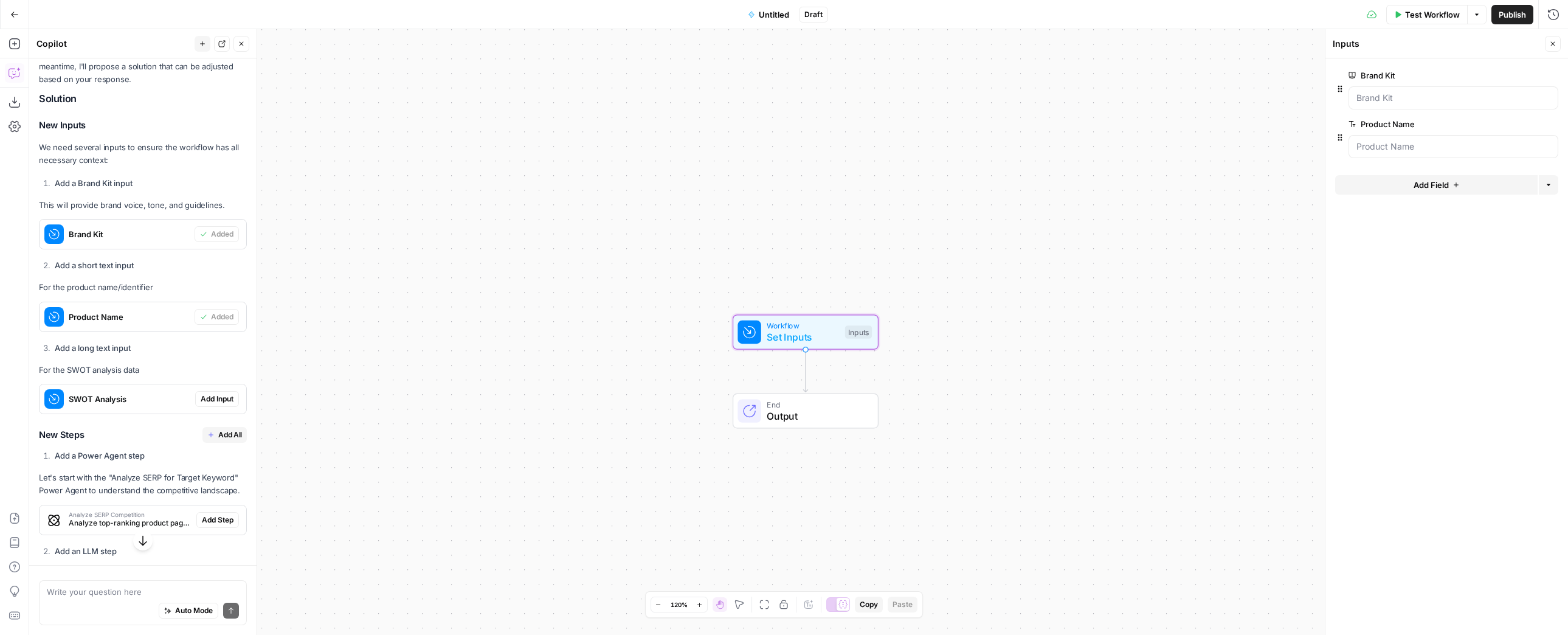
click at [204, 404] on span "Add Input" at bounding box center [217, 399] width 33 height 11
click at [1399, 204] on div at bounding box center [1454, 195] width 210 height 23
click at [1409, 196] on Analysis "SWOT Analysis" at bounding box center [1453, 195] width 194 height 12
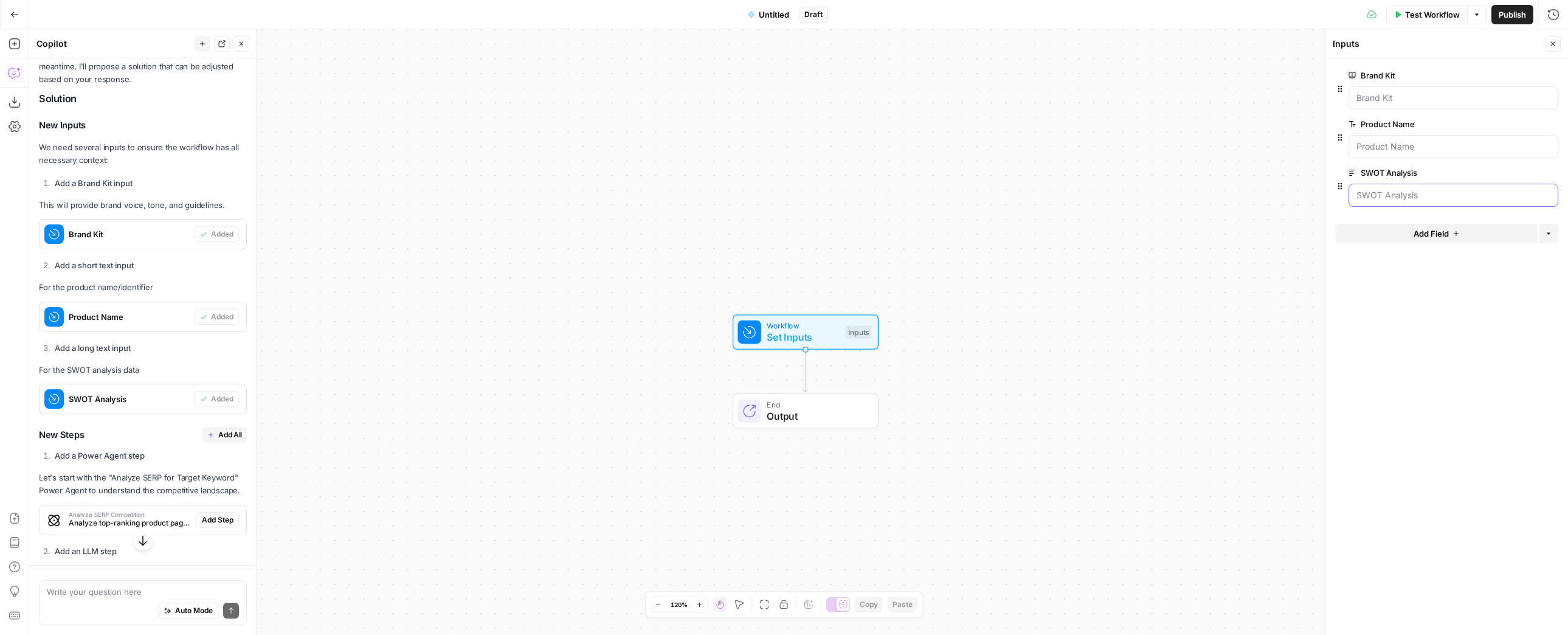
click at [1407, 189] on Analysis "SWOT Analysis" at bounding box center [1453, 195] width 194 height 12
click at [1398, 151] on Name "Product Name" at bounding box center [1453, 146] width 194 height 12
click at [1389, 190] on Analysis "SWOT Analysis" at bounding box center [1453, 195] width 194 height 12
click at [1515, 173] on span "edit field" at bounding box center [1513, 173] width 27 height 9
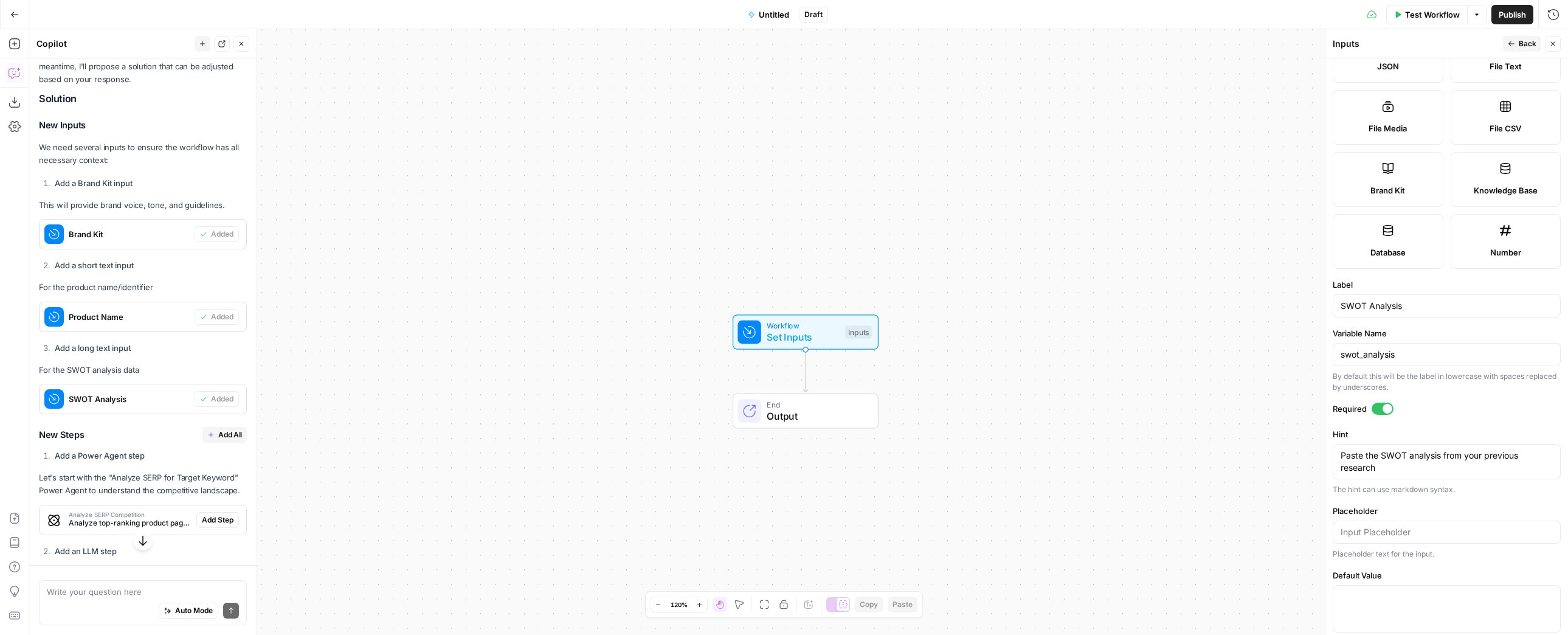
scroll to position [0, 0]
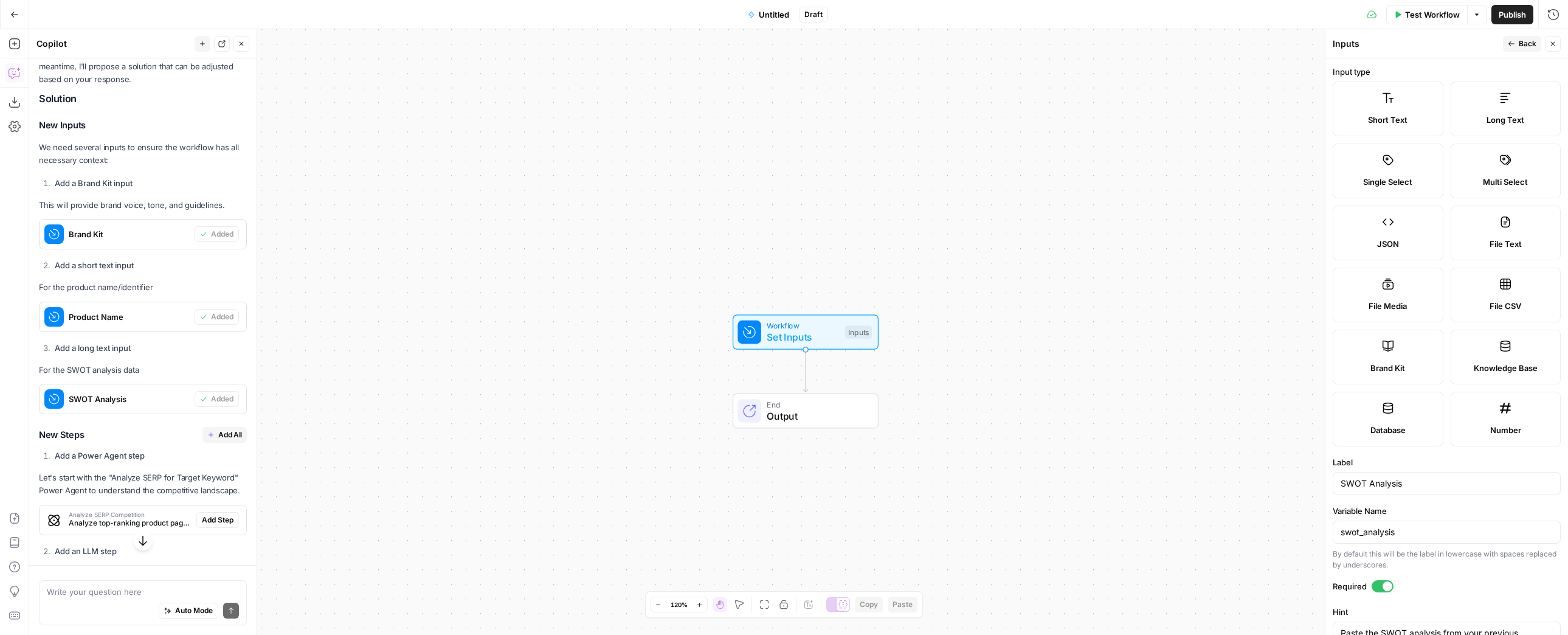
click at [1517, 44] on button "Back" at bounding box center [1522, 43] width 38 height 16
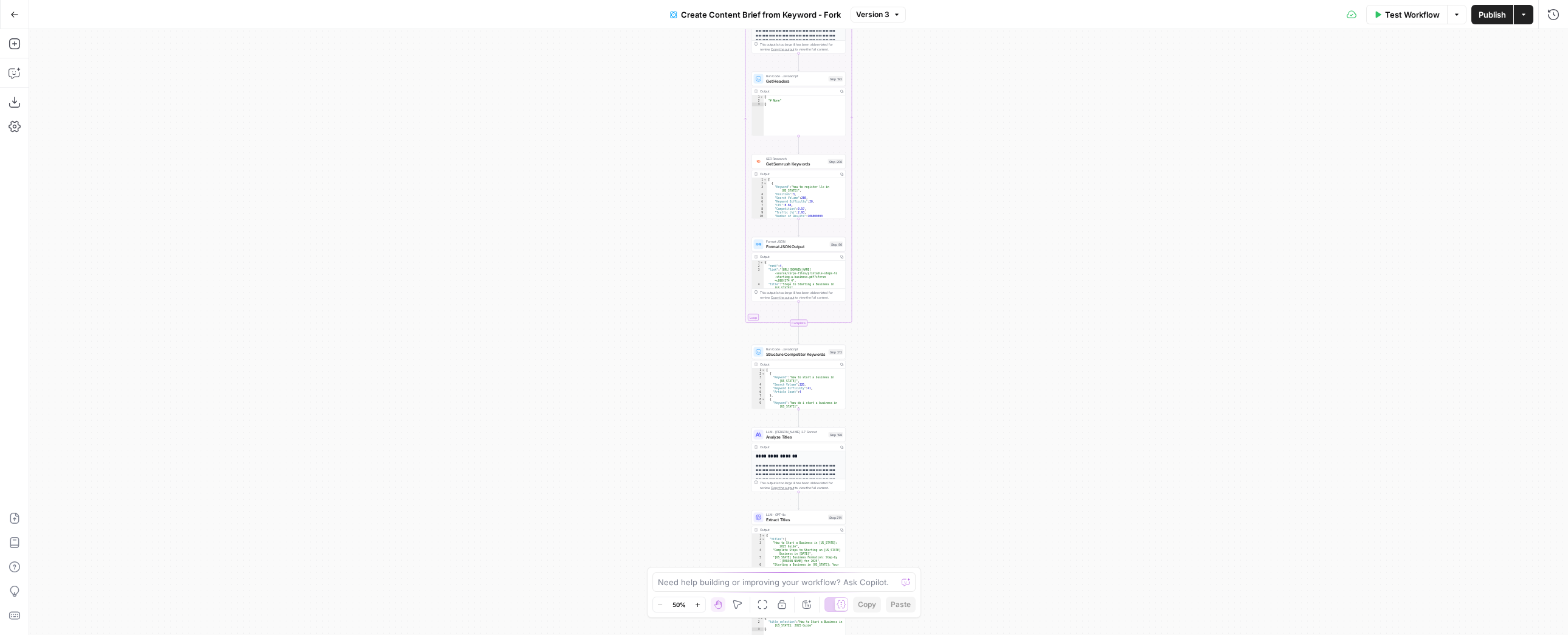
click at [794, 38] on p "**********" at bounding box center [797, 76] width 83 height 94
type textarea "********"
click at [796, 103] on div "[ "# None" ]" at bounding box center [805, 119] width 83 height 48
click at [810, 249] on span "Format JSON Output" at bounding box center [796, 246] width 61 height 6
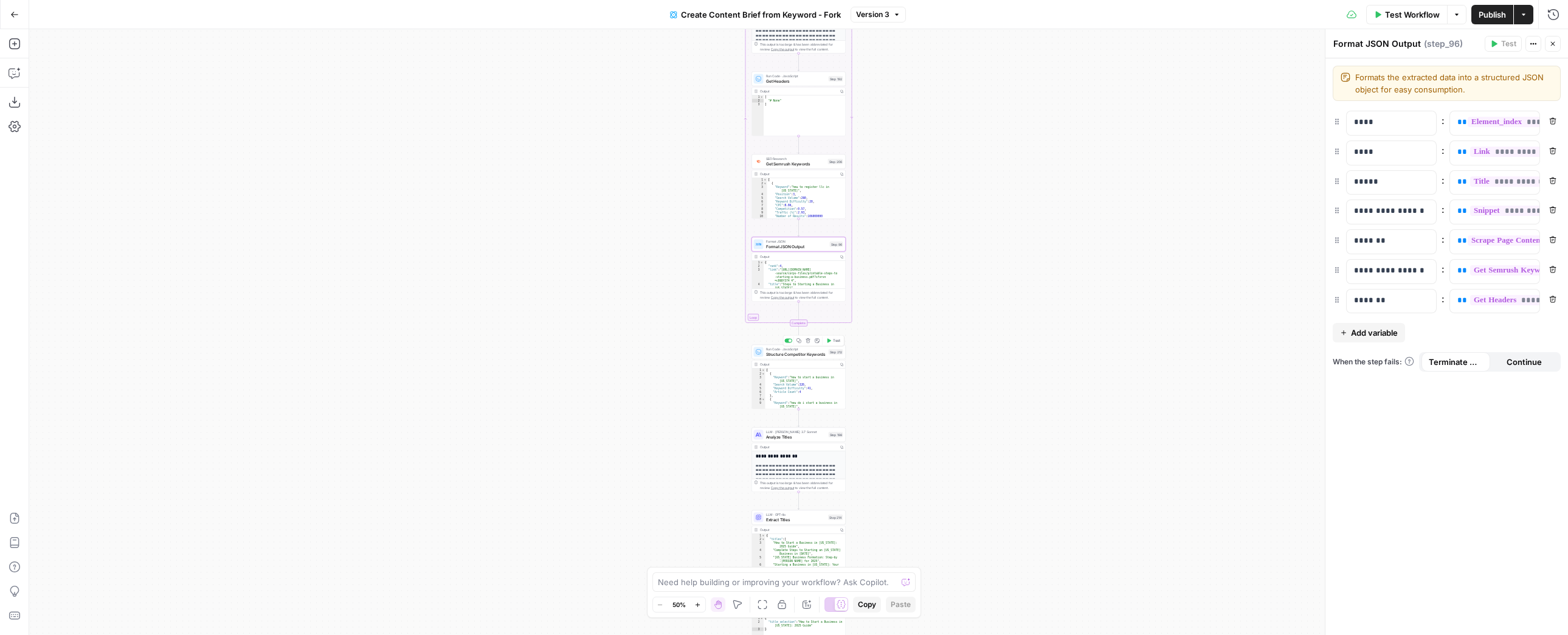
click at [808, 351] on span "Structure Competitor Keywords" at bounding box center [796, 354] width 60 height 6
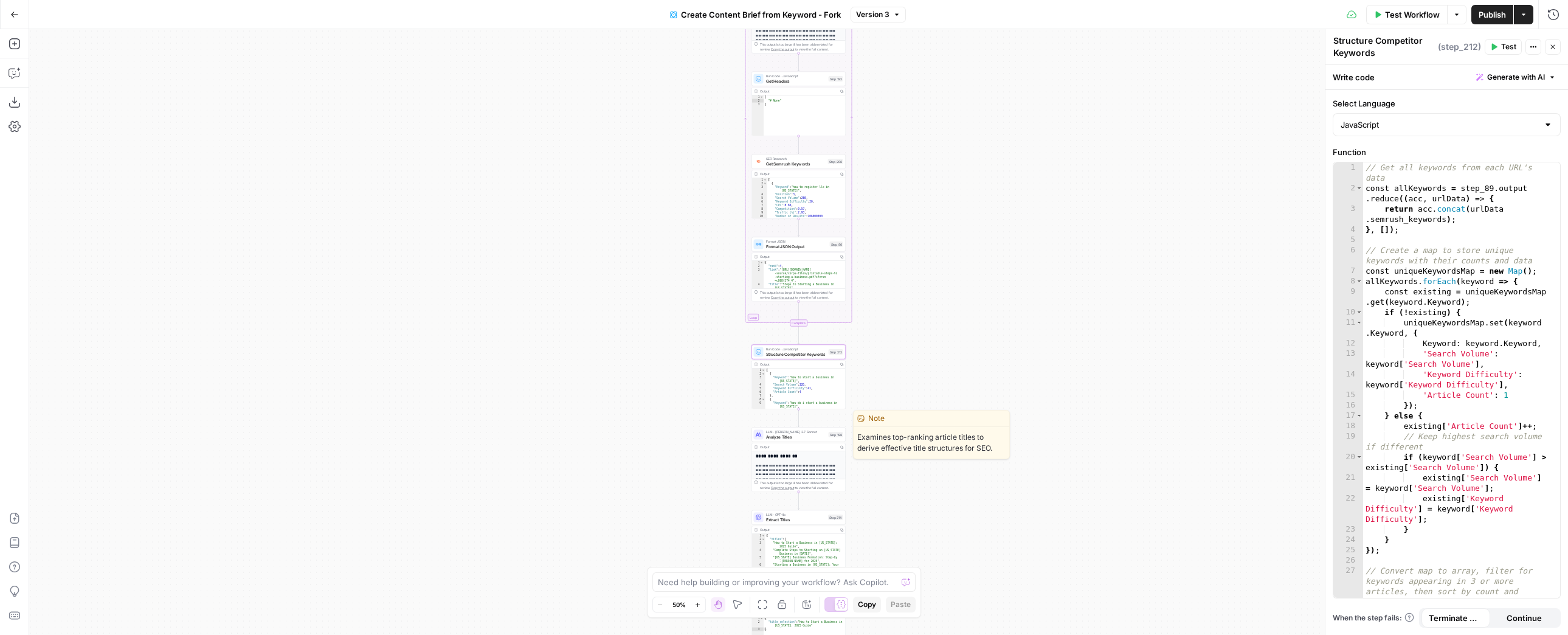
click at [807, 438] on span "Analyze Titles" at bounding box center [796, 436] width 60 height 6
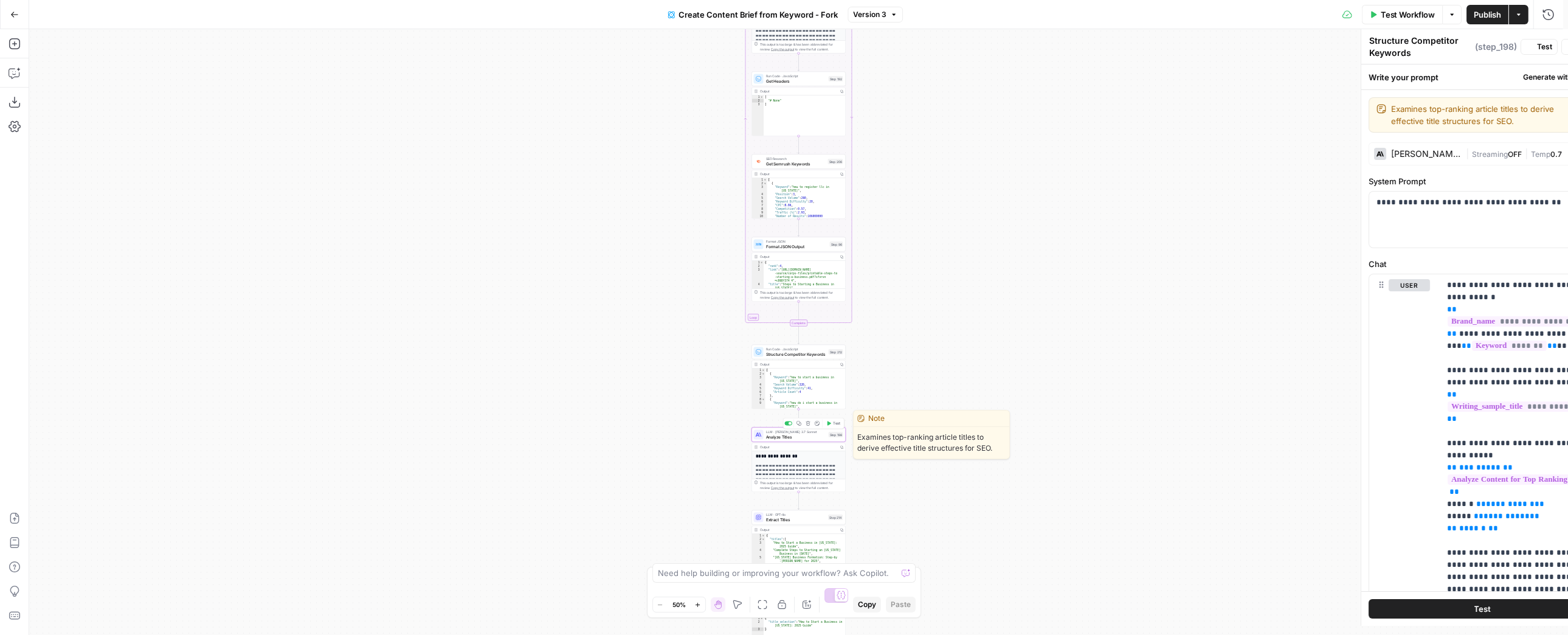
type textarea "Analyze Titles"
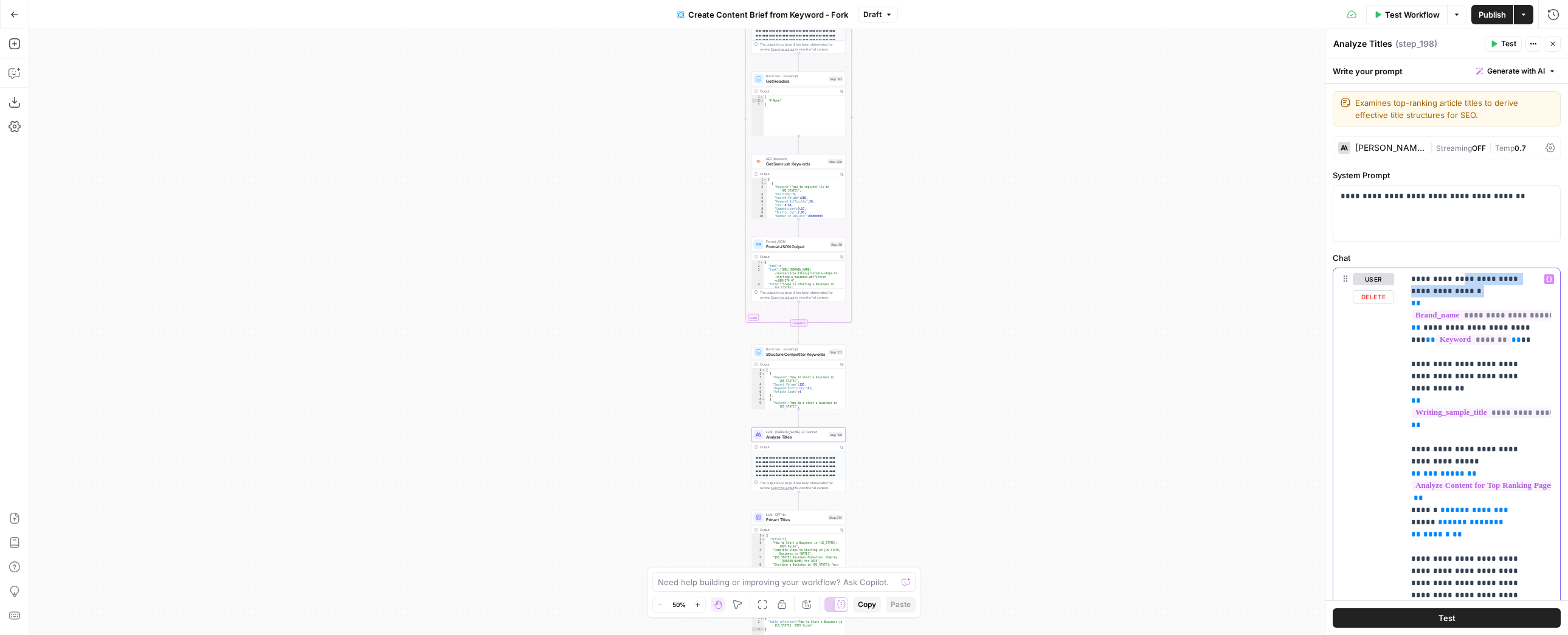
drag, startPoint x: 1446, startPoint y: 280, endPoint x: 1524, endPoint y: 286, distance: 78.2
click at [1524, 286] on p "**********" at bounding box center [1473, 582] width 124 height 620
